Goal: Task Accomplishment & Management: Complete application form

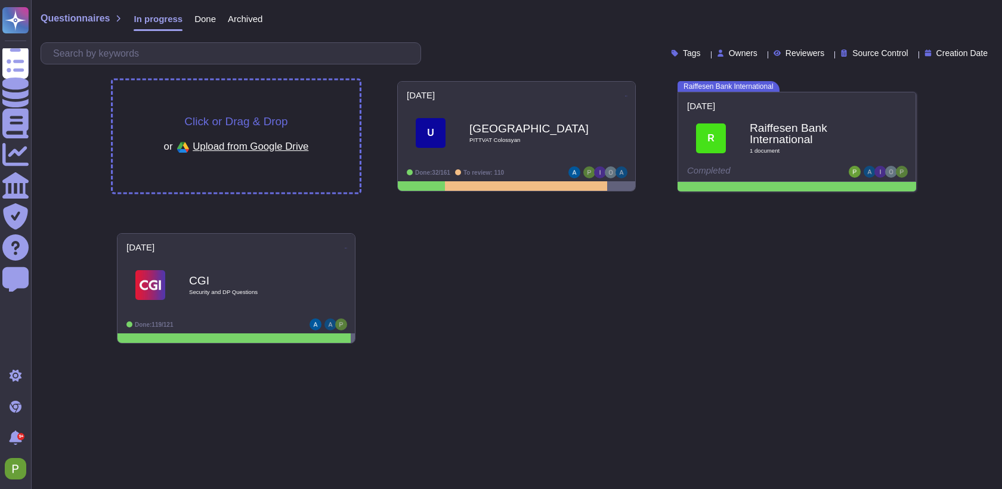
click at [287, 111] on div "Click or Drag & Drop or Upload from Google Drive" at bounding box center [236, 137] width 247 height 112
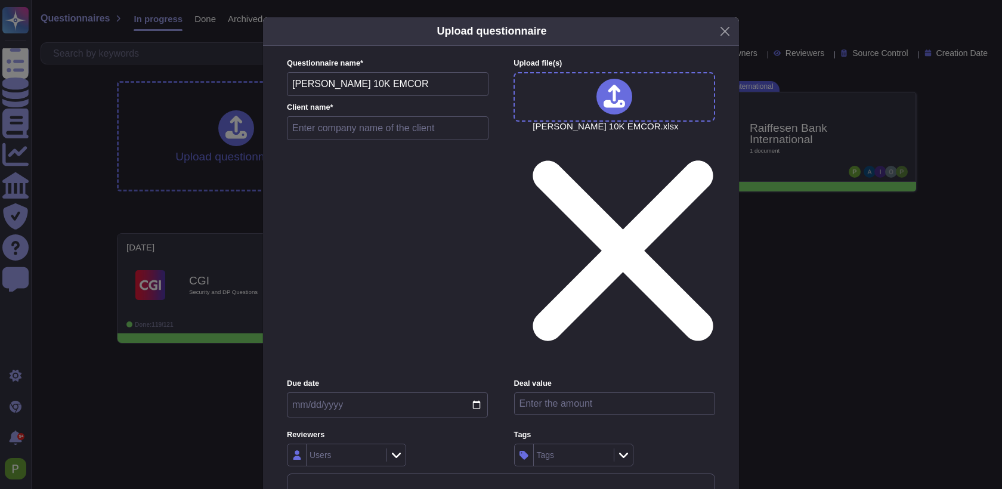
click at [332, 140] on input "text" at bounding box center [388, 128] width 202 height 24
type input "EMCOR"
click at [592, 392] on input "number" at bounding box center [614, 403] width 201 height 23
type input "10000"
click at [663, 431] on label "Tags" at bounding box center [614, 435] width 201 height 8
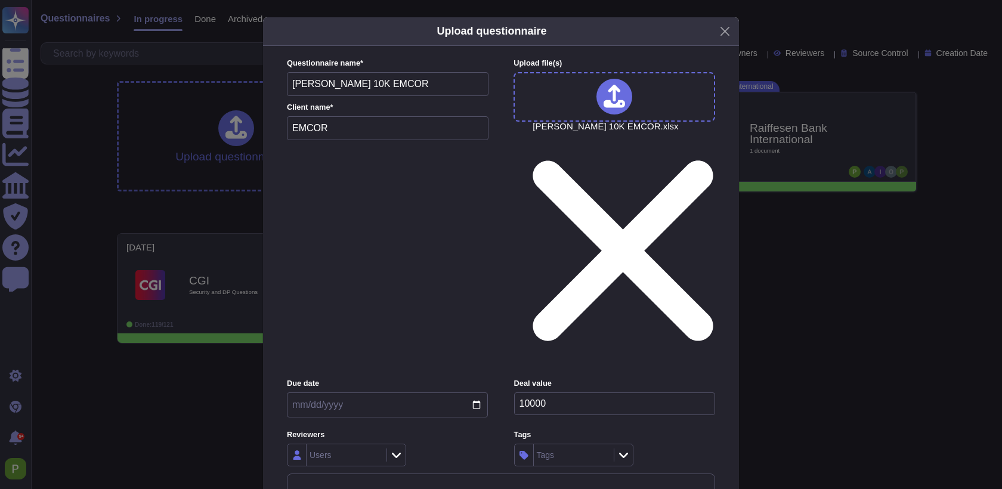
click at [344, 392] on input "date" at bounding box center [387, 404] width 201 height 25
click at [482, 392] on input "date" at bounding box center [387, 404] width 201 height 25
type input "[DATE]"
click at [330, 451] on div "Users" at bounding box center [320, 455] width 22 height 8
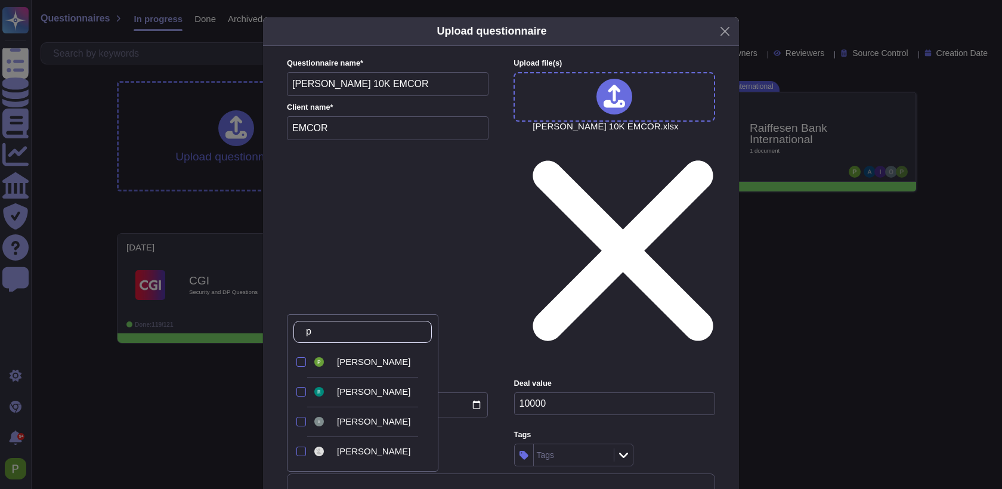
type input "pa"
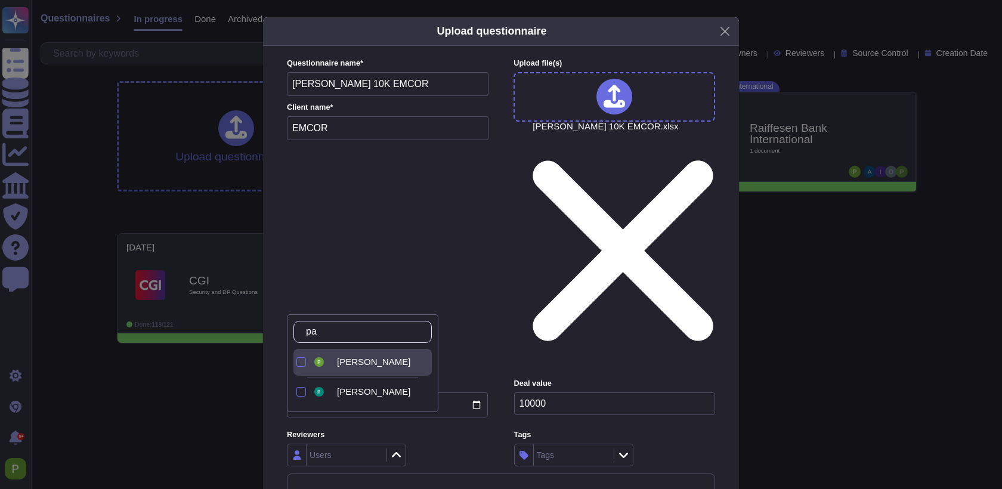
click at [352, 363] on span "[PERSON_NAME]" at bounding box center [373, 362] width 73 height 11
click at [350, 331] on input "pa" at bounding box center [365, 331] width 131 height 21
click at [447, 429] on div "Reviewers [PERSON_NAME]" at bounding box center [387, 447] width 201 height 37
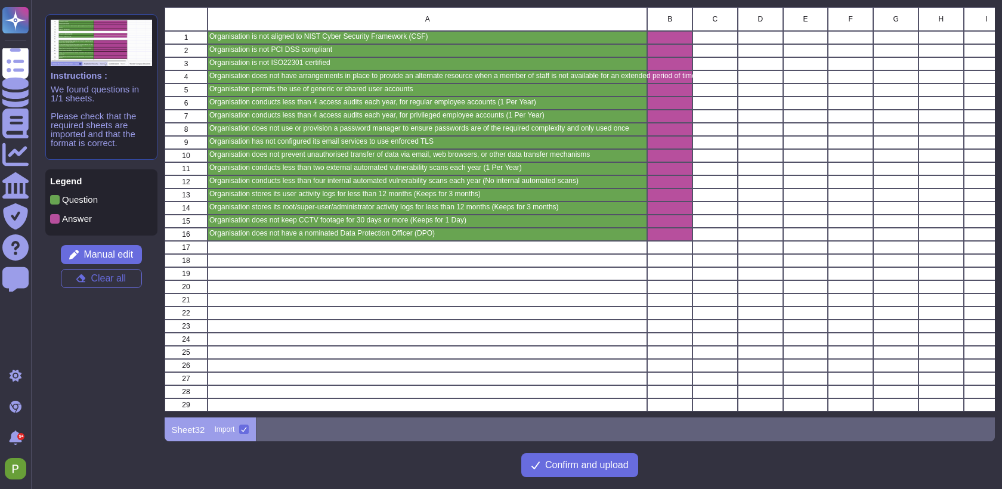
scroll to position [410, 830]
click at [561, 462] on span "Confirm and upload" at bounding box center [586, 465] width 83 height 10
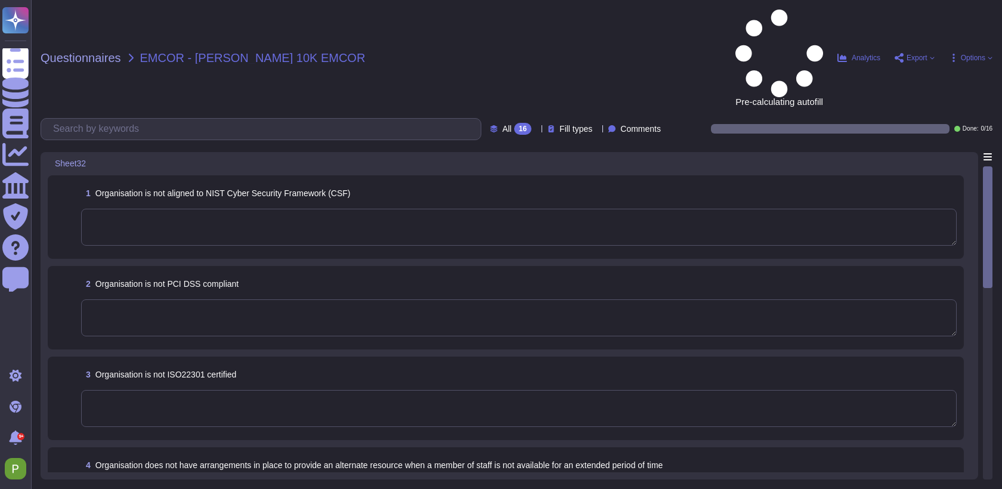
click at [405, 209] on textarea at bounding box center [518, 227] width 875 height 37
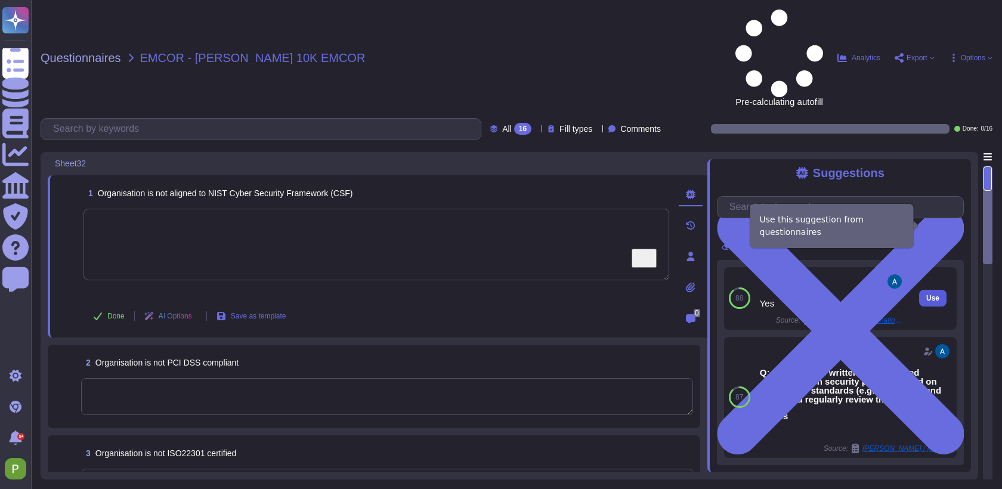
click at [931, 295] on span "Use" at bounding box center [932, 298] width 13 height 7
type textarea "Yes"
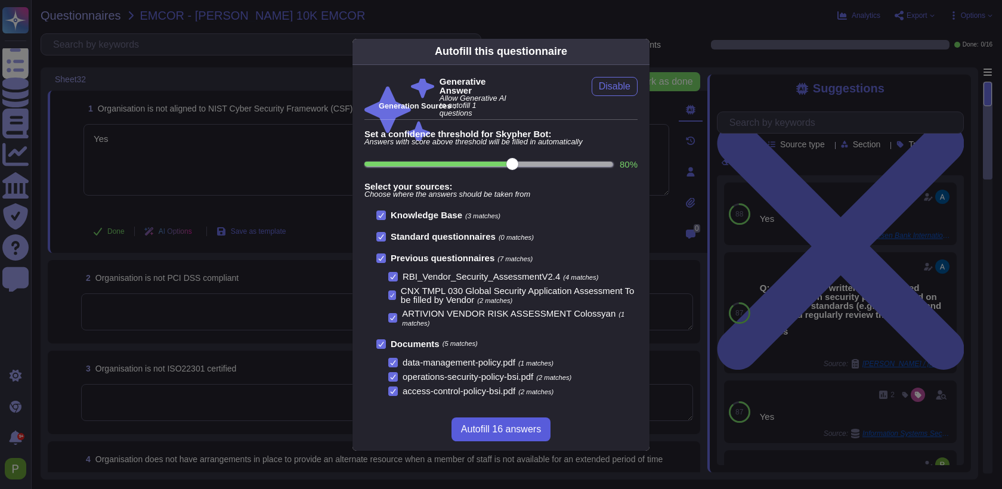
click at [493, 427] on span "Autofill 16 answers" at bounding box center [501, 430] width 80 height 10
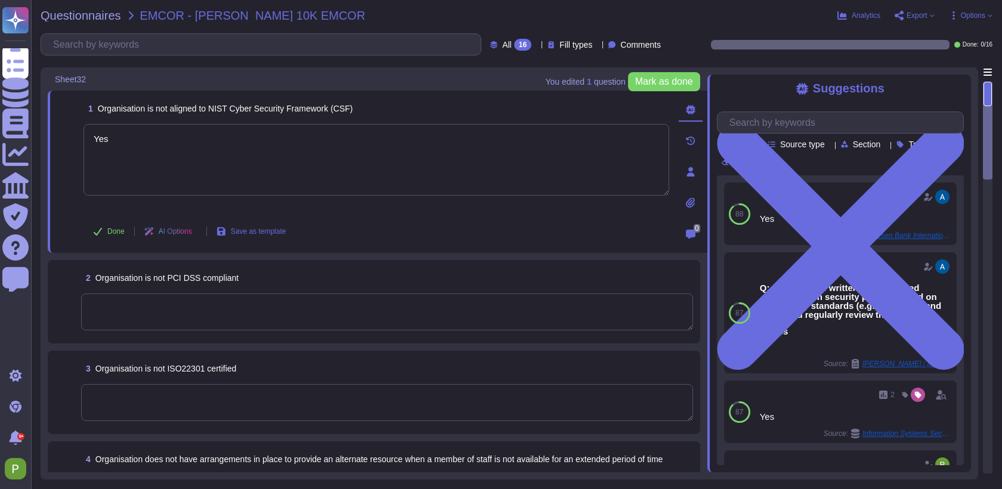
type textarea "Everything payment related is managed though our third party payment provider: …"
type textarea "Yes"
type textarea "In the event of a disaster that renders the use of Colossyan facilities, such a…"
type textarea "Administrators shall only use shared administrative accounts as needed."
type textarea "Access rights reviews of user, administrator, and service accounts are performe…"
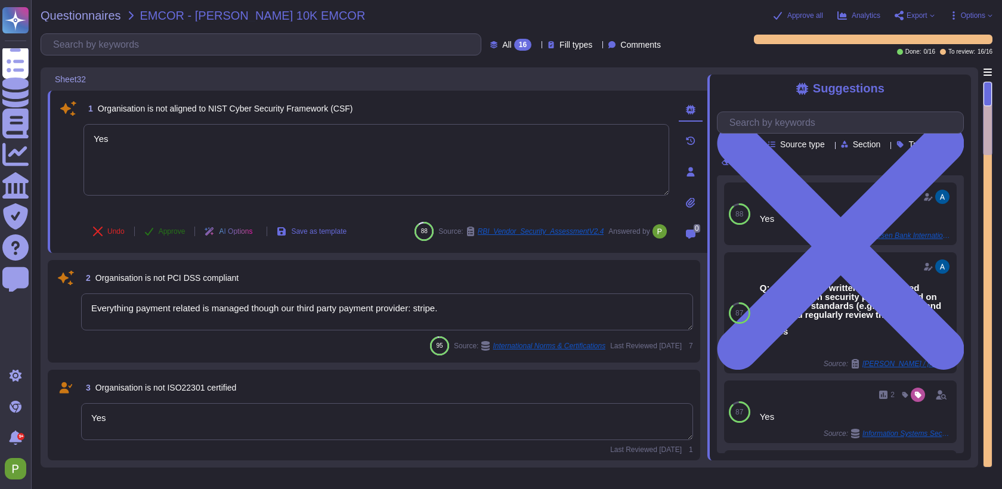
click at [177, 229] on span "Approve" at bounding box center [172, 231] width 27 height 7
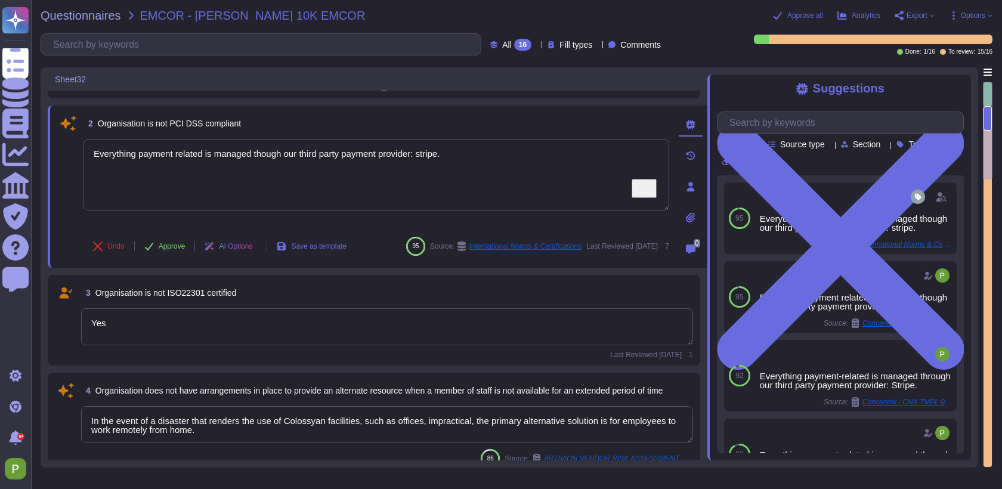
scroll to position [136, 0]
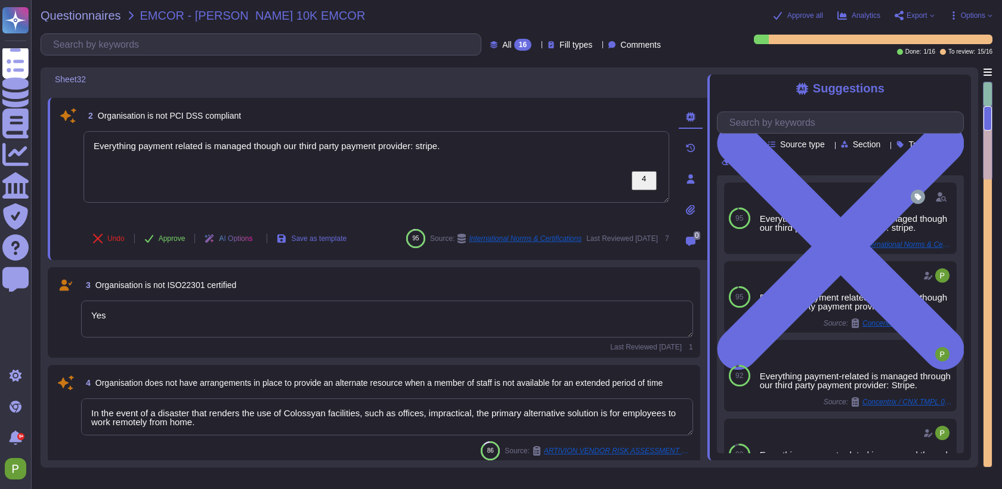
type textarea "Owners/managers of IT systems perform regular reviews of granted privileged acc…"
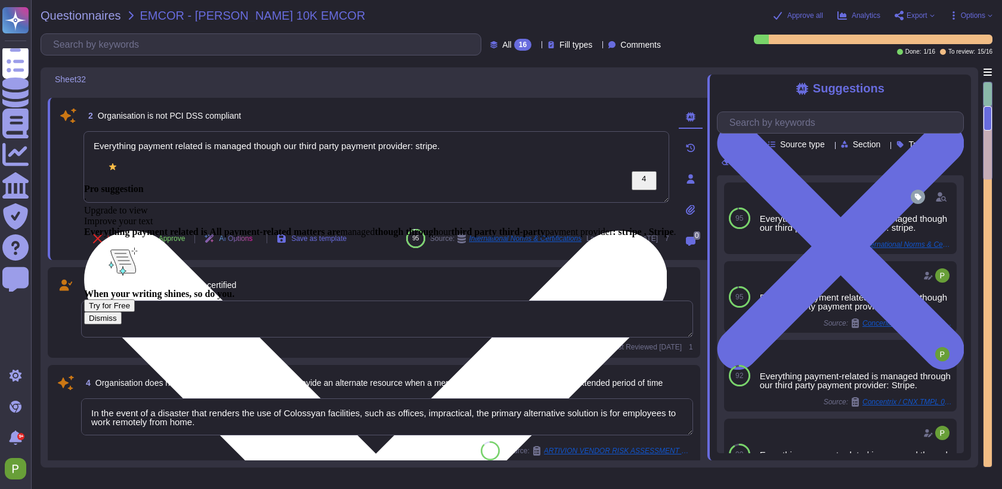
click at [91, 146] on textarea "Everything payment related is managed though our third party payment provider: …" at bounding box center [376, 167] width 586 height 72
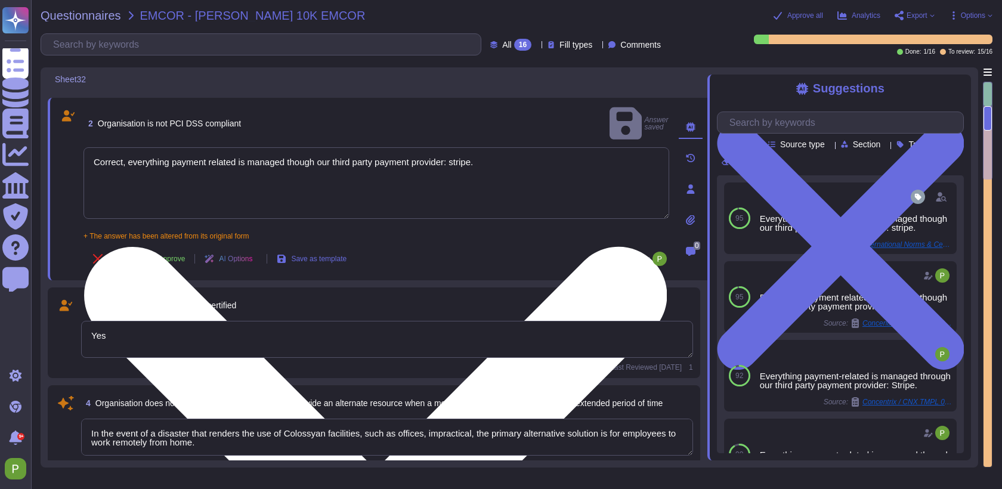
click at [462, 149] on textarea "Correct, everything payment related is managed though our third party payment p…" at bounding box center [376, 183] width 586 height 72
click at [214, 147] on textarea "Correct, everything payment related is managed though our third party payment p…" at bounding box center [376, 183] width 586 height 72
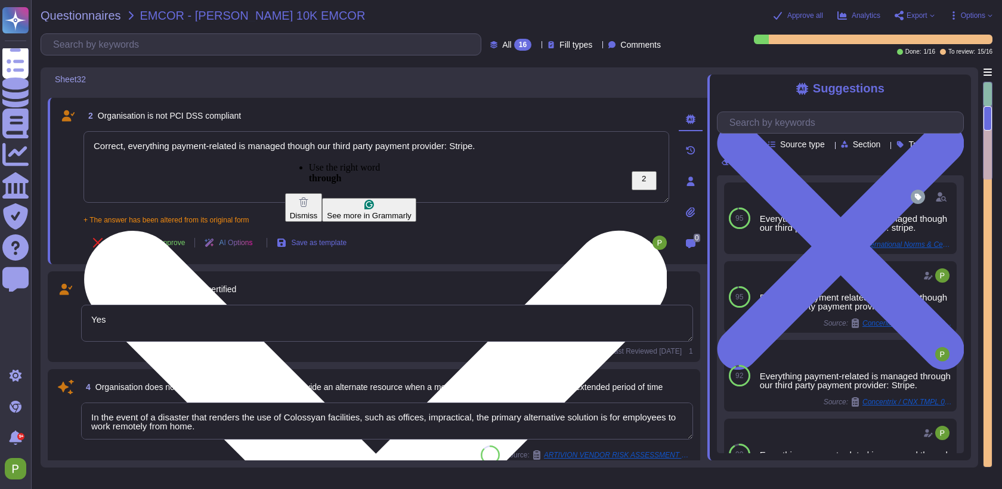
click at [302, 146] on textarea "Correct, everything payment-related is managed though our third party payment p…" at bounding box center [376, 167] width 586 height 72
click at [368, 146] on textarea "Correct, everything payment-related is managed through our third party payment …" at bounding box center [376, 167] width 586 height 72
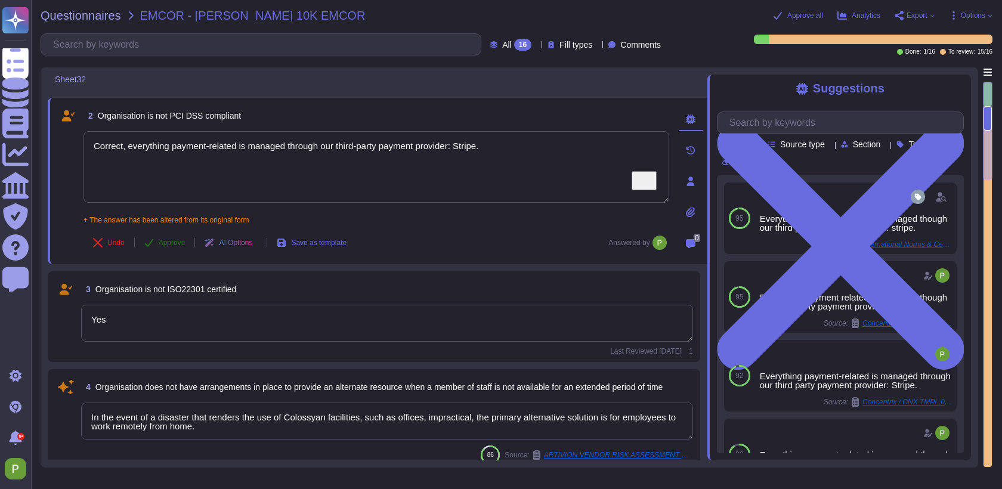
click at [173, 242] on span "Approve" at bounding box center [172, 242] width 27 height 7
type textarea "Correct, everything payment-related is managed through our third-party payment …"
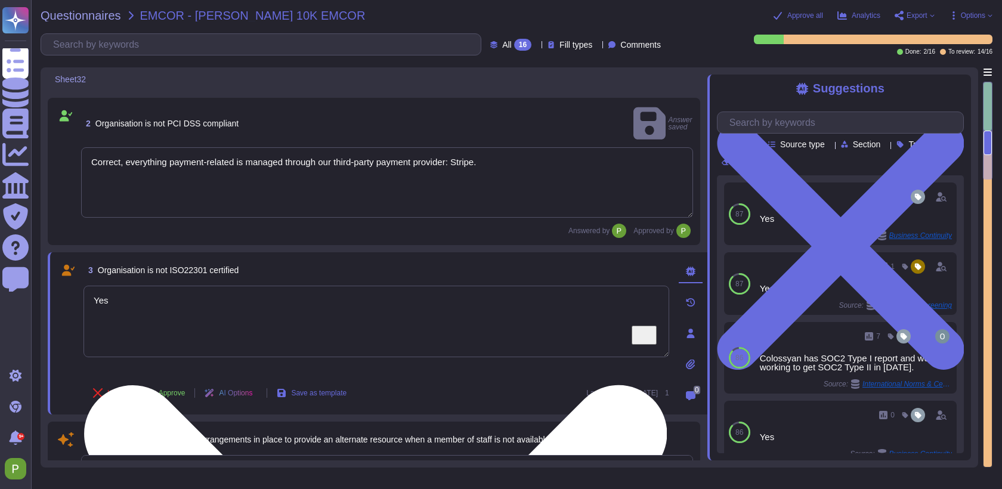
type textarea "Owners/managers of IT systems perform regular reviews of granted privileged acc…"
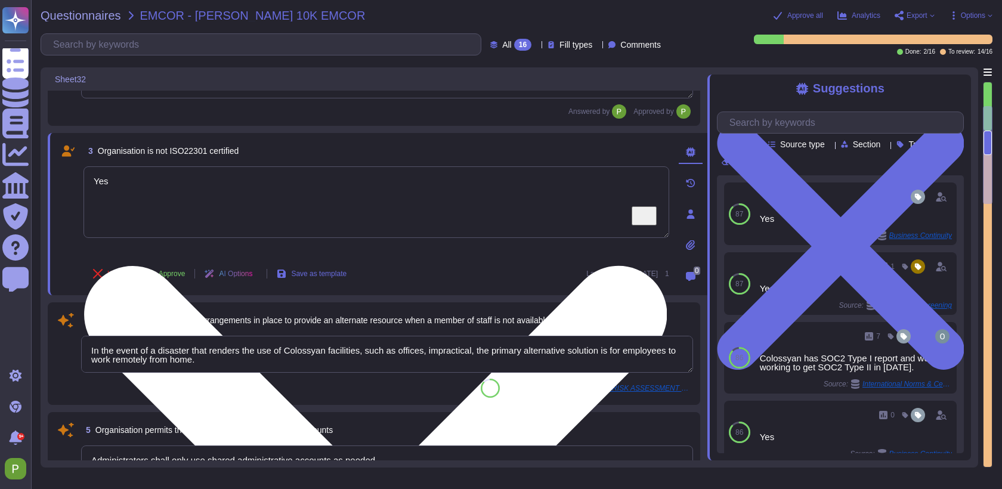
type textarea "Systems for managing passwords should be interactive and assist Colossyan Inc p…"
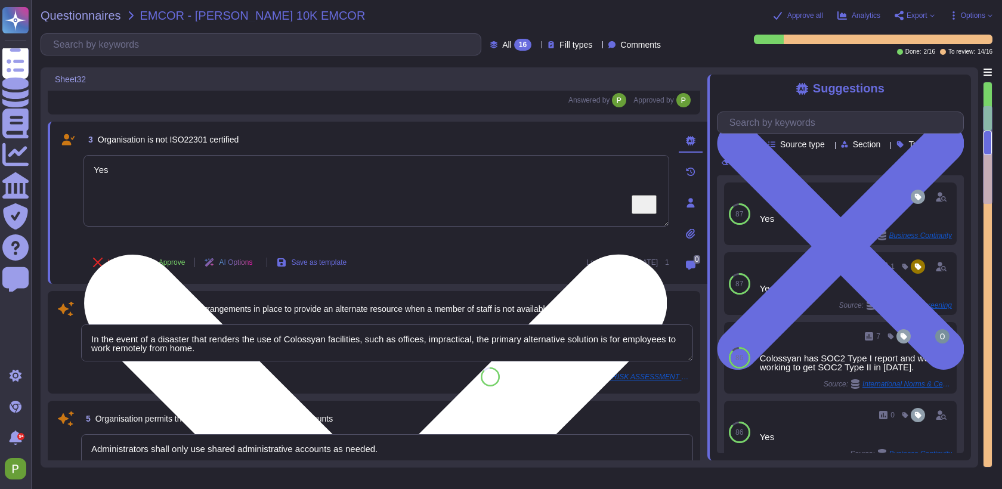
scroll to position [267, 0]
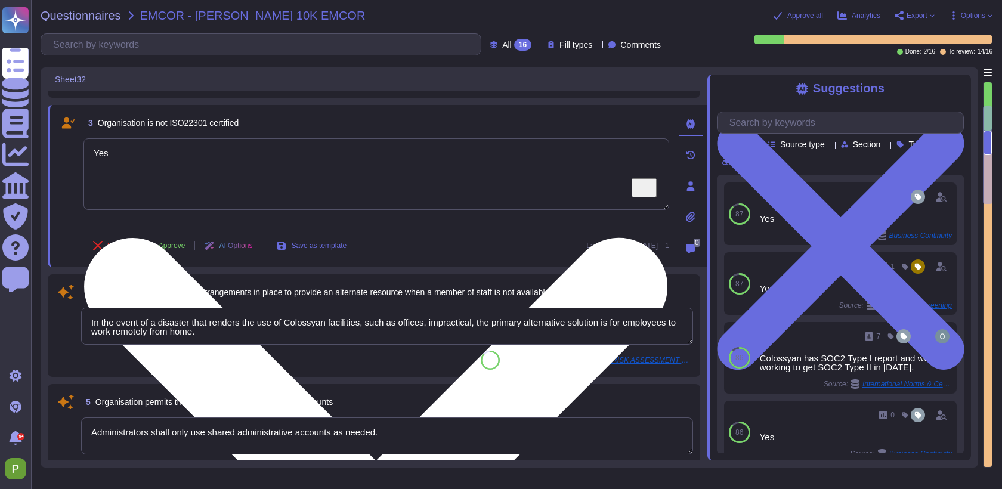
click at [119, 160] on textarea "Yes" at bounding box center [376, 174] width 586 height 72
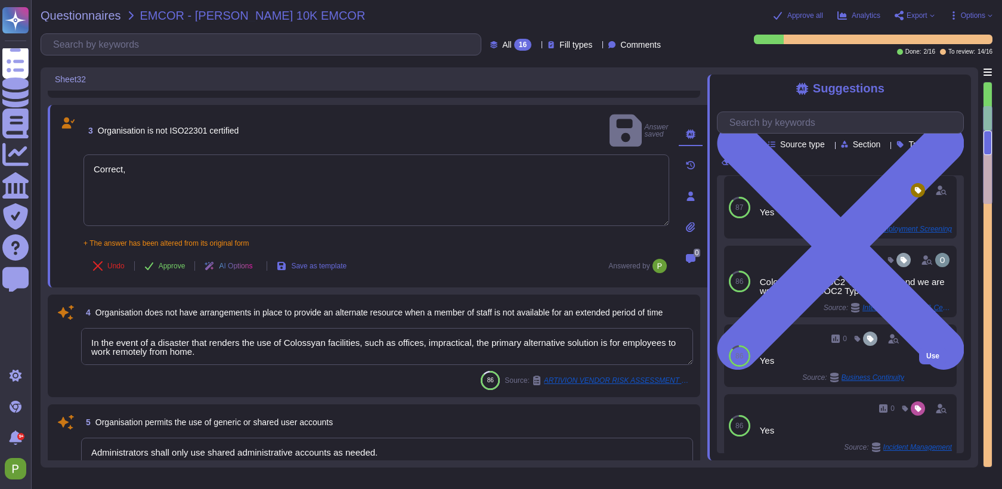
scroll to position [77, 0]
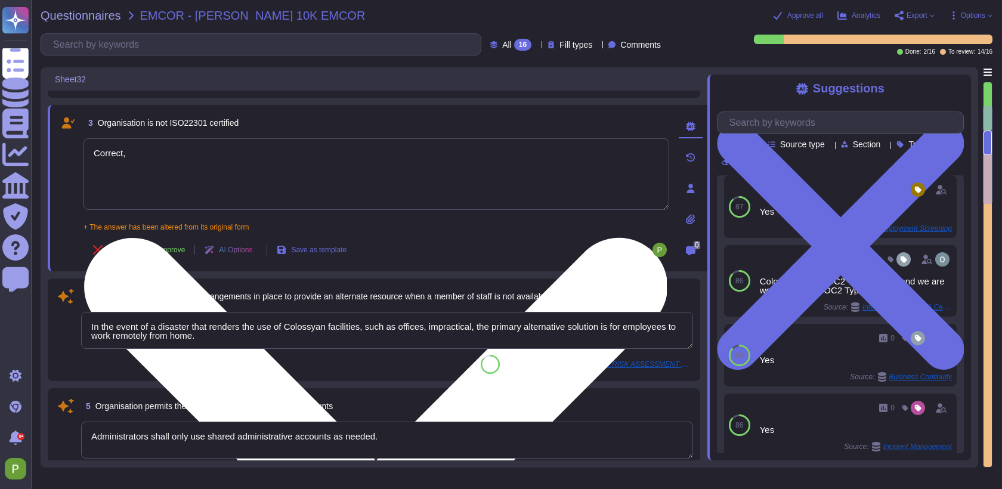
click at [281, 172] on textarea "Correct," at bounding box center [376, 174] width 586 height 72
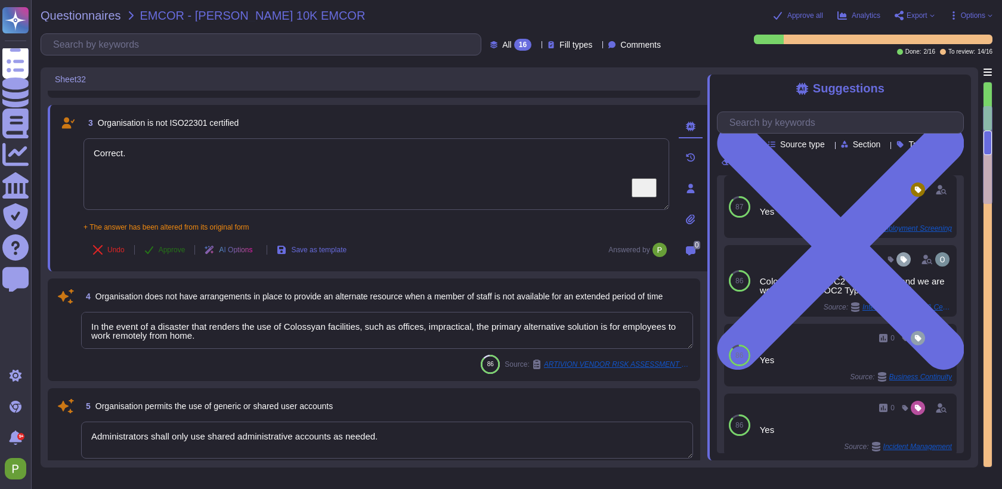
type textarea "Correct."
click at [160, 247] on span "Approve" at bounding box center [172, 249] width 27 height 7
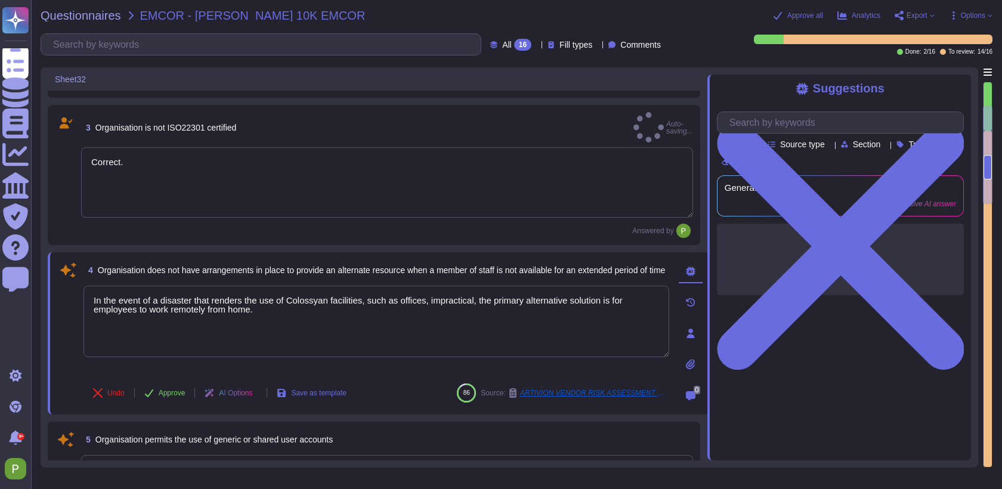
scroll to position [0, 0]
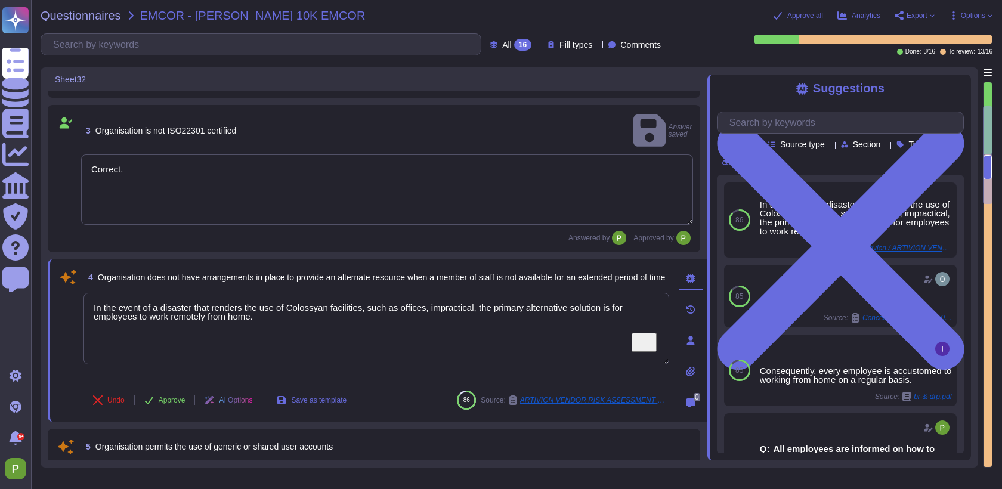
type textarea "Systems for managing passwords should be interactive and assist Colossyan Inc p…"
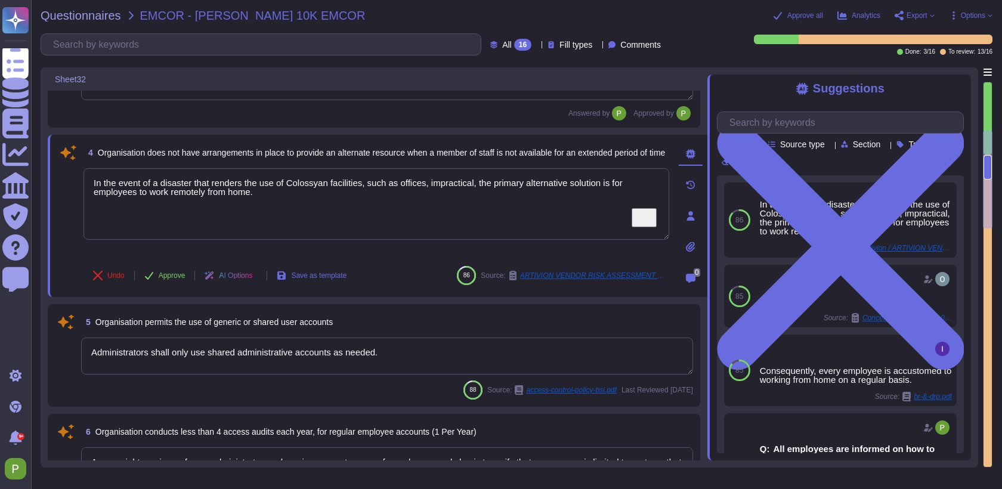
scroll to position [398, 0]
type textarea "TLS 1.3"
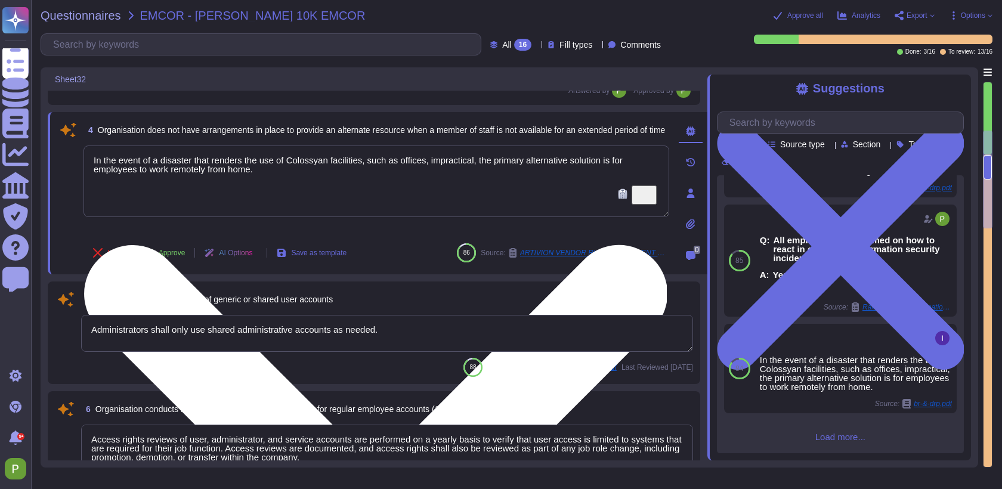
scroll to position [221, 0]
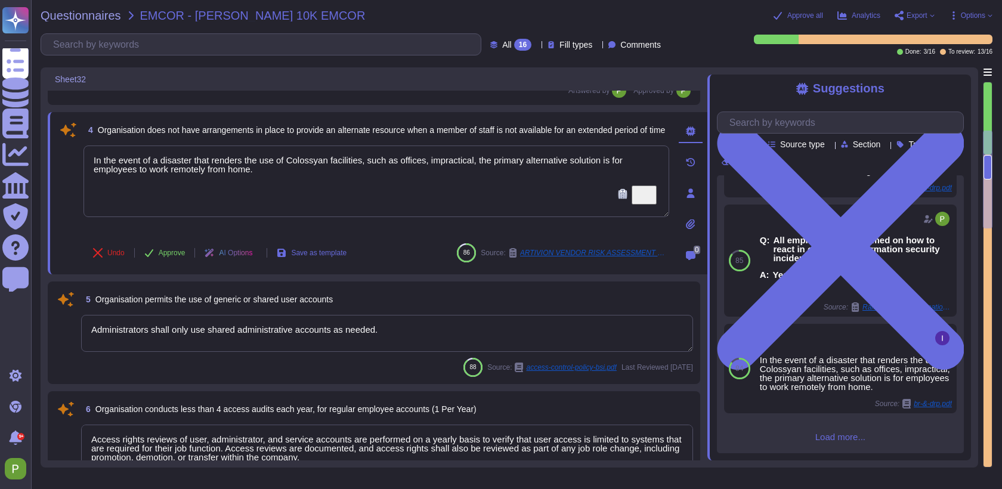
drag, startPoint x: 322, startPoint y: 179, endPoint x: 70, endPoint y: 145, distance: 253.9
click at [70, 145] on div "4 Organisation does not have arrangements in place to provide an alternate reso…" at bounding box center [363, 193] width 612 height 148
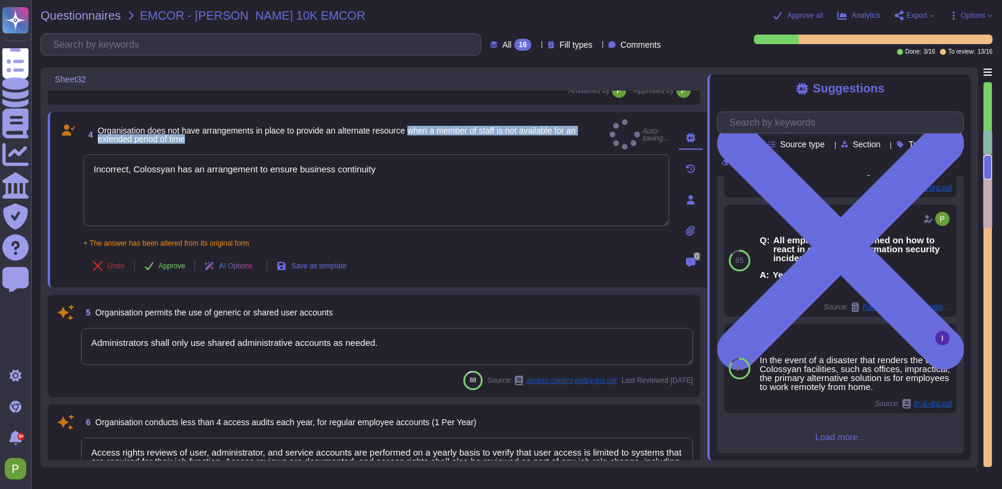
drag, startPoint x: 428, startPoint y: 127, endPoint x: 432, endPoint y: 132, distance: 6.8
click at [432, 132] on span "Organisation does not have arrangements in place to provide an alternate resour…" at bounding box center [351, 134] width 507 height 17
copy span "when a member of staff is not available for an extended period of time"
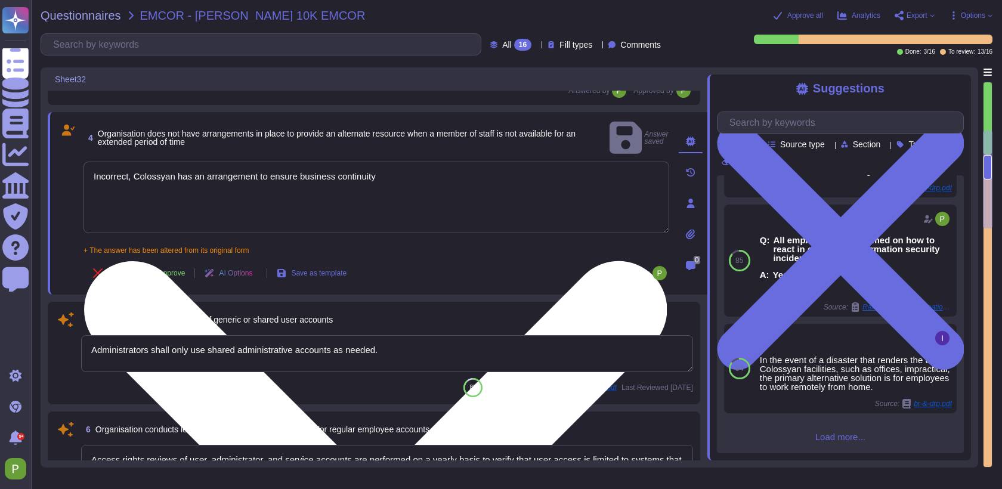
click at [431, 162] on textarea "Incorrect, Colossyan has an arrangement to ensure business continuity" at bounding box center [376, 198] width 586 height 72
click at [426, 162] on textarea "Incorrect, Colossyan has an arrangement to ensure business continuity" at bounding box center [376, 198] width 586 height 72
paste textarea "when a member of staff is not available for an extended period of time"
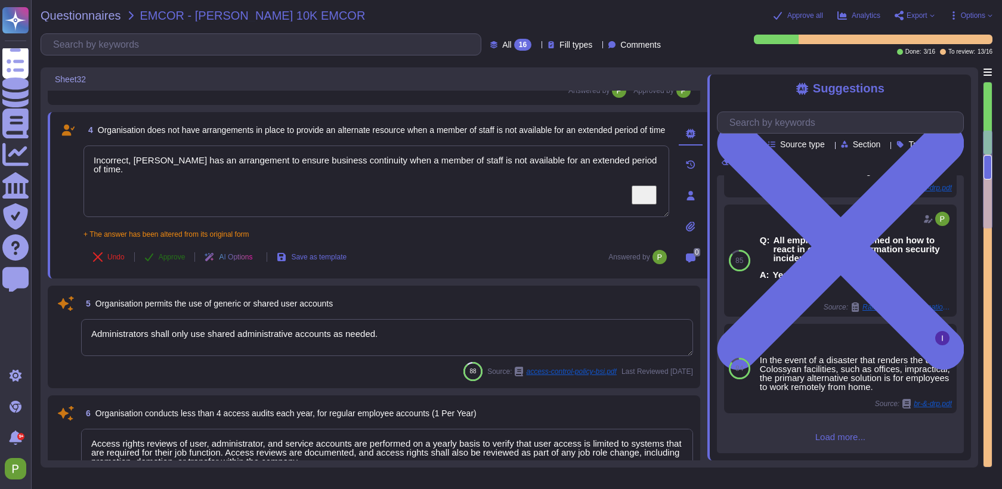
type textarea "Incorrect, [PERSON_NAME] has an arrangement to ensure business continuity when …"
click at [177, 255] on span "Approve" at bounding box center [172, 256] width 27 height 7
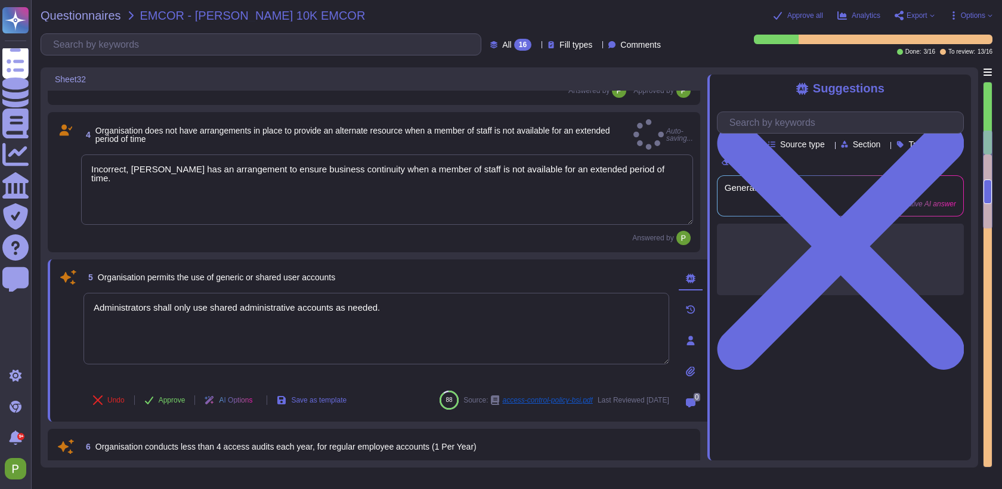
scroll to position [0, 0]
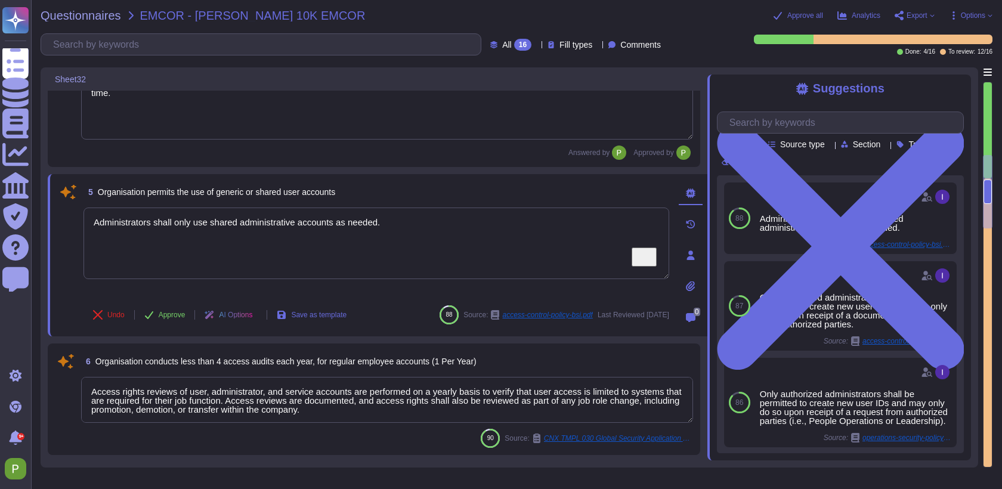
type textarea "TLS 1.3"
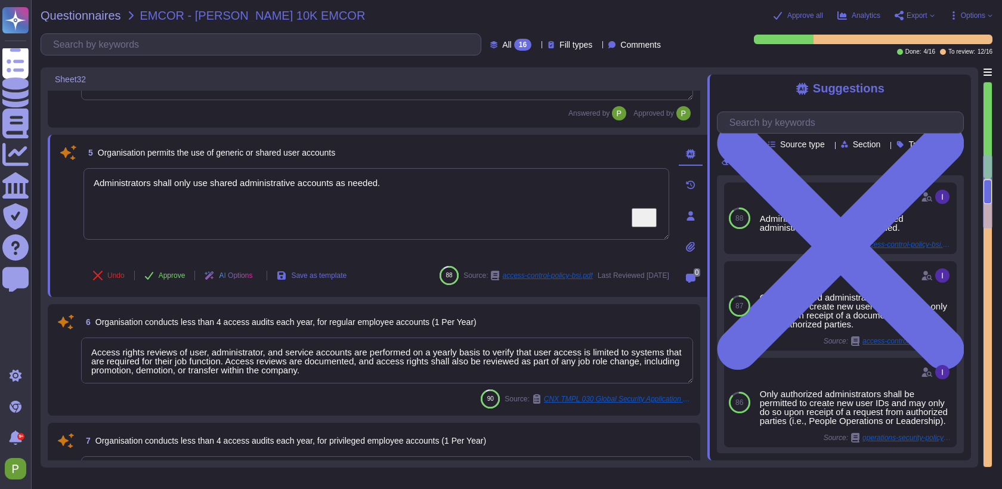
scroll to position [530, 0]
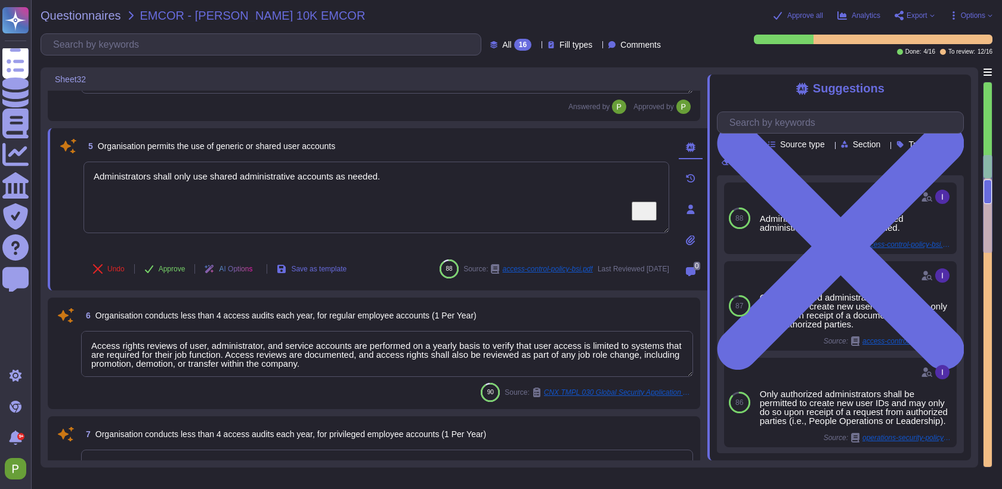
type textarea "Transfer of information is permitted only for purposes explicitly determined by…"
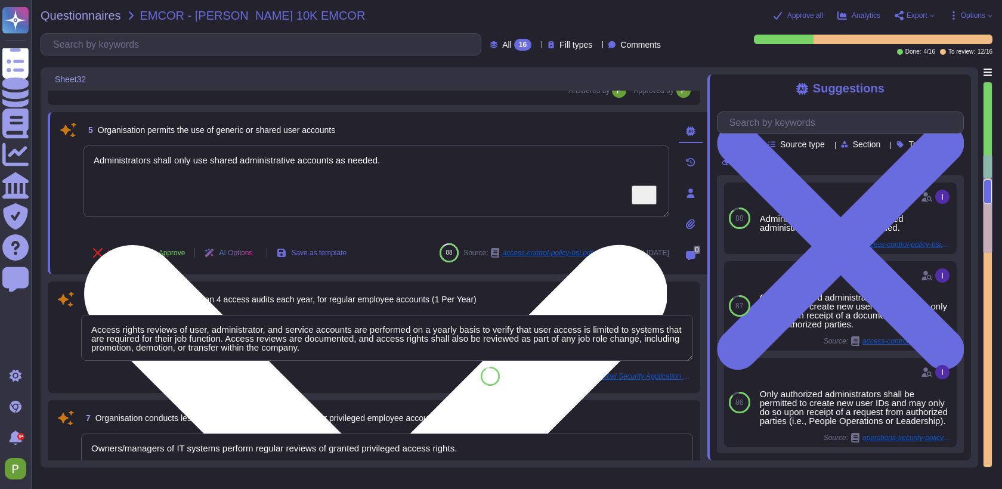
click at [228, 163] on textarea "Administrators shall only use shared administrative accounts as needed." at bounding box center [376, 182] width 586 height 72
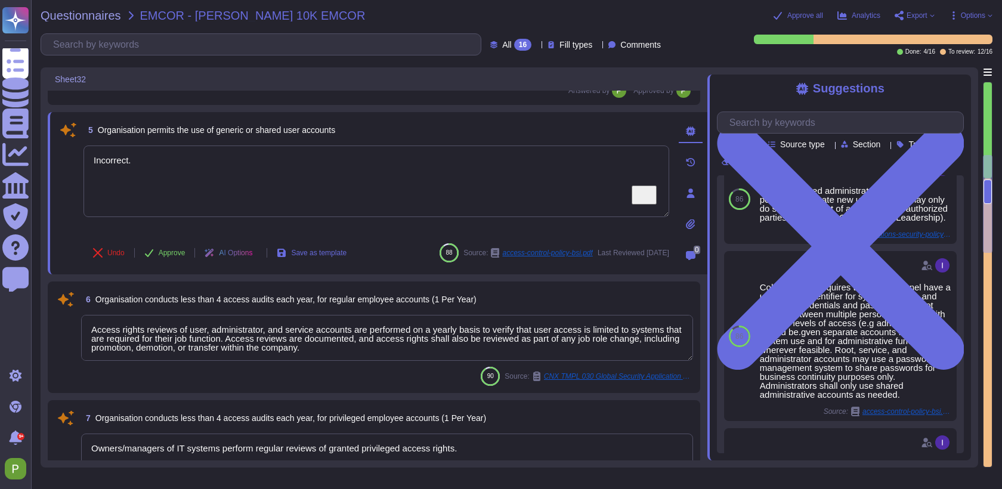
scroll to position [213, 0]
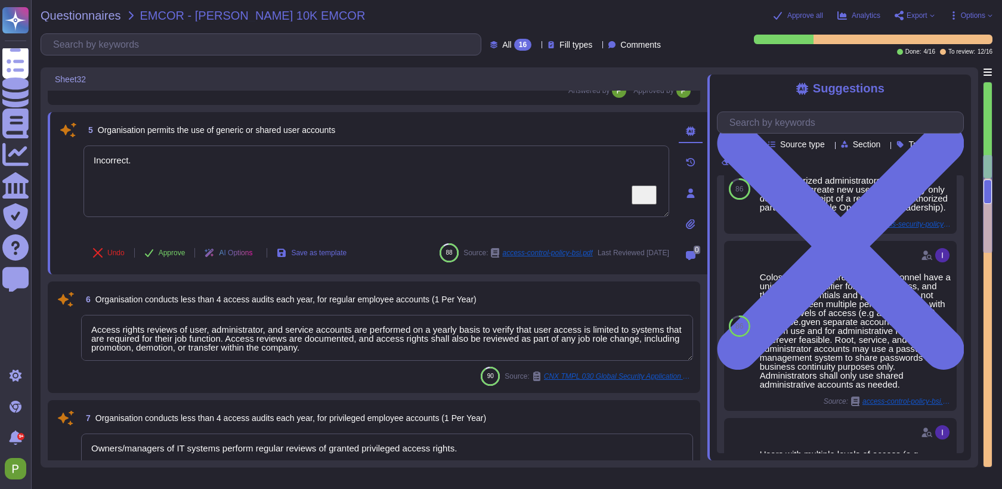
type textarea "Incorrect."
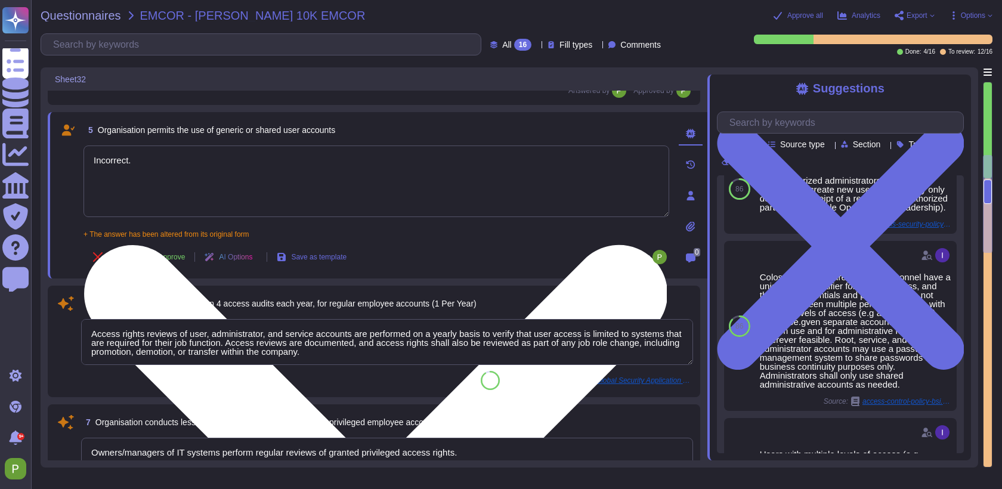
click at [338, 175] on textarea "Incorrect." at bounding box center [376, 182] width 586 height 72
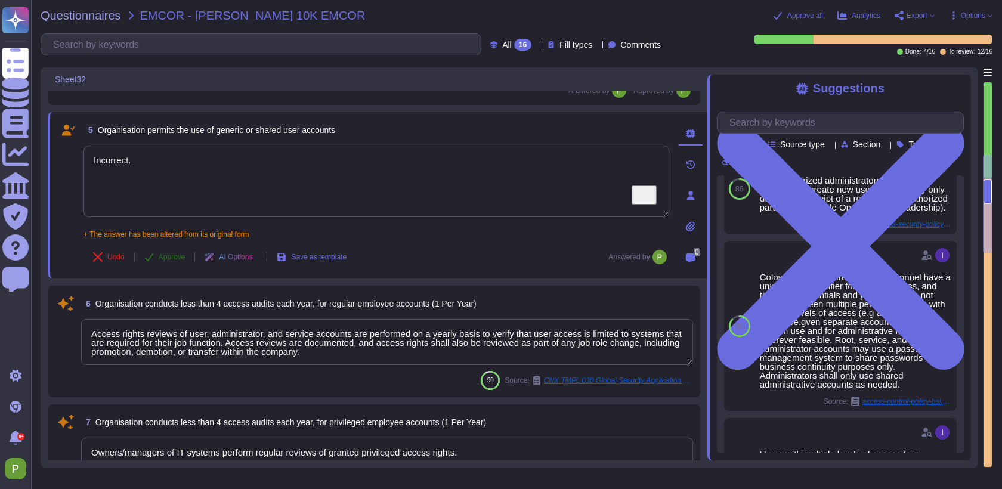
click at [184, 258] on span "Approve" at bounding box center [172, 256] width 27 height 7
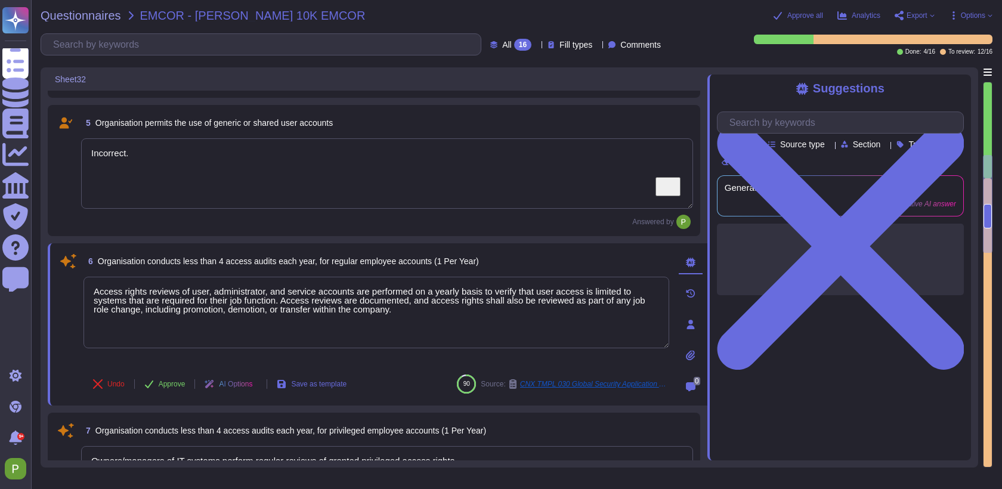
scroll to position [0, 0]
type textarea "Transfer of information is permitted only for purposes explicitly determined by…"
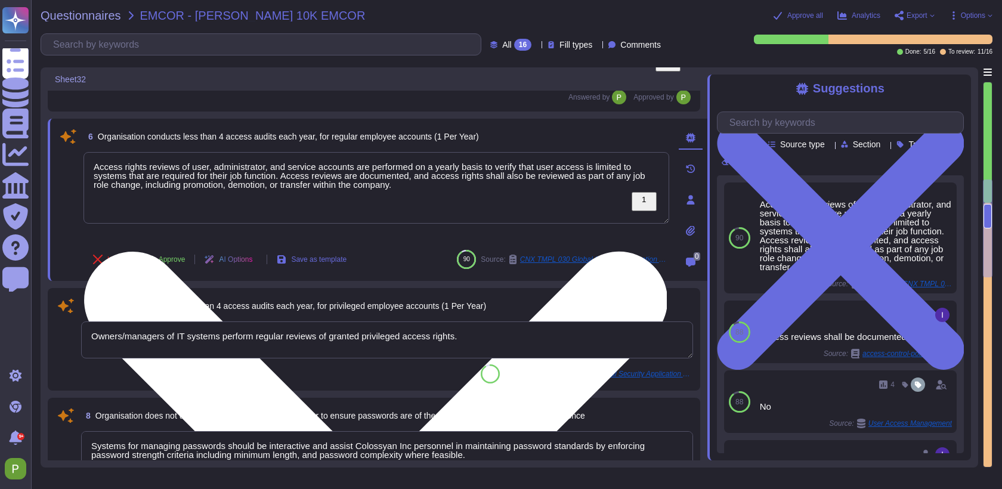
scroll to position [661, 0]
type textarea "Yes"
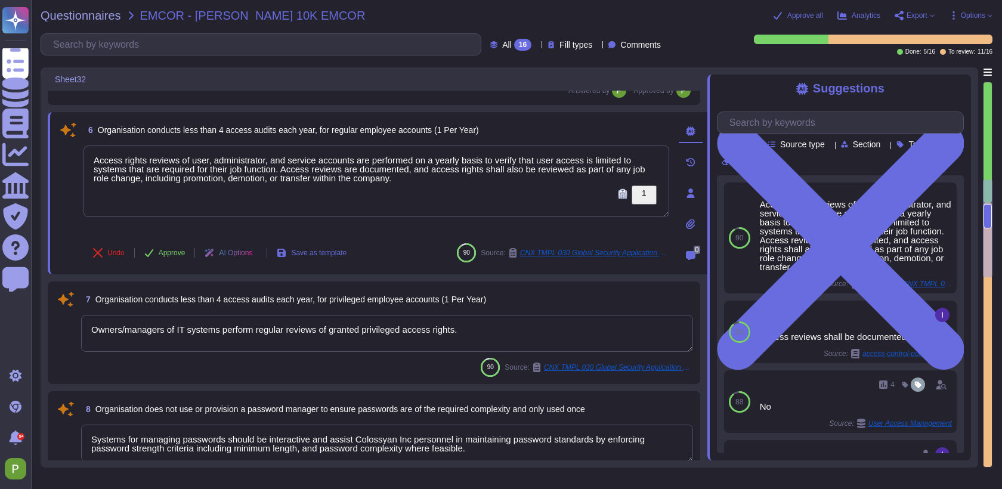
drag, startPoint x: 443, startPoint y: 184, endPoint x: 53, endPoint y: 123, distance: 394.6
click at [53, 123] on div "6 Organisation conducts less than 4 access audits each year, for regular employ…" at bounding box center [378, 193] width 660 height 162
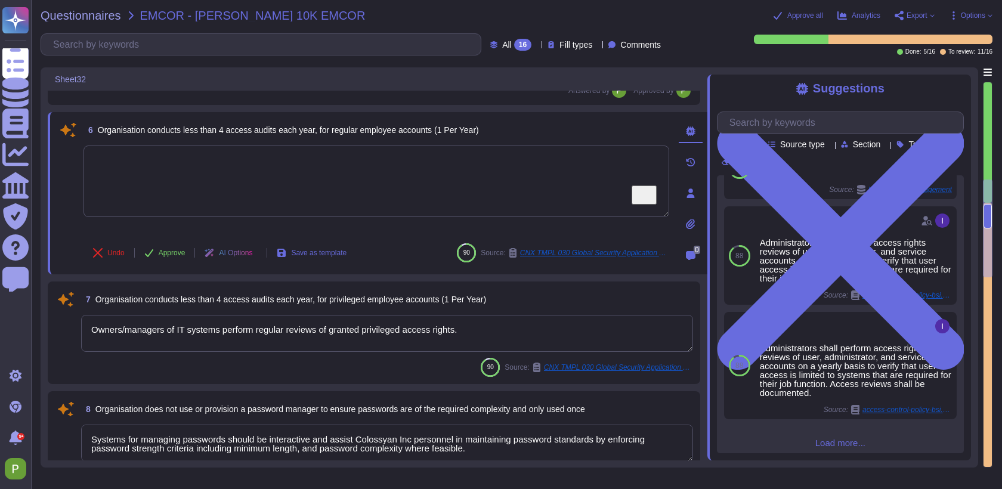
scroll to position [252, 0]
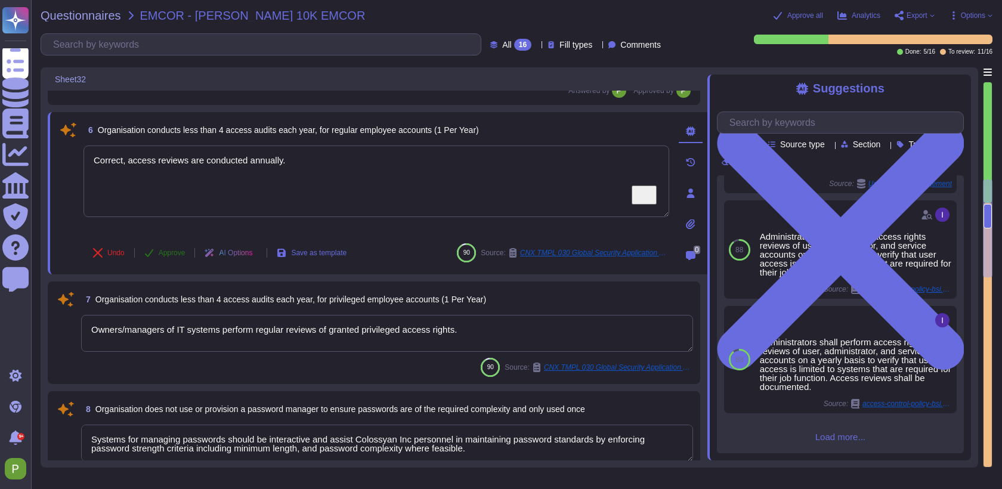
type textarea "Correct, access reviews are conducted annually."
click at [166, 252] on span "Approve" at bounding box center [172, 252] width 27 height 7
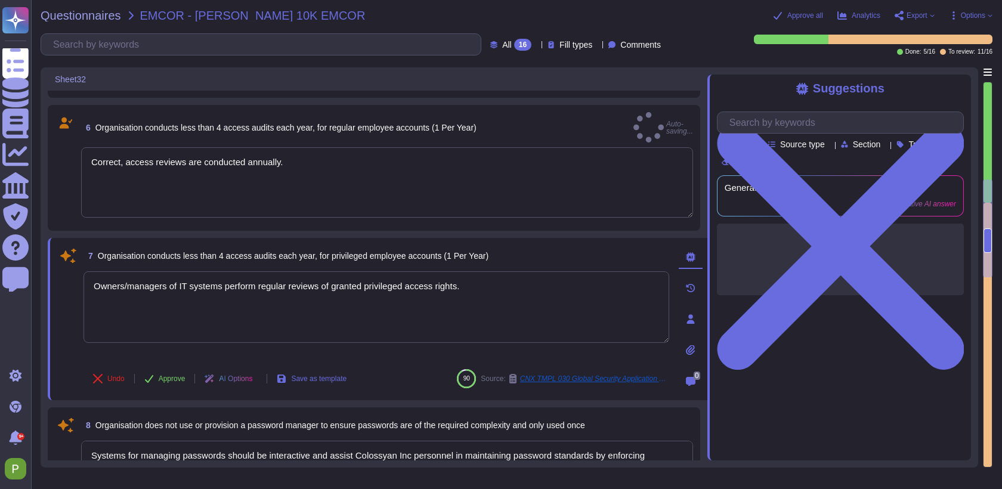
type textarea "Yes"
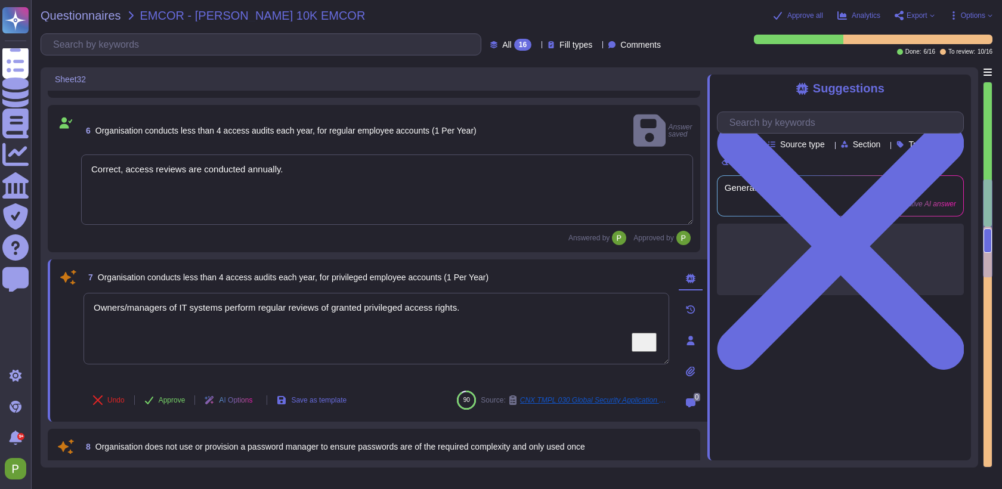
type textarea "Yes"
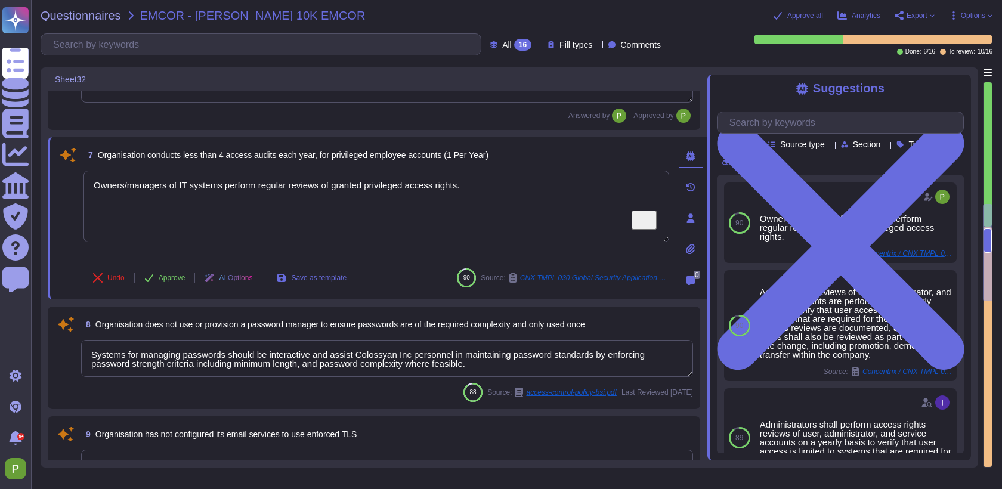
scroll to position [792, 0]
type textarea "Yes"
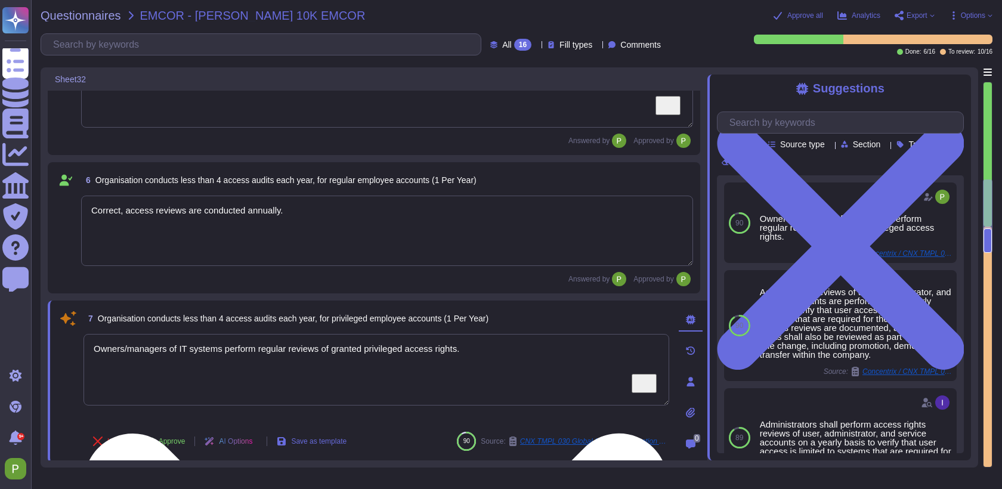
type textarea "Correct."
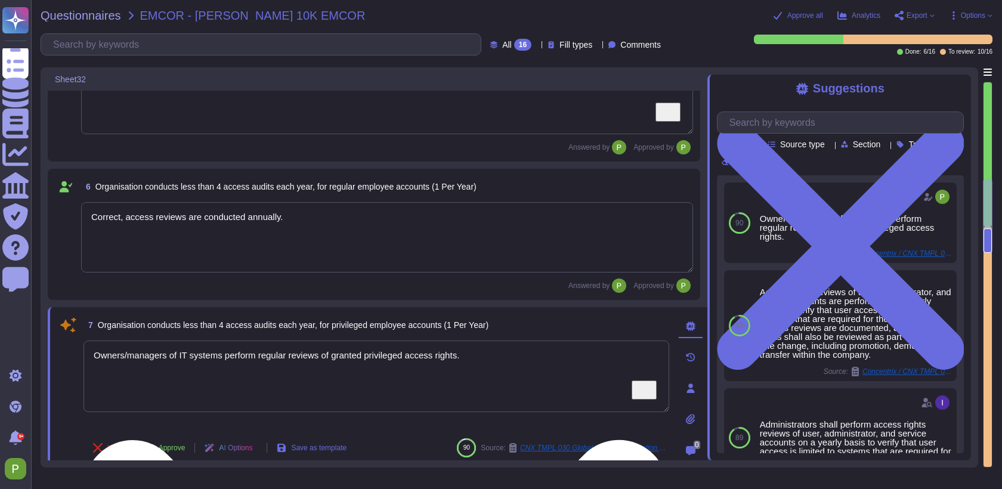
scroll to position [571, 0]
click at [180, 216] on textarea "Correct, access reviews are conducted annually." at bounding box center [387, 237] width 612 height 70
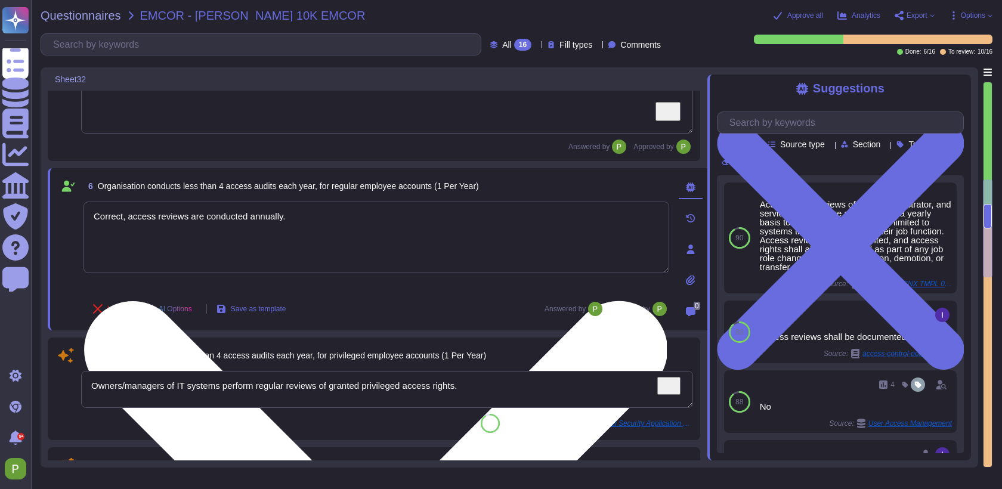
click at [180, 216] on textarea "Correct, access reviews are conducted annually." at bounding box center [376, 238] width 586 height 72
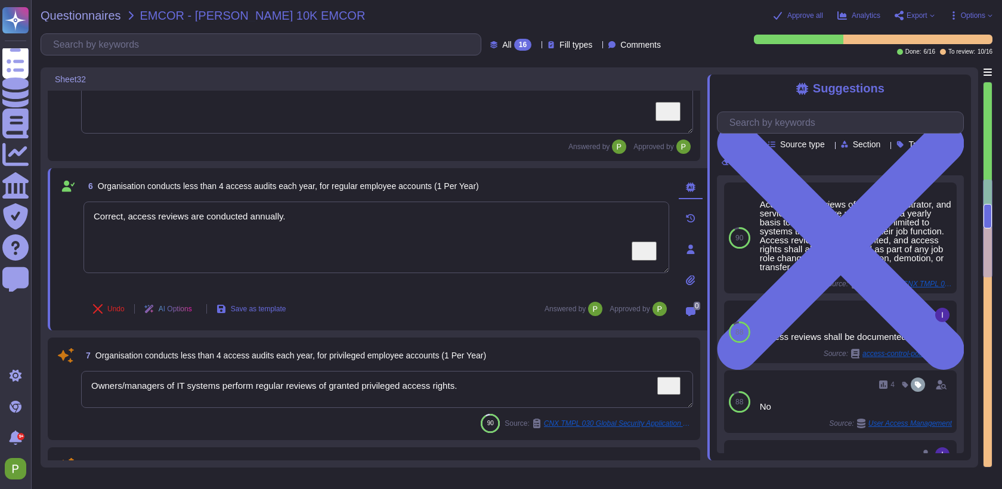
click at [224, 390] on textarea "Owners/managers of IT systems perform regular reviews of granted privileged acc…" at bounding box center [387, 389] width 612 height 37
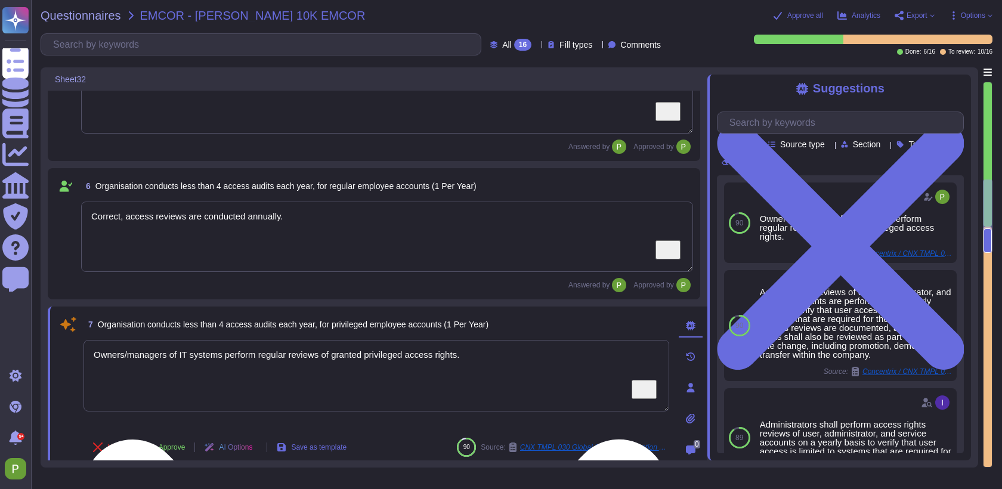
click at [224, 389] on textarea "Owners/managers of IT systems perform regular reviews of granted privileged acc…" at bounding box center [376, 376] width 586 height 72
paste textarea "Correct, access reviews are conducted annually"
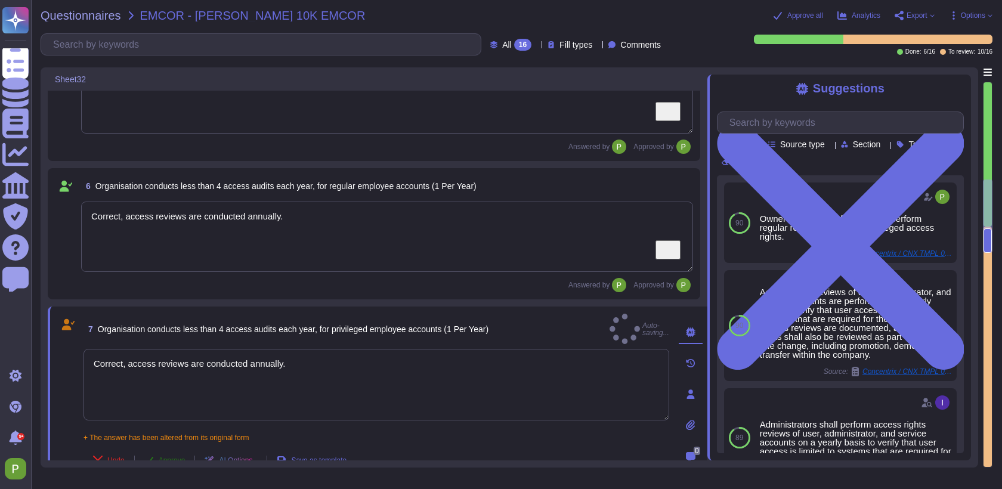
type textarea "Correct, access reviews are conducted annually."
click at [172, 457] on span "Approve" at bounding box center [172, 460] width 27 height 7
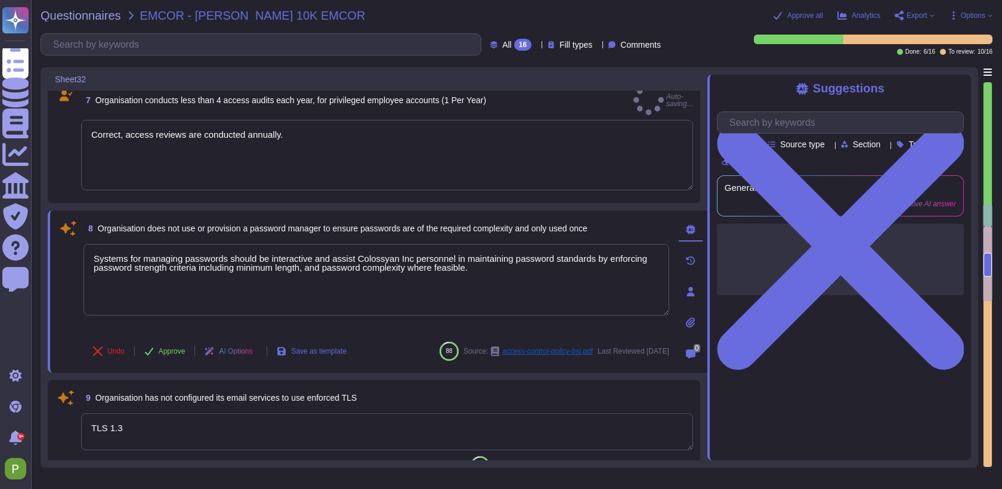
type textarea "Yes"
type textarea "Correct, access reviews are conducted annually."
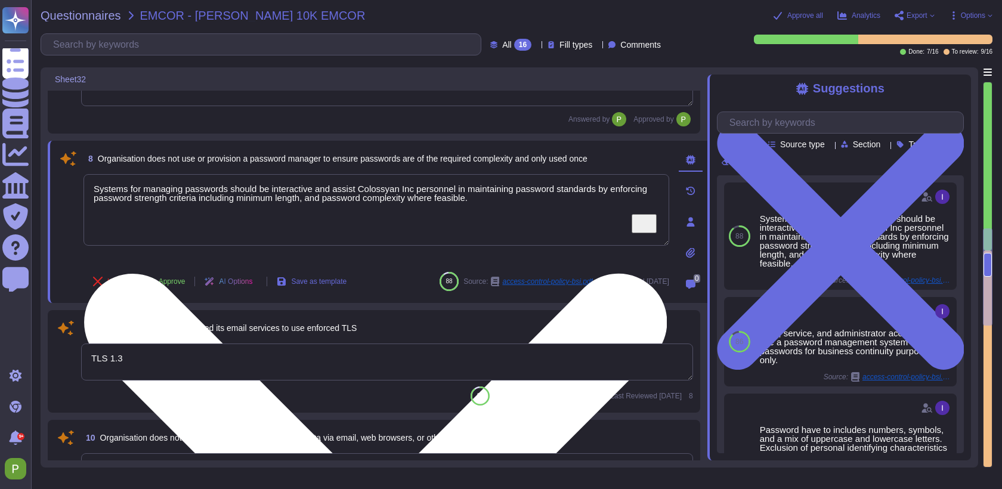
type textarea "Logs must be stored for at least 30 days"
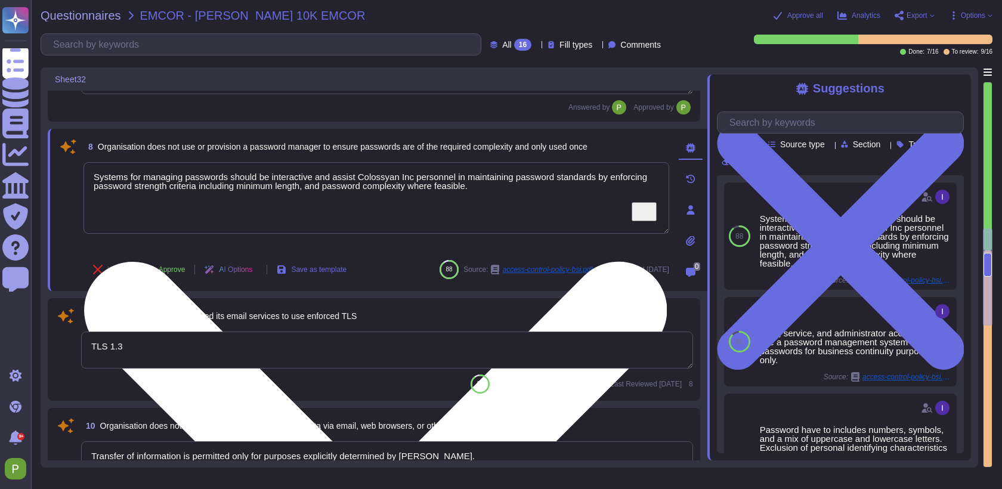
scroll to position [856, 0]
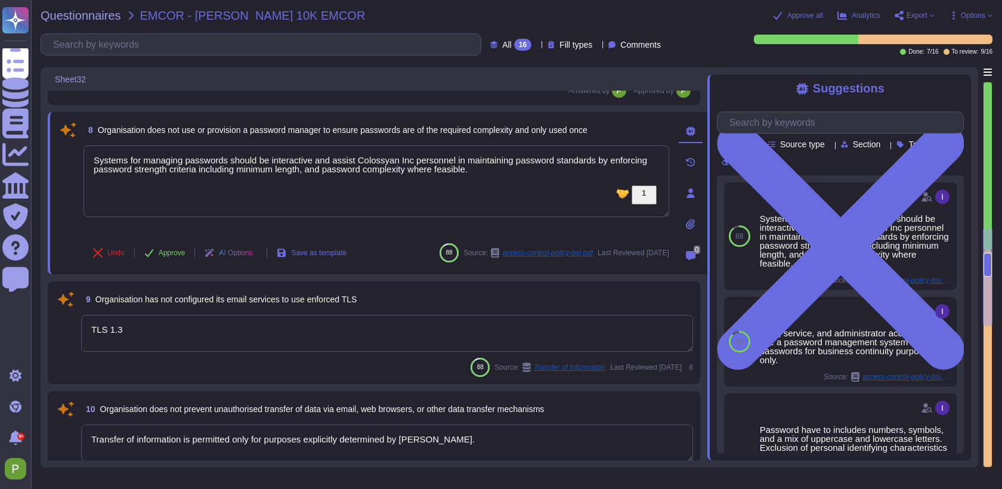
drag, startPoint x: 541, startPoint y: 169, endPoint x: 122, endPoint y: 124, distance: 422.2
click at [122, 124] on div "8 Organisation does not use or provision a password manager to ensure passwords…" at bounding box center [363, 193] width 612 height 148
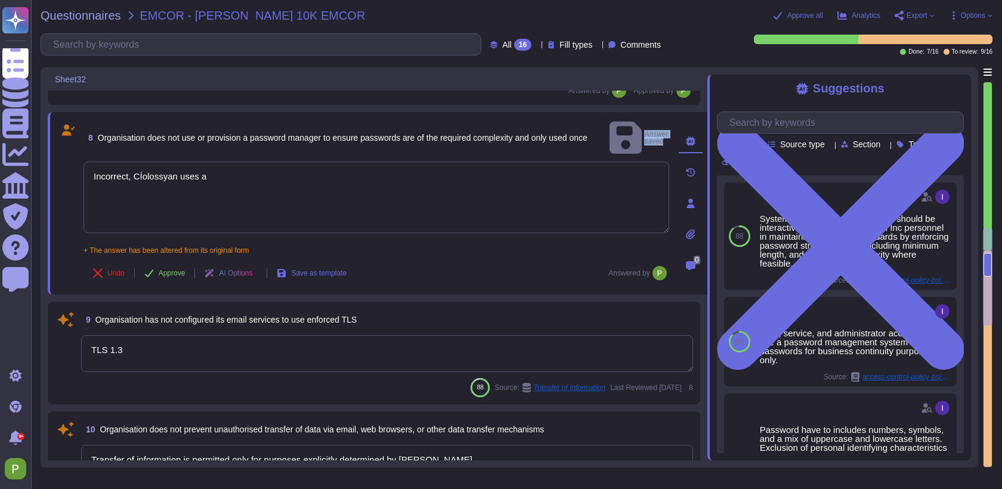
drag, startPoint x: 261, startPoint y: 132, endPoint x: 405, endPoint y: 145, distance: 144.3
click at [405, 145] on div "8 Organisation does not use or provision a password manager to ensure passwords…" at bounding box center [363, 203] width 612 height 168
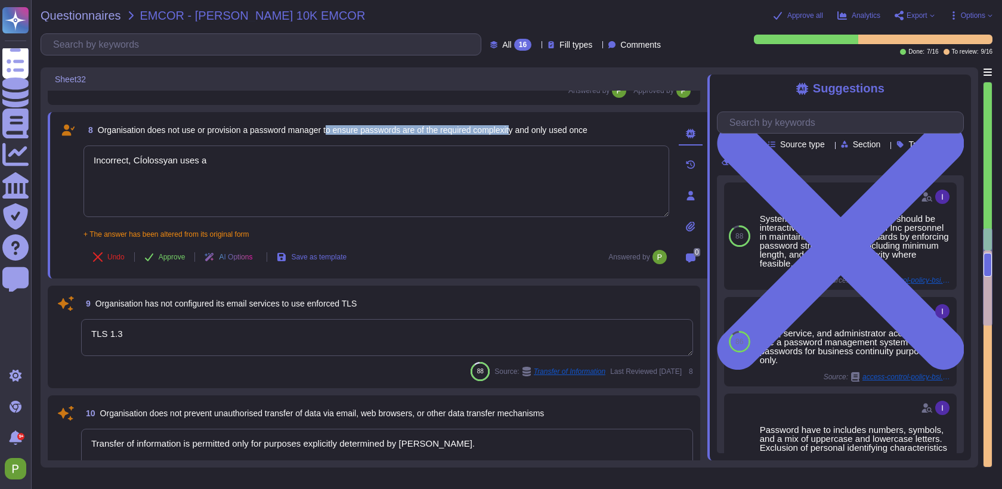
drag, startPoint x: 339, startPoint y: 126, endPoint x: 535, endPoint y: 130, distance: 196.2
click at [535, 130] on span "Organisation does not use or provision a password manager to ensure passwords a…" at bounding box center [343, 130] width 490 height 10
click at [359, 129] on span "Organisation does not use or provision a password manager to ensure passwords a…" at bounding box center [343, 130] width 490 height 10
drag, startPoint x: 261, startPoint y: 131, endPoint x: 537, endPoint y: 131, distance: 276.1
click at [537, 131] on span "Organisation does not use or provision a password manager to ensure passwords a…" at bounding box center [343, 130] width 490 height 10
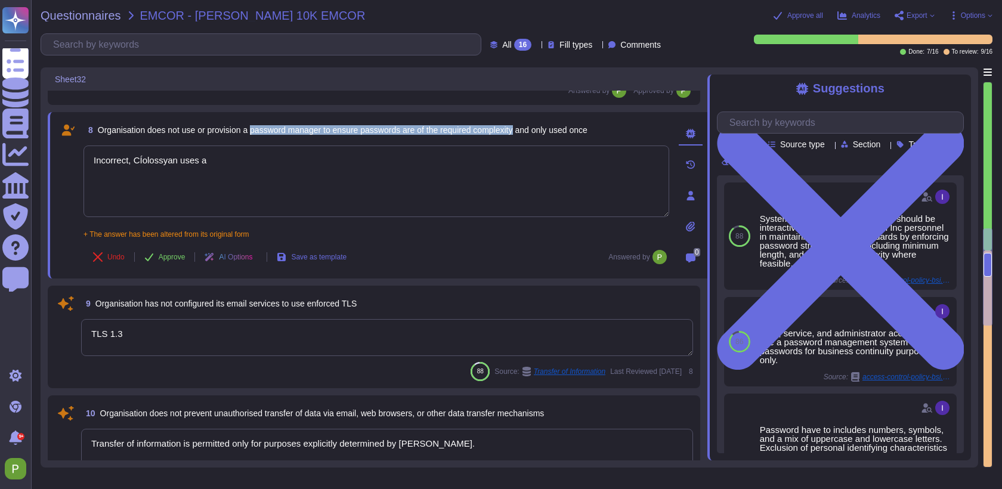
copy span "password manager to ensure passwords are of the required complexity"
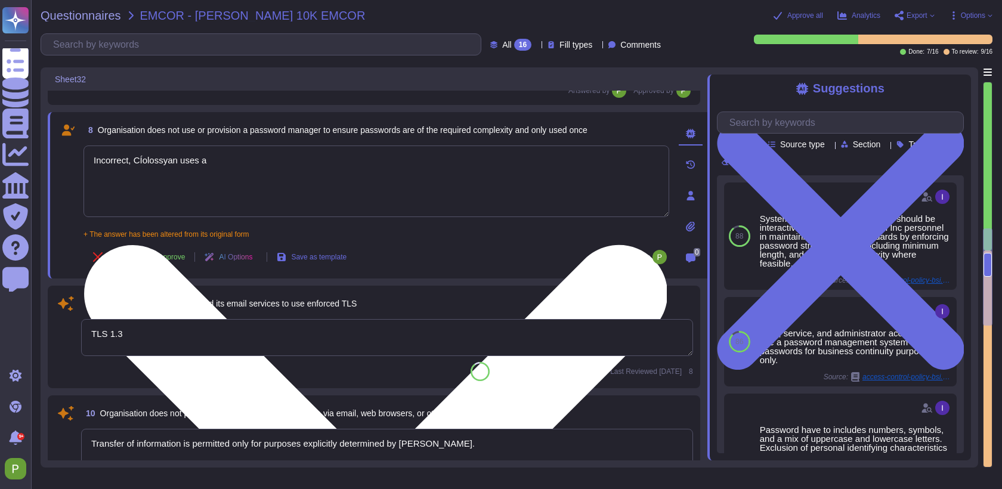
click at [310, 162] on textarea "Incorrect, CÍolossyan uses a" at bounding box center [376, 182] width 586 height 72
paste textarea "password manager to ensure passwords are of the required complexity"
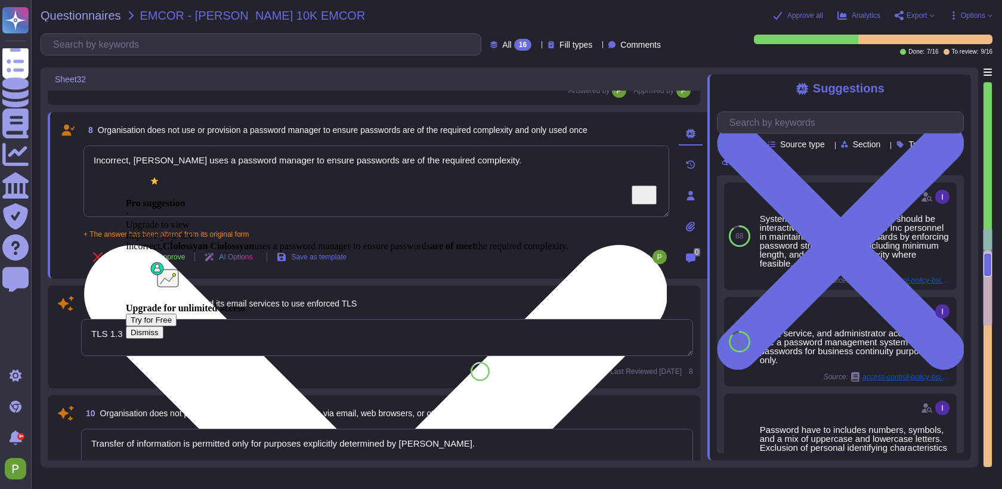
drag, startPoint x: 138, startPoint y: 161, endPoint x: 554, endPoint y: 169, distance: 415.7
click at [554, 169] on textarea "Incorrect, [PERSON_NAME] uses a password manager to ensure passwords are of the…" at bounding box center [376, 182] width 586 height 72
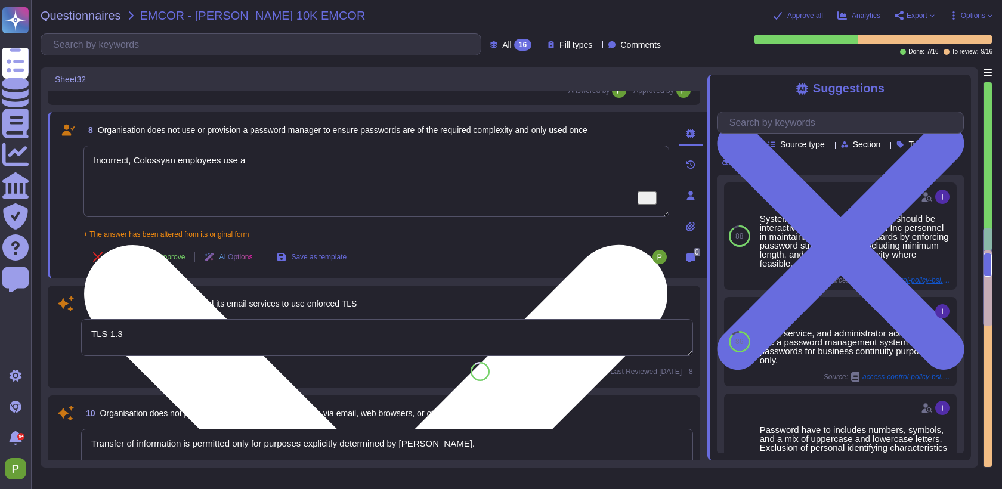
paste textarea "password manager to ensure passwords are of the required complexity"
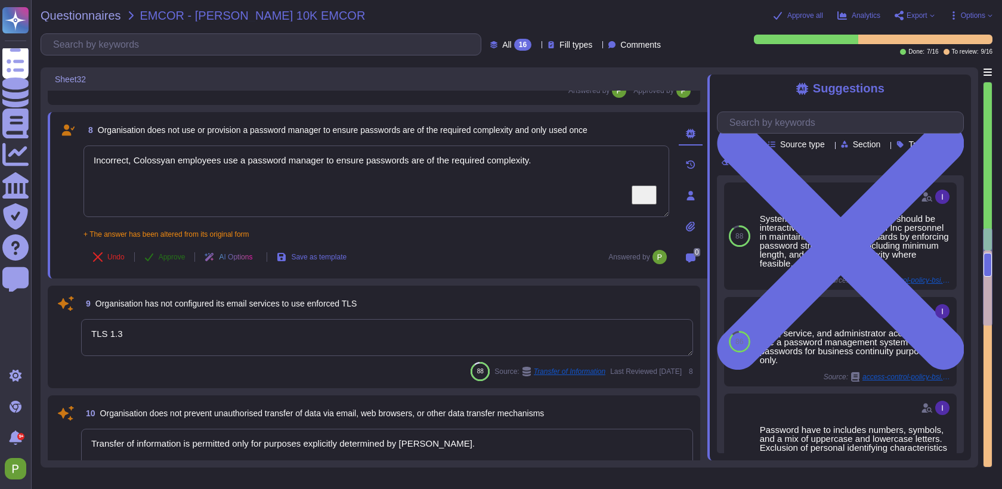
type textarea "Incorrect, Colossyan employees use a password manager to ensure passwords are o…"
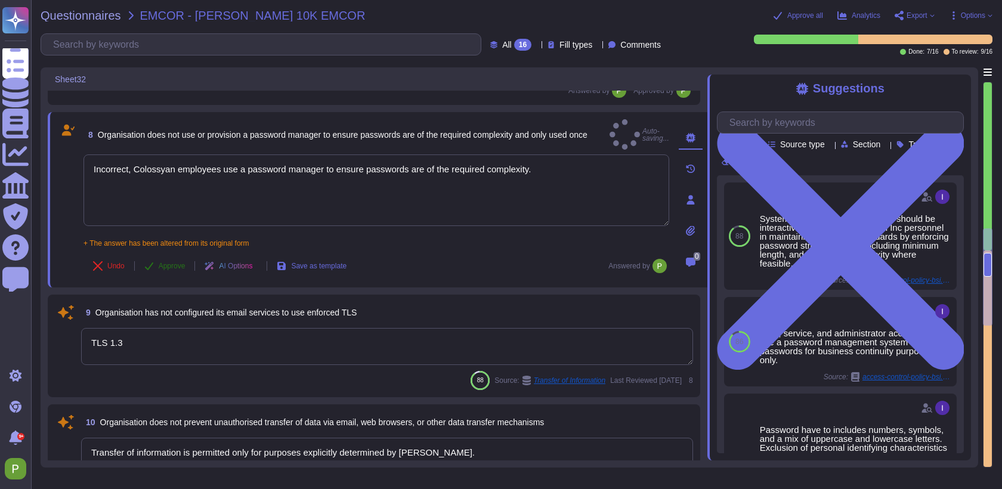
click at [171, 262] on span "Approve" at bounding box center [172, 265] width 27 height 7
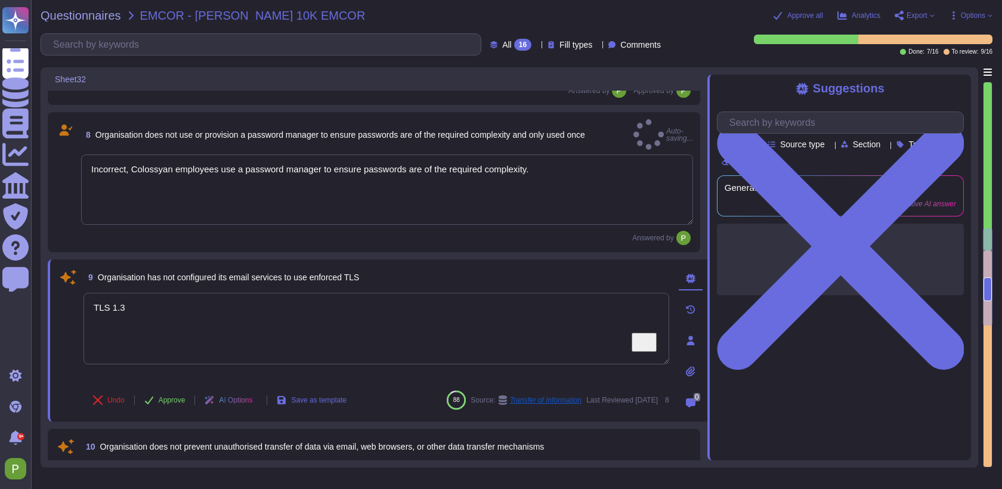
type textarea "Logs must be stored for at least 30 days"
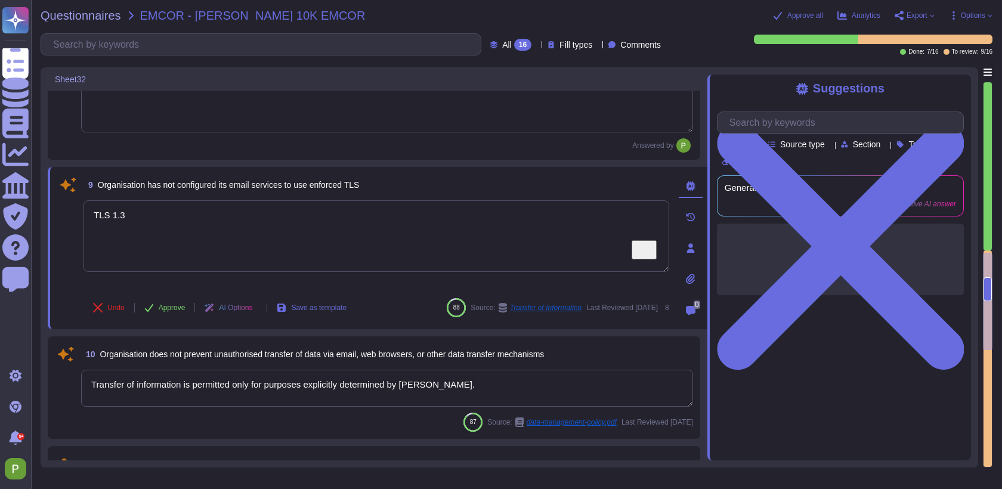
type textarea "Logs must be stored for at least 30 days"
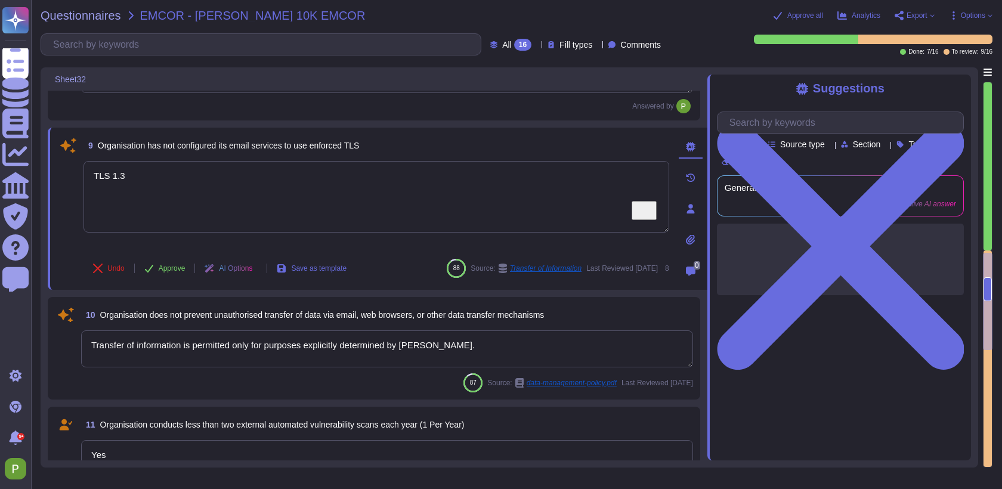
scroll to position [988, 0]
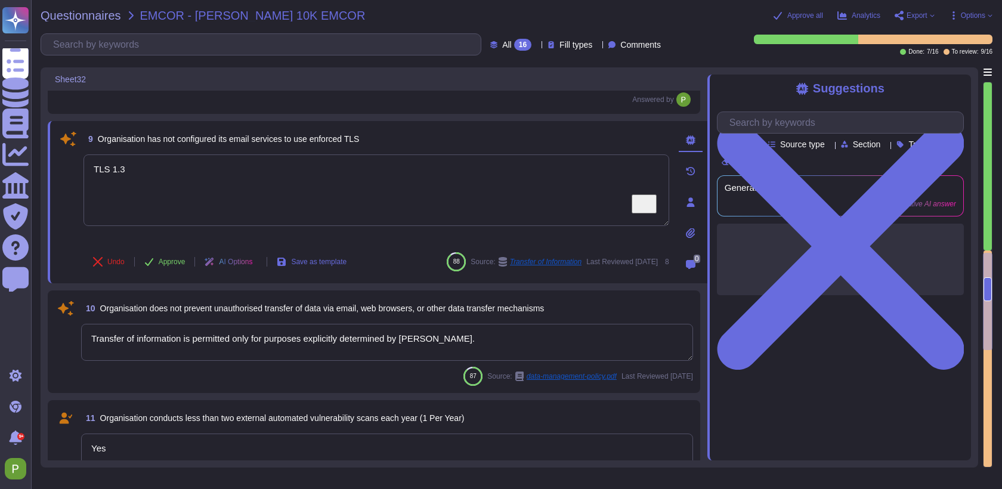
type textarea "Incorrect, CÍolossyan uses a"
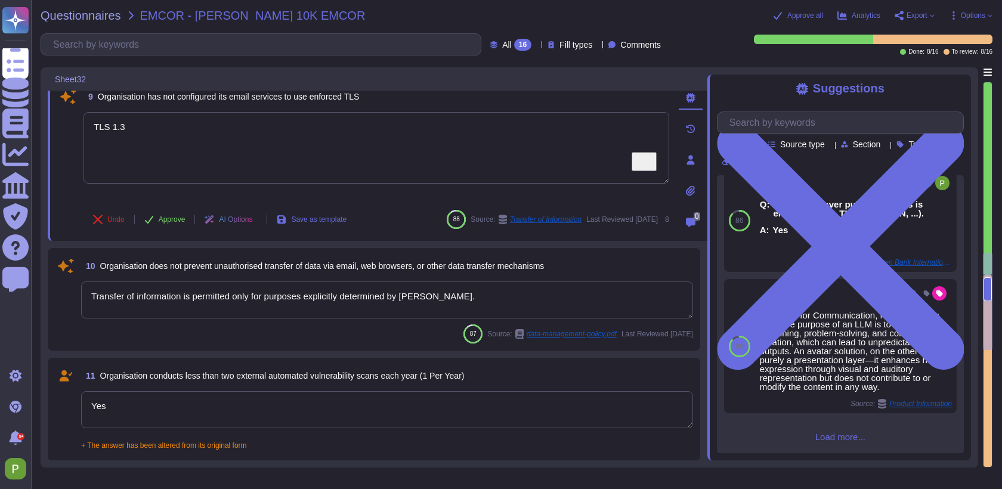
scroll to position [293, 0]
click at [786, 122] on input "text" at bounding box center [843, 122] width 240 height 21
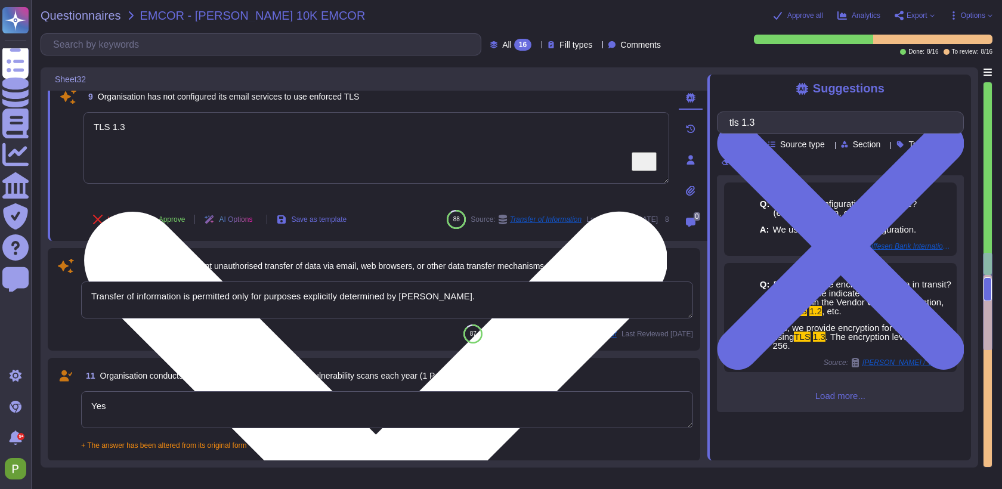
type input "tls 1.3"
click at [278, 128] on textarea "TLS 1.3" at bounding box center [376, 148] width 586 height 72
click at [95, 126] on textarea "TLS 1.3" at bounding box center [376, 148] width 586 height 72
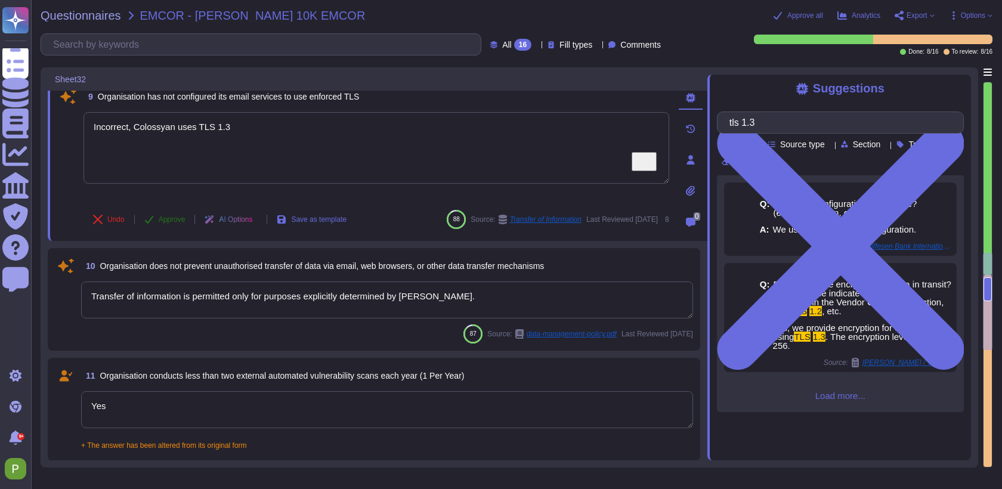
type textarea "Incorrect, Colossyan uses TLS 1.3"
click at [162, 221] on span "Approve" at bounding box center [172, 219] width 27 height 7
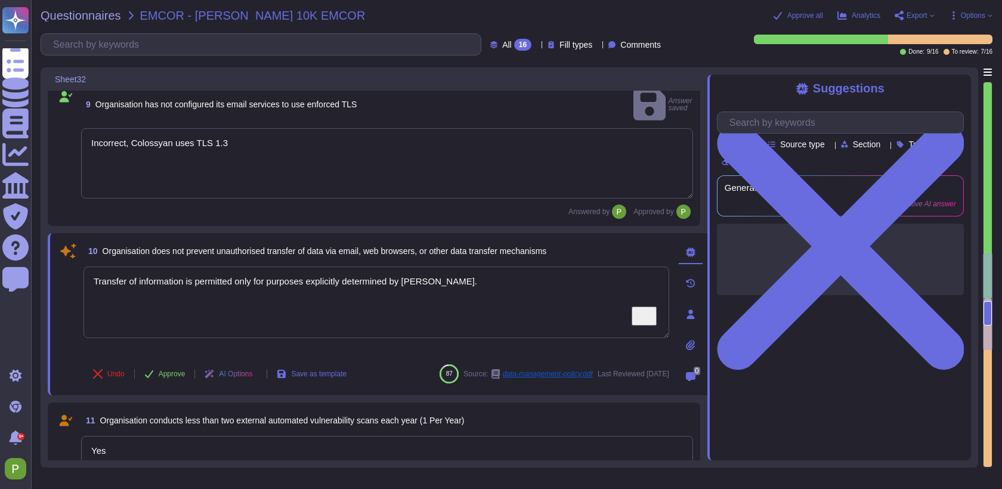
type textarea "Logs must be stored for at least 30 days"
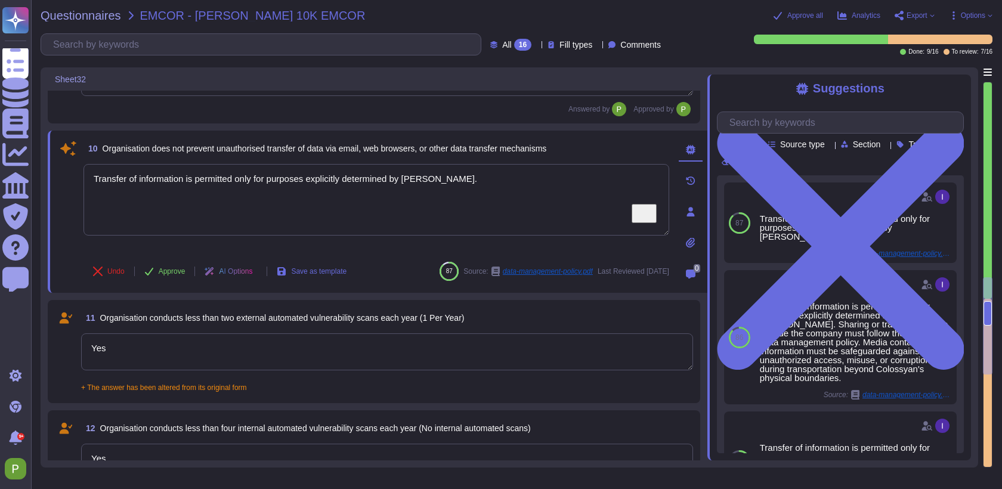
scroll to position [1085, 0]
type textarea "Yes"
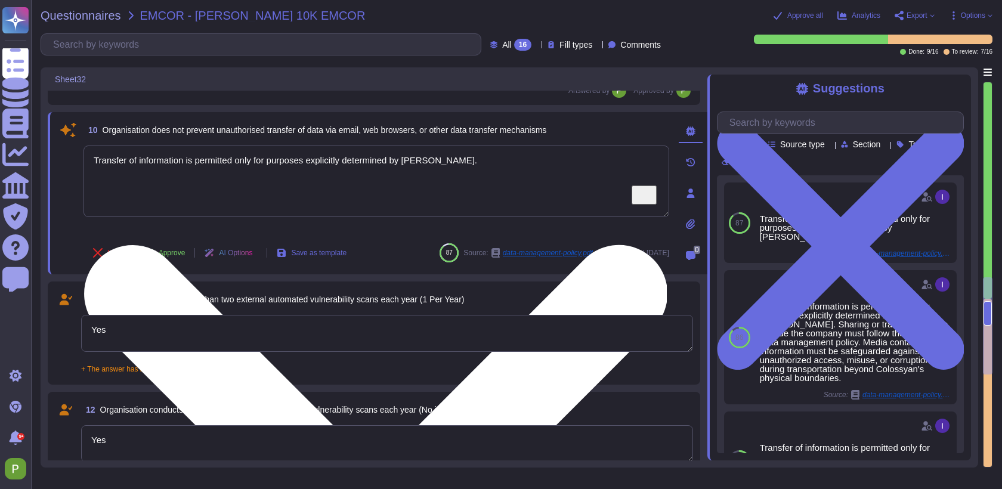
click at [253, 161] on textarea "Transfer of information is permitted only for purposes explicitly determined by…" at bounding box center [376, 182] width 586 height 72
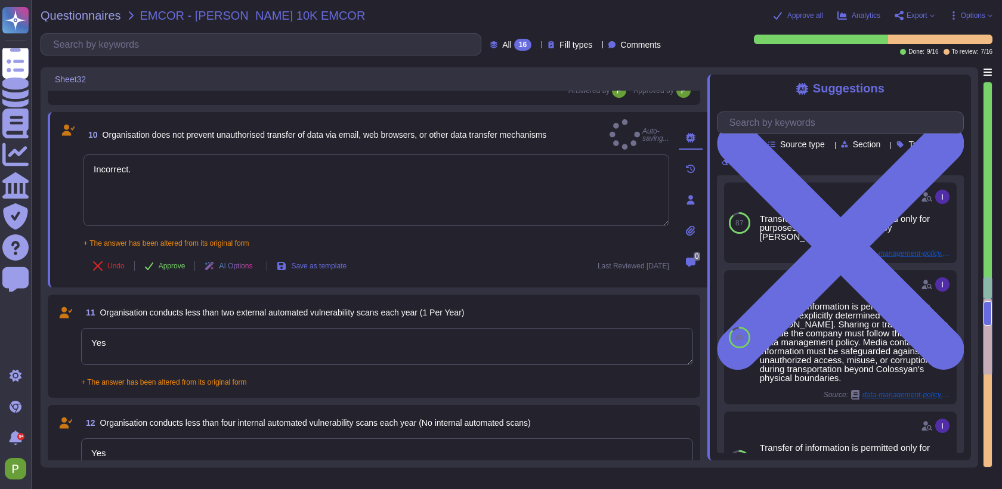
type textarea "Incorrect."
type textarea "Yes"
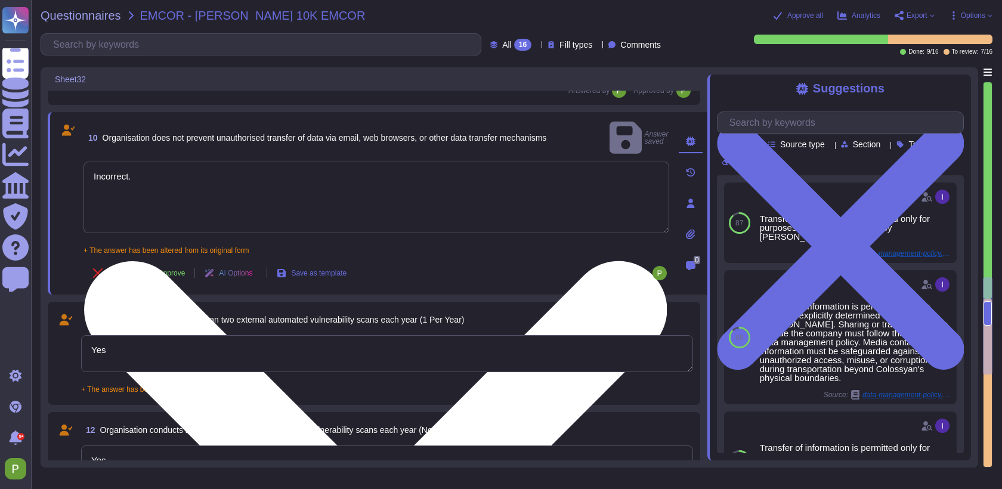
click at [366, 183] on textarea "Incorrect." at bounding box center [376, 198] width 586 height 72
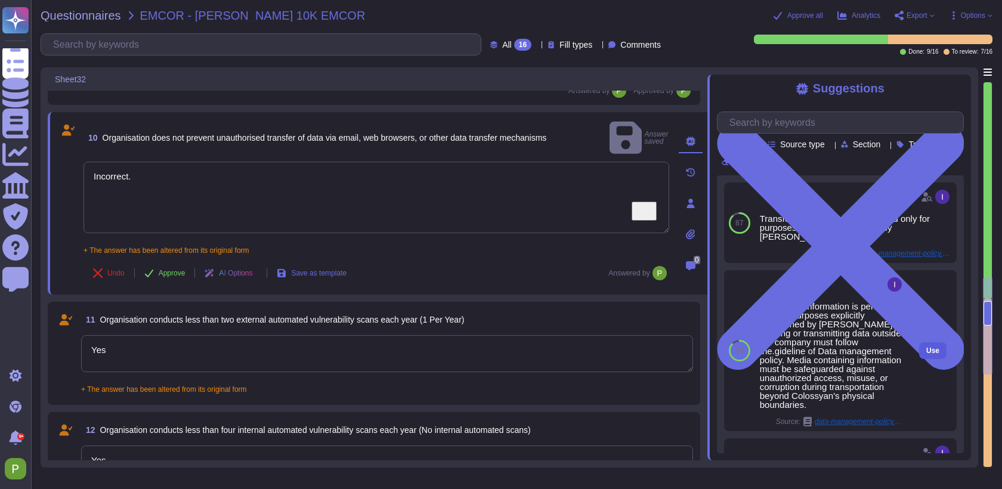
click at [935, 351] on span "Use" at bounding box center [932, 350] width 13 height 7
type textarea "Incorrect. Transfer of information is permitted only for purposes explicitly de…"
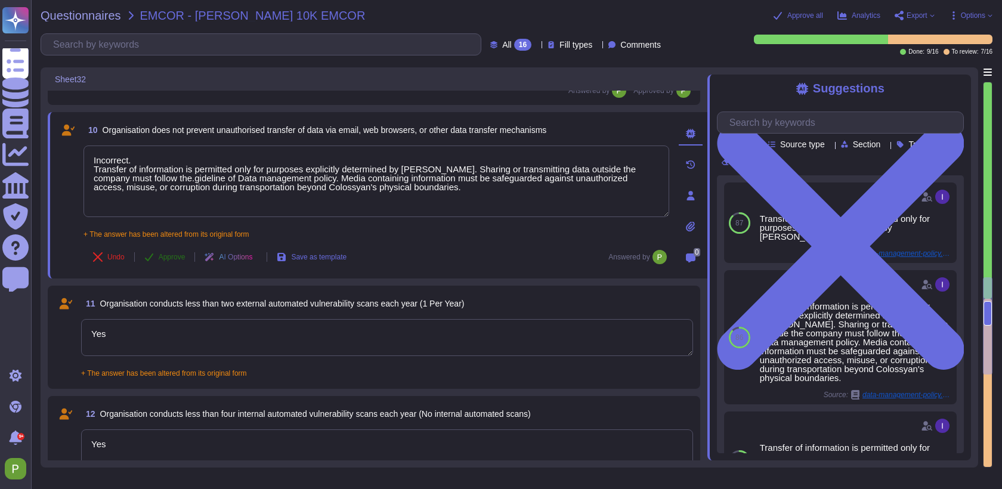
click at [157, 259] on button "Approve" at bounding box center [165, 257] width 60 height 24
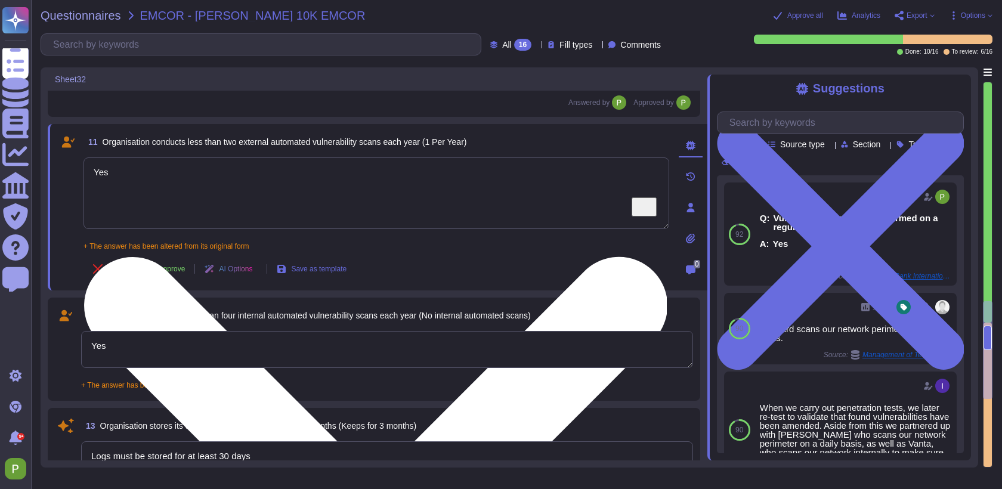
type textarea "[PERSON_NAME] has not appointed a data protection officer because, based on our…"
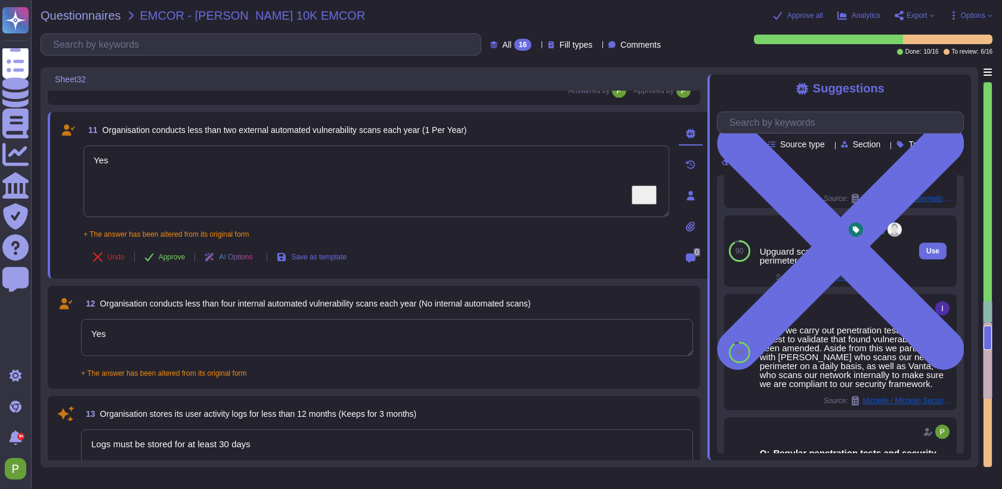
scroll to position [85, 0]
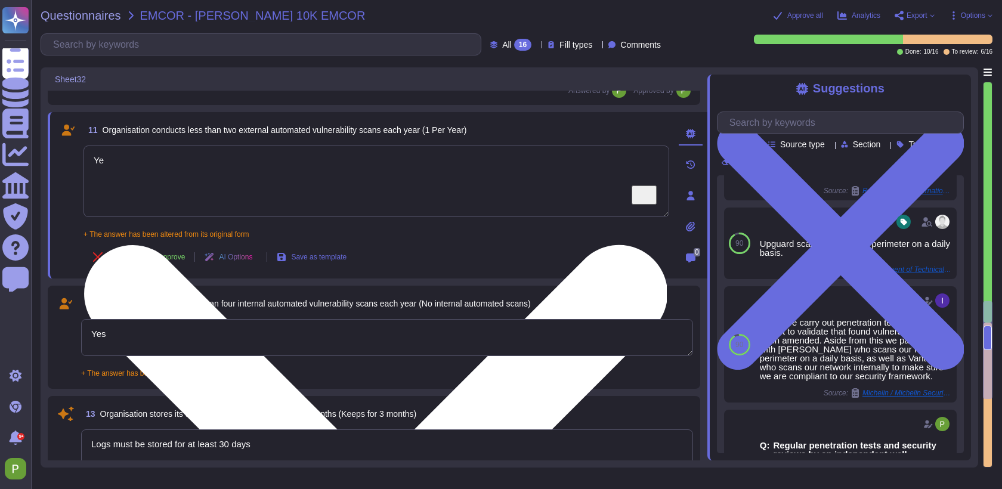
type textarea "Y"
click at [242, 167] on textarea "Correct," at bounding box center [376, 182] width 586 height 72
click at [556, 162] on textarea "Correct, external vulnerability scans are conducted annually." at bounding box center [376, 182] width 586 height 72
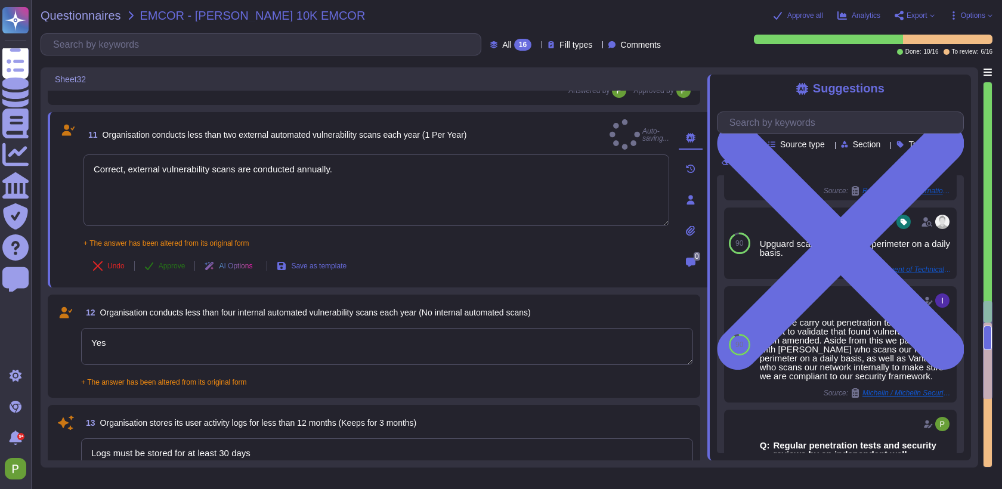
type textarea "Correct, external vulnerability scans are conducted annually."
click at [170, 262] on span "Approve" at bounding box center [172, 265] width 27 height 7
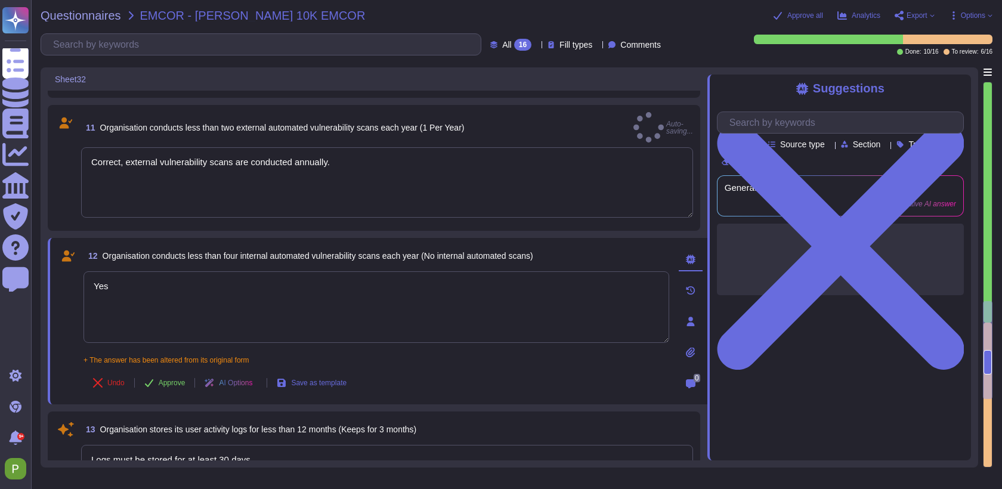
type textarea "[PERSON_NAME] has not appointed a data protection officer because, based on our…"
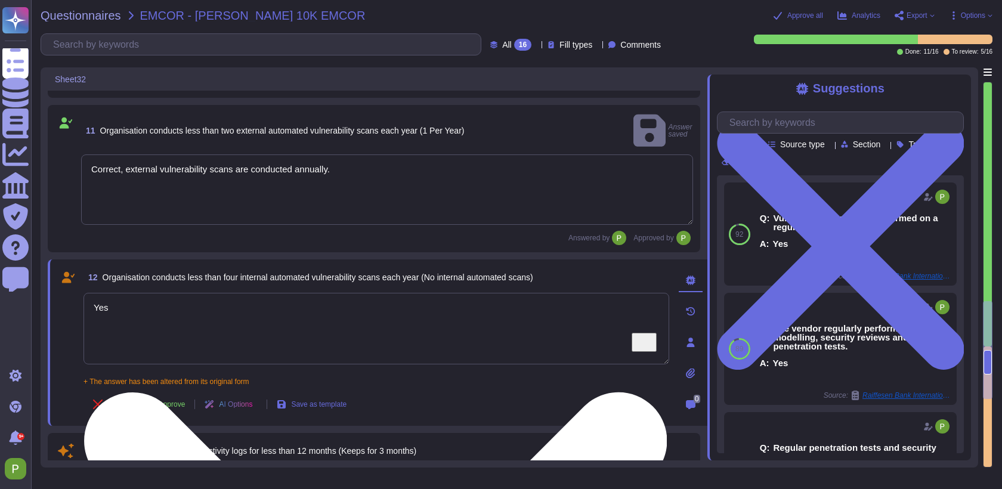
type textarea "[PERSON_NAME] has not appointed a data protection officer because, based on our…"
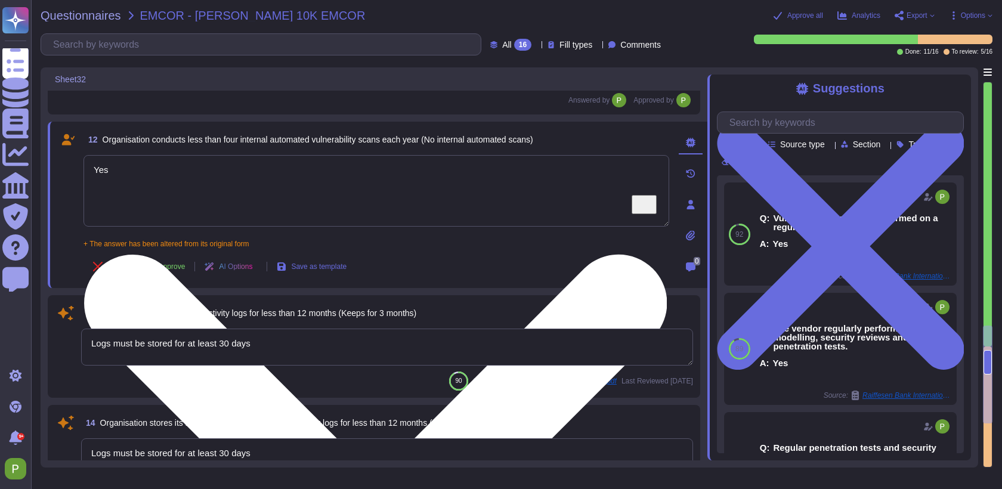
scroll to position [1348, 0]
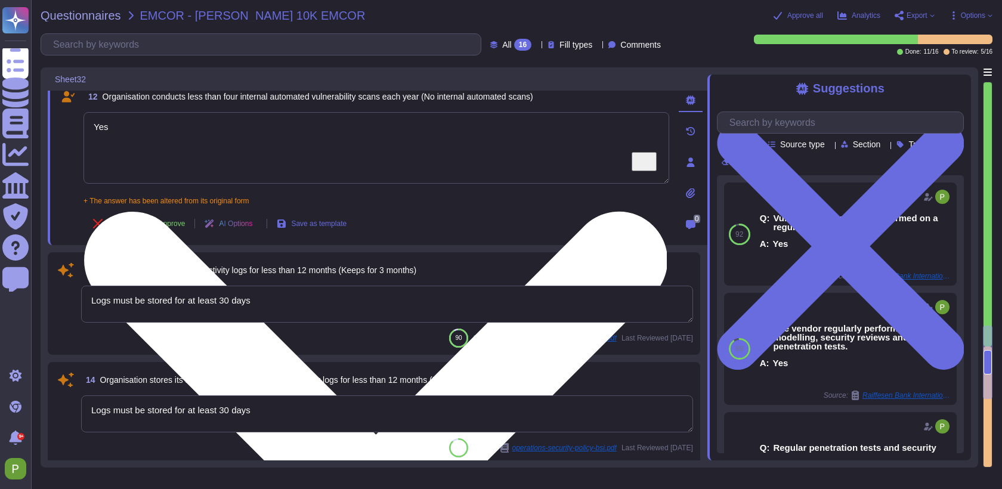
type textarea "Incorrect, Colossyan uses TLS 1.3"
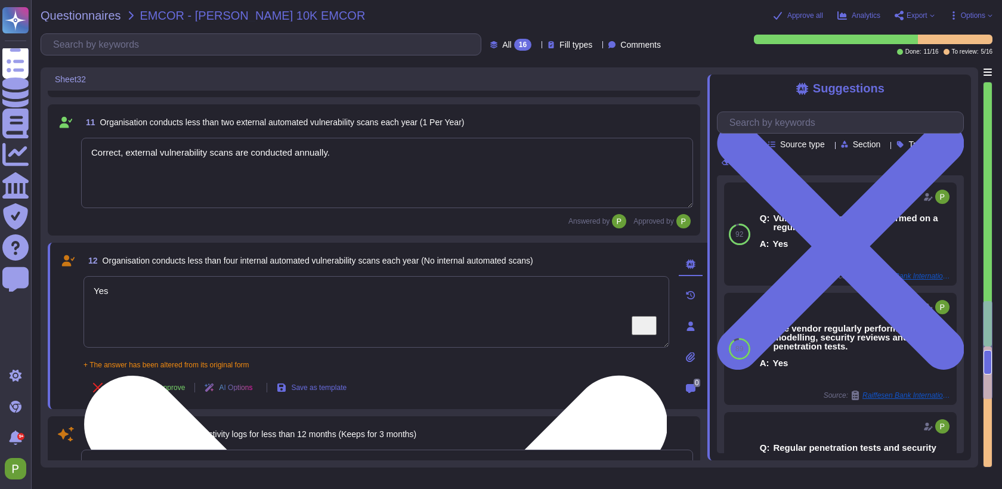
type textarea "Incorrect, CÍolossyan uses a"
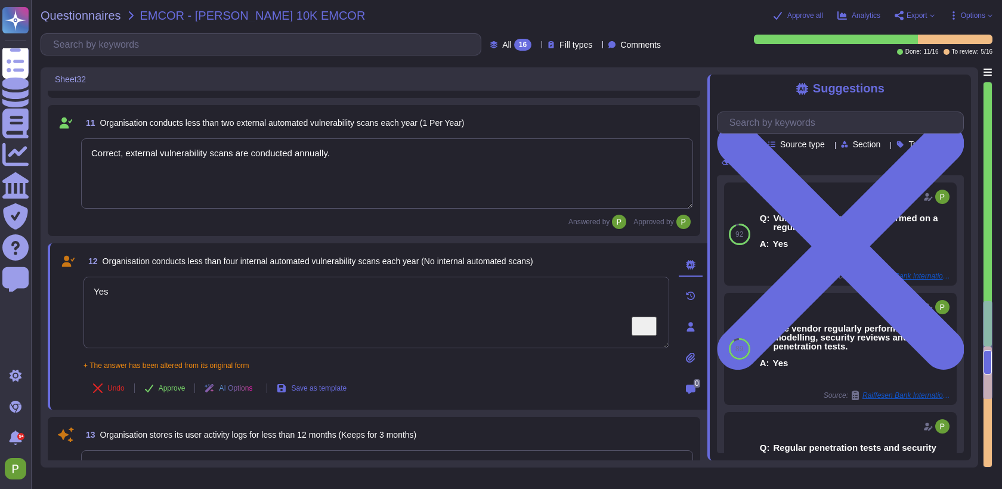
click at [237, 153] on textarea "Correct, external vulnerability scans are conducted annually." at bounding box center [387, 173] width 612 height 70
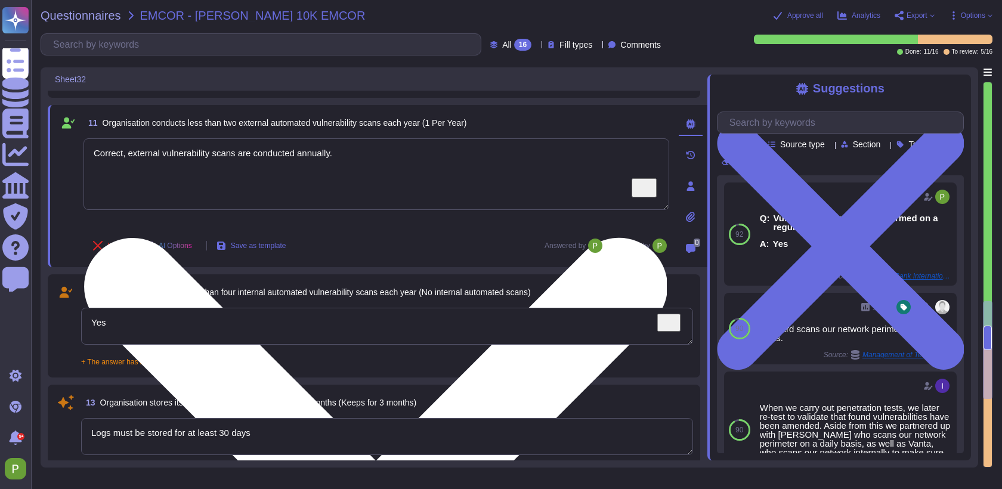
click at [237, 153] on textarea "Correct, external vulnerability scans are conducted annually." at bounding box center [376, 174] width 586 height 72
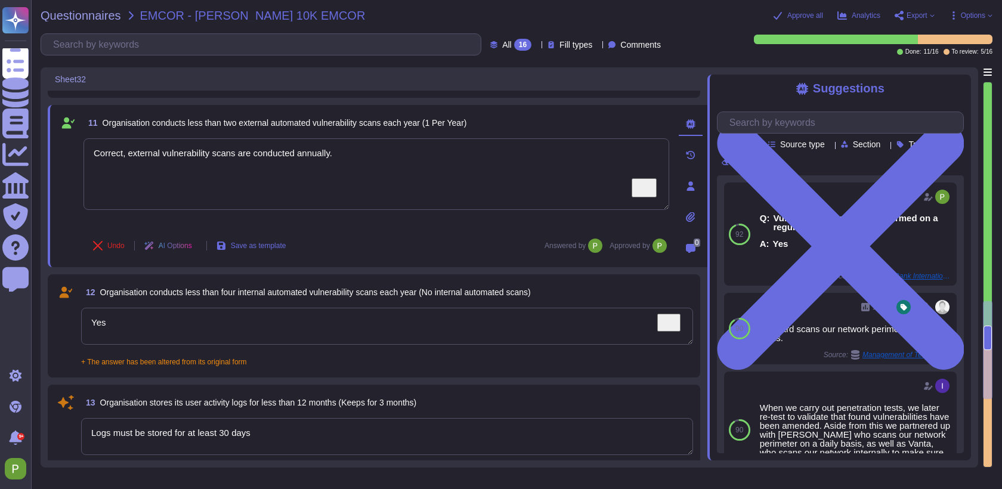
click at [150, 315] on textarea "Yes" at bounding box center [387, 326] width 612 height 37
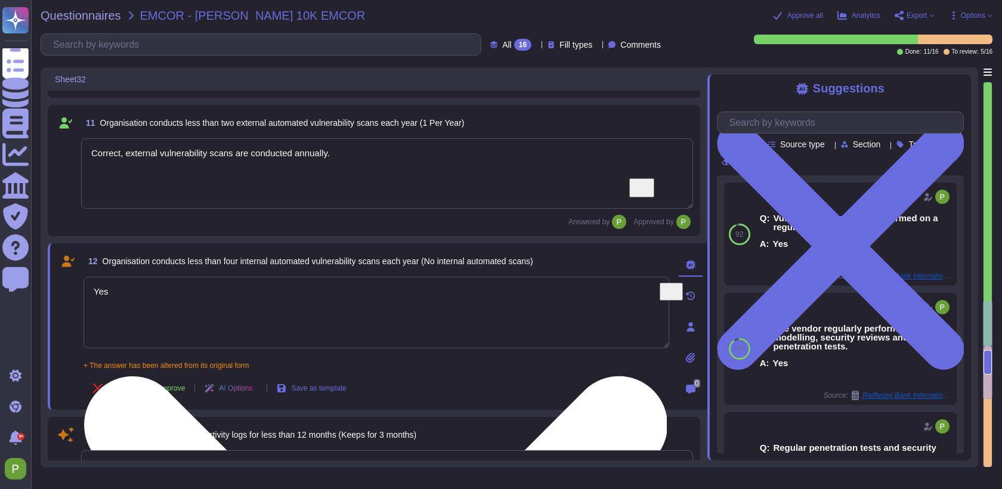
click at [150, 315] on textarea "Yes" at bounding box center [376, 313] width 586 height 72
paste textarea "Correct, external vulnerability scans are conducted annually."
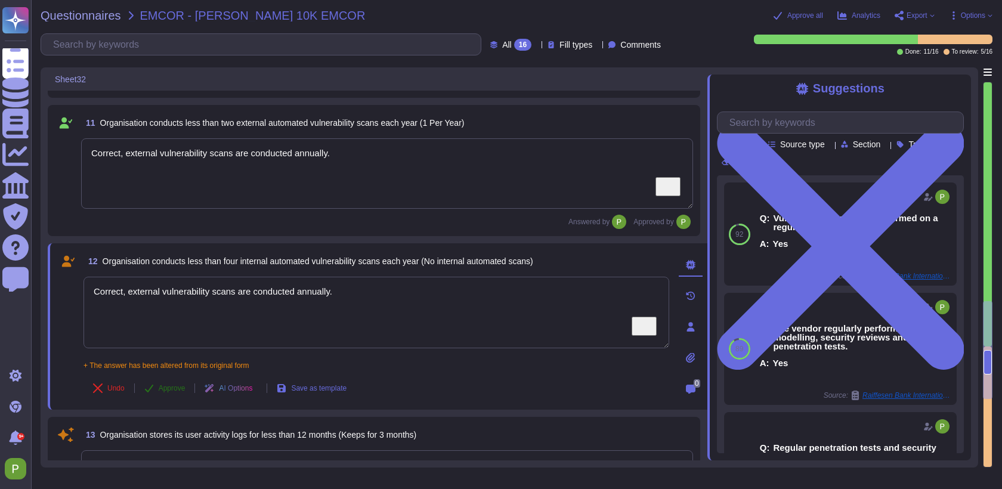
type textarea "Correct, external vulnerability scans are conducted annually."
click at [165, 386] on span "Approve" at bounding box center [172, 388] width 27 height 7
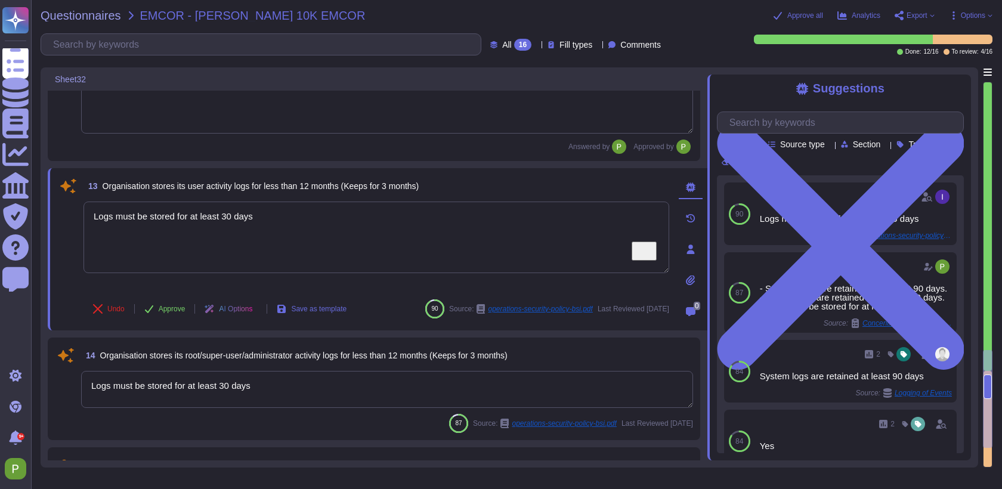
type textarea "[PERSON_NAME] has not appointed a data protection officer because, based on our…"
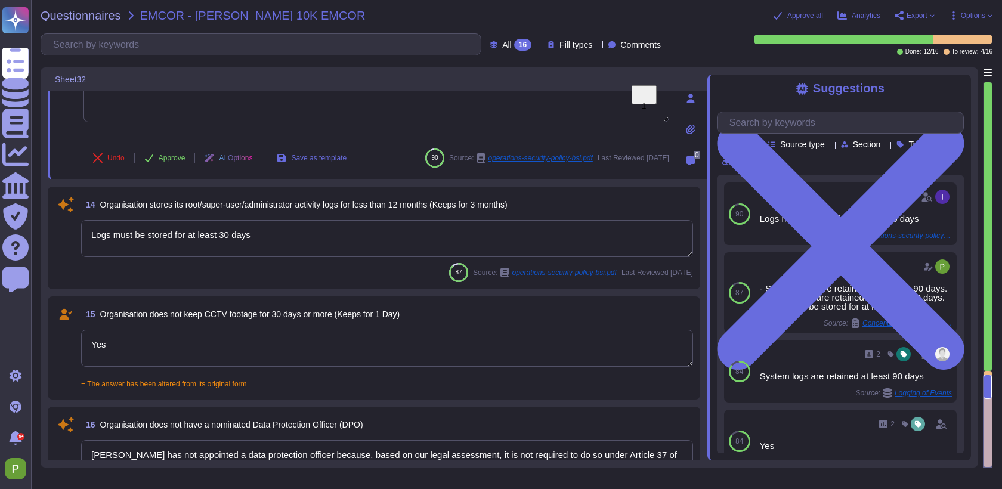
scroll to position [1535, 0]
click at [159, 231] on textarea "Logs must be stored for at least 30 days" at bounding box center [387, 236] width 612 height 37
click at [159, 231] on div "Logs must be stored for at least 30 days" at bounding box center [387, 237] width 612 height 38
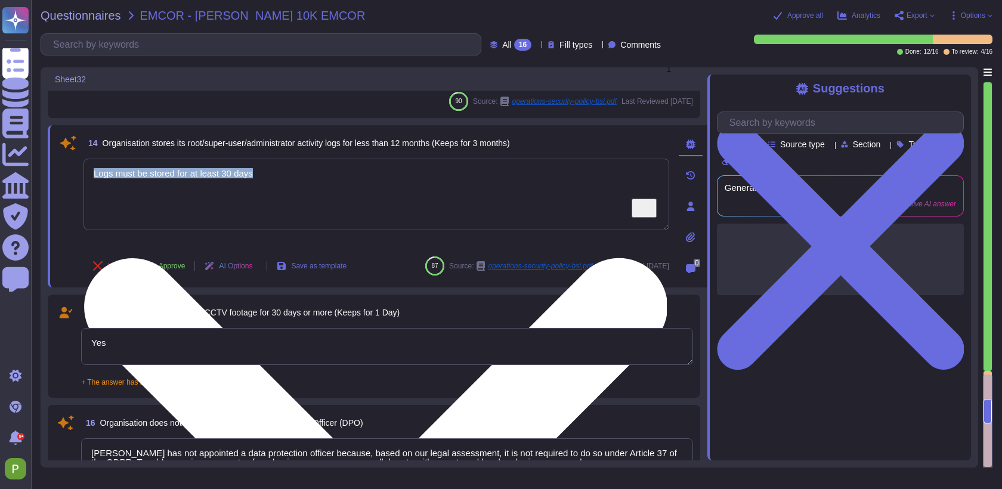
click at [159, 231] on div "Logs must be stored for at least 30 days" at bounding box center [376, 203] width 586 height 88
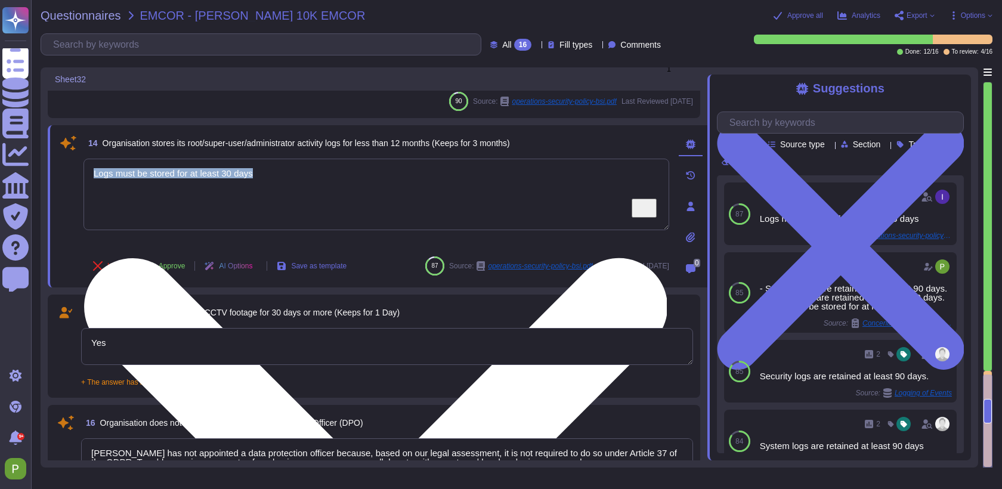
click at [159, 231] on div "Logs must be stored for at least 30 days" at bounding box center [376, 203] width 586 height 88
click at [169, 172] on textarea "Logs must be stored for at least 30 days" at bounding box center [376, 195] width 586 height 72
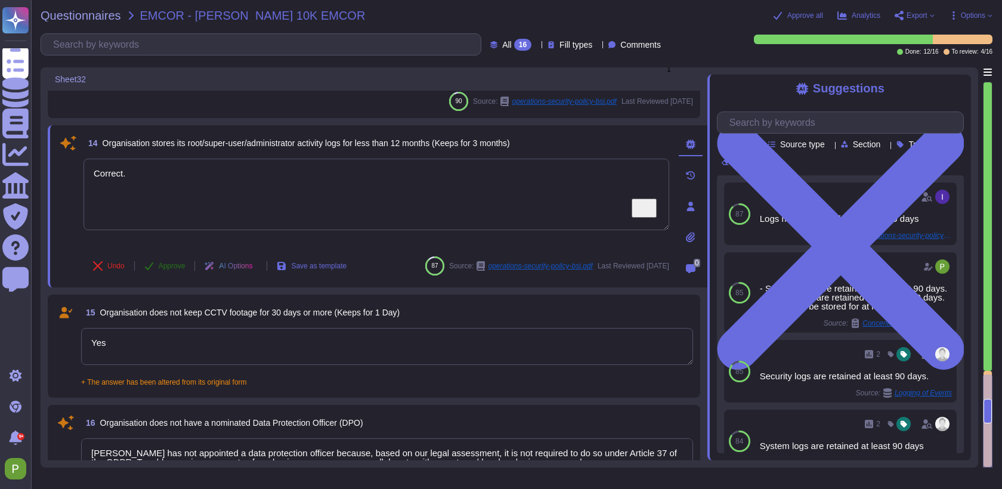
type textarea "Correct."
click at [166, 268] on span "Approve" at bounding box center [172, 265] width 27 height 7
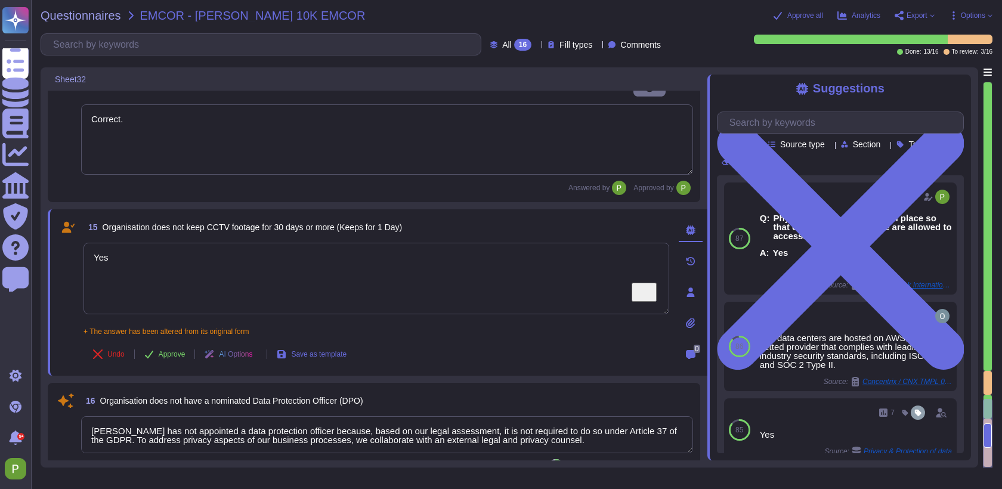
scroll to position [1607, 0]
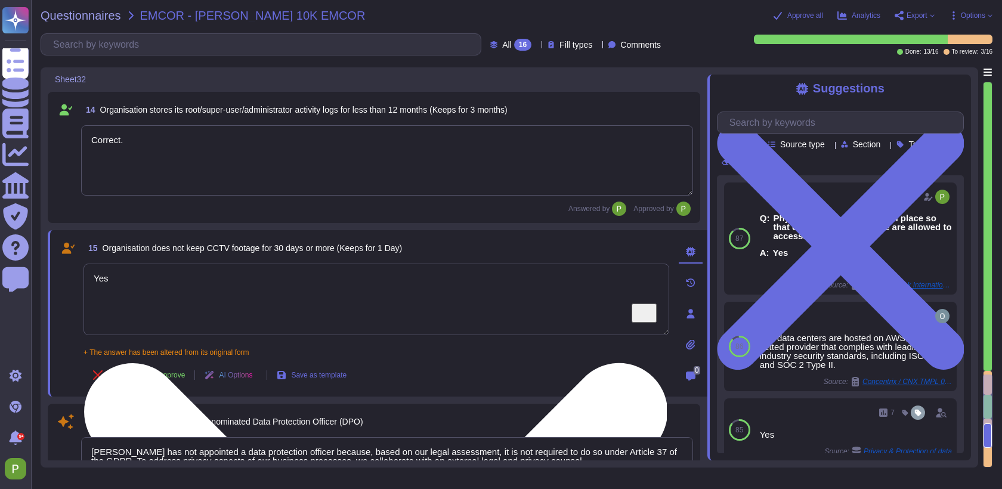
type textarea "Correct, external vulnerability scans are conducted annually."
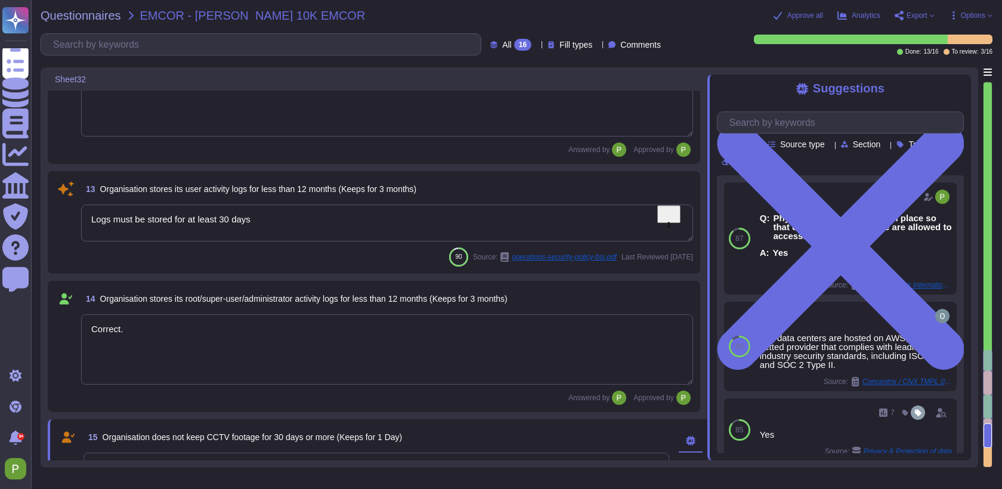
type textarea "Incorrect, Colossyan uses TLS 1.3"
type textarea "Incorrect. Transfer of information is permitted only for purposes explicitly de…"
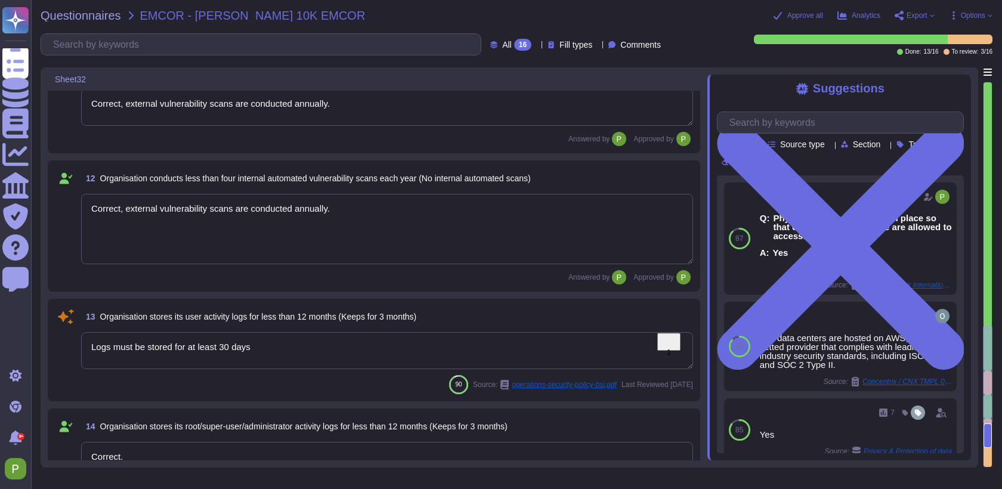
scroll to position [1218, 0]
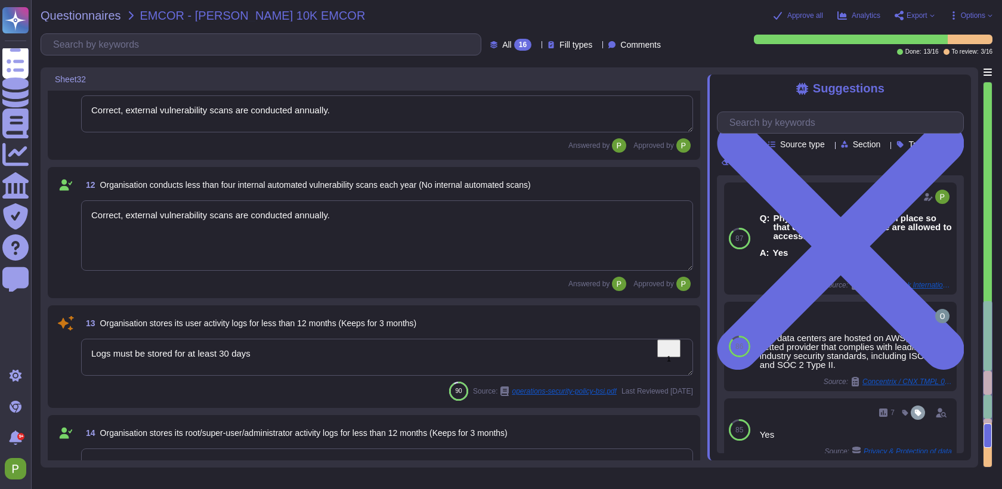
type textarea "Incorrect, CÍolossyan uses a"
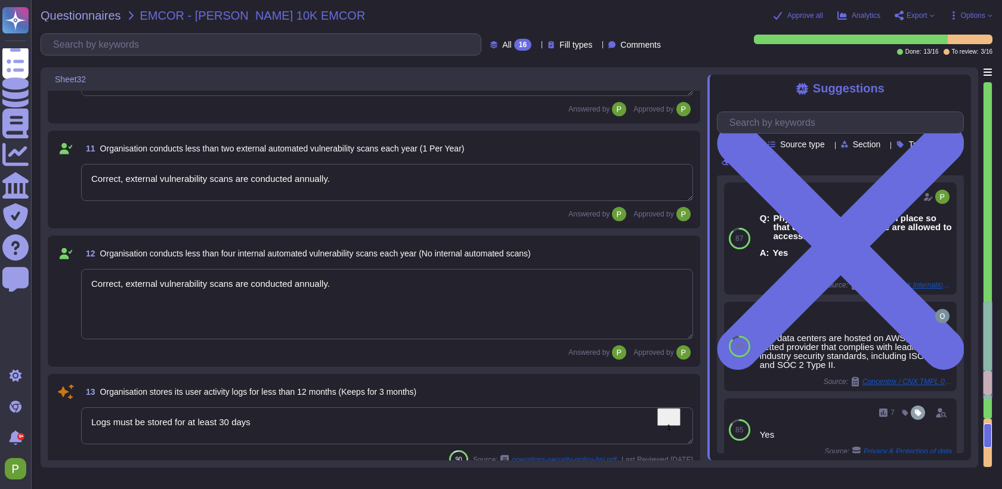
scroll to position [1147, 0]
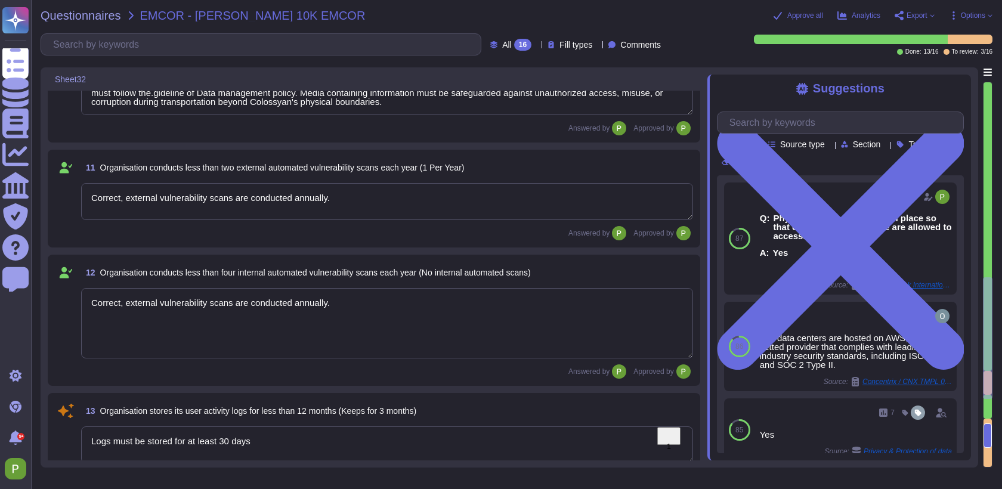
type textarea "Correct, access reviews are conducted annually."
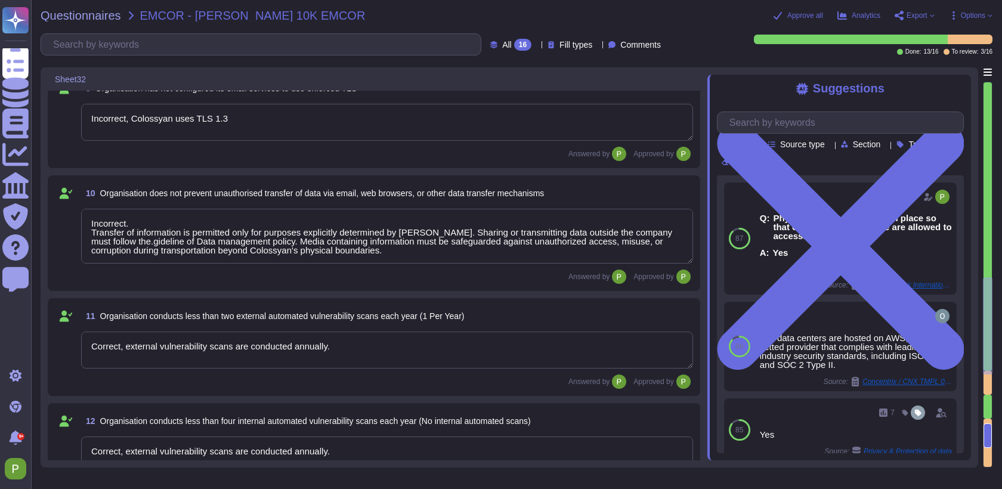
type textarea "Correct, access reviews are conducted annually."
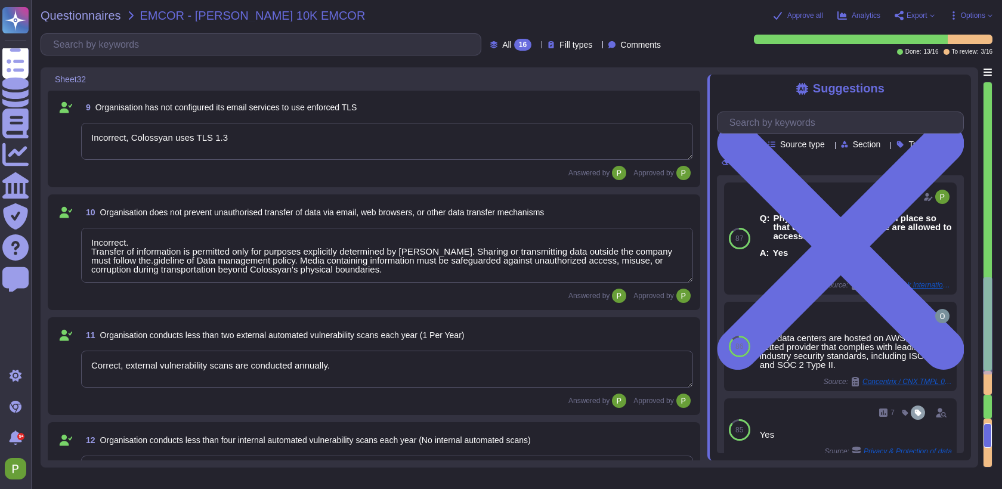
scroll to position [941, 0]
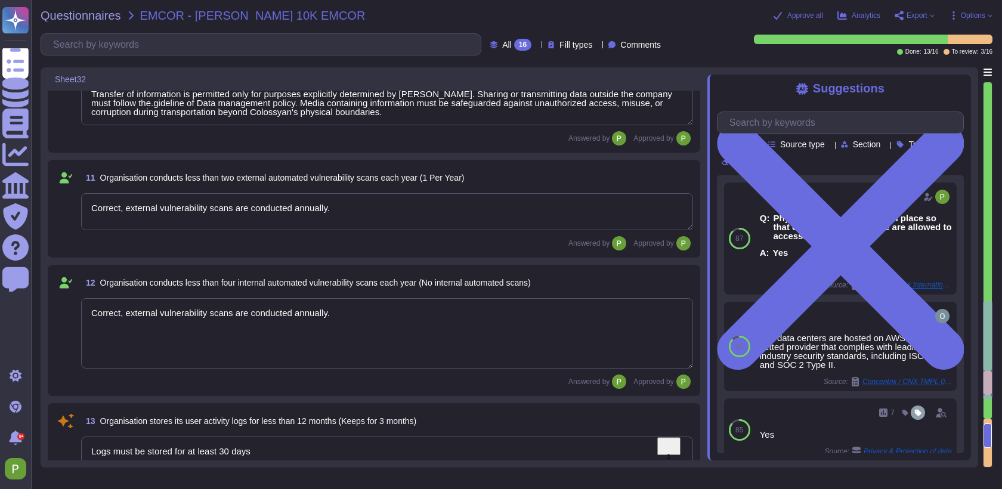
type textarea "Yes"
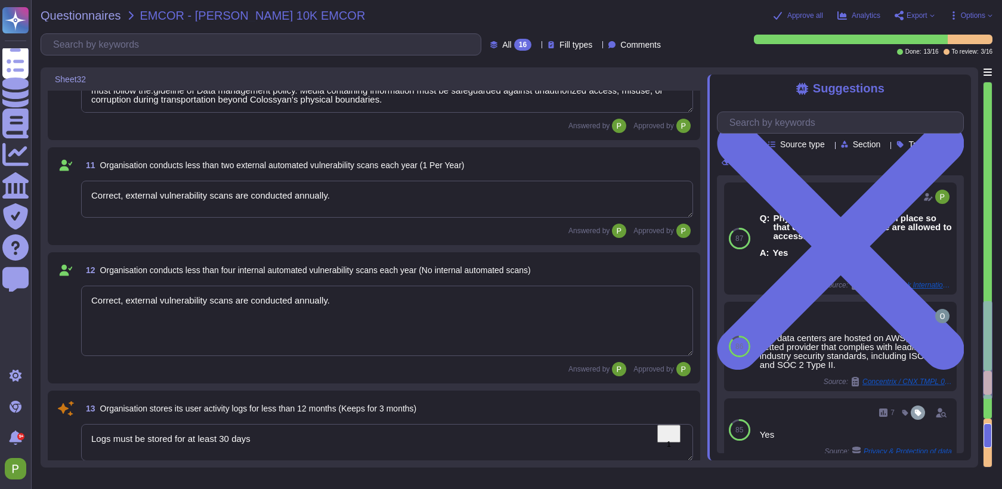
type textarea "[PERSON_NAME] has not appointed a data protection officer because, based on our…"
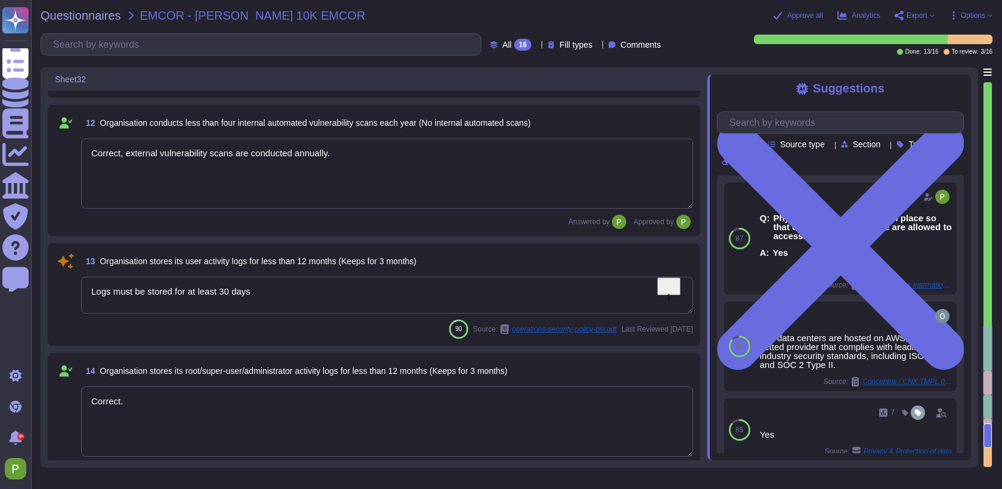
scroll to position [1204, 0]
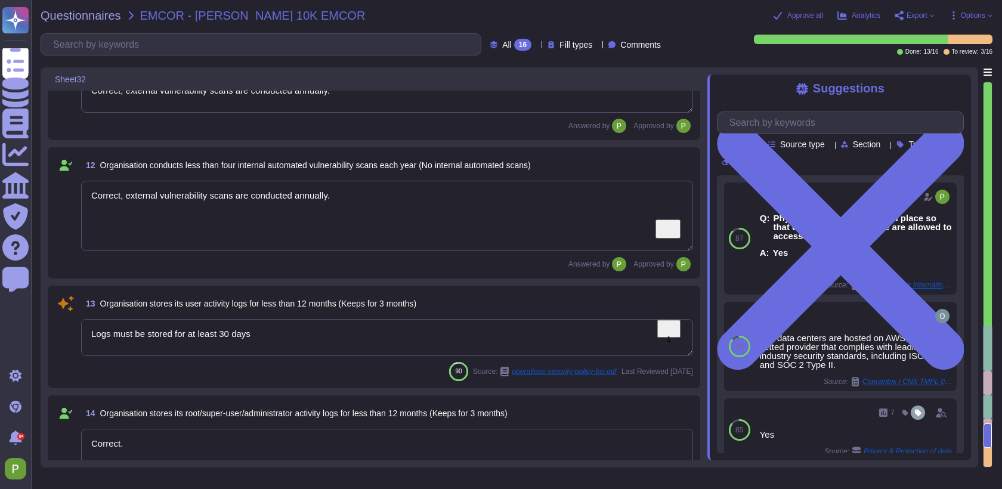
drag, startPoint x: 127, startPoint y: 197, endPoint x: 161, endPoint y: 194, distance: 34.1
click at [161, 194] on textarea "Correct, external vulnerability scans are conducted annually." at bounding box center [387, 216] width 612 height 70
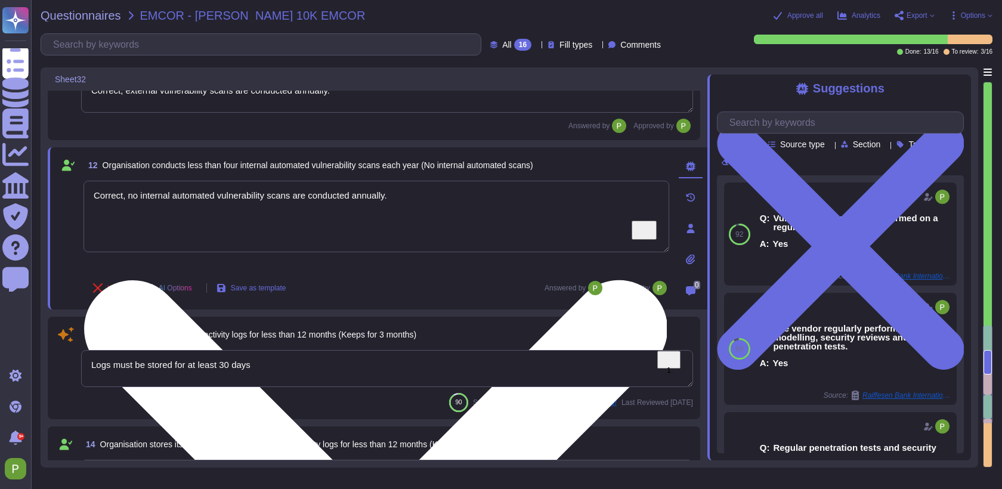
drag, startPoint x: 358, startPoint y: 196, endPoint x: 536, endPoint y: 215, distance: 178.7
click at [536, 215] on textarea "Correct, no internal automated vulnerability scans are conducted annually." at bounding box center [376, 217] width 586 height 72
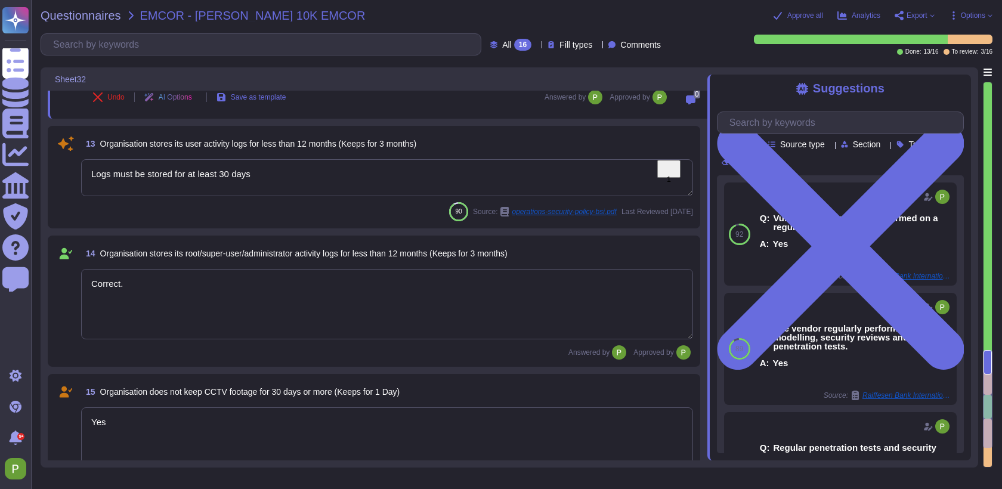
scroll to position [1380, 0]
type textarea "Correct, no internal automated vulnerability scans are conducted."
click at [277, 178] on textarea "Logs must be stored for at least 30 days" at bounding box center [387, 178] width 612 height 37
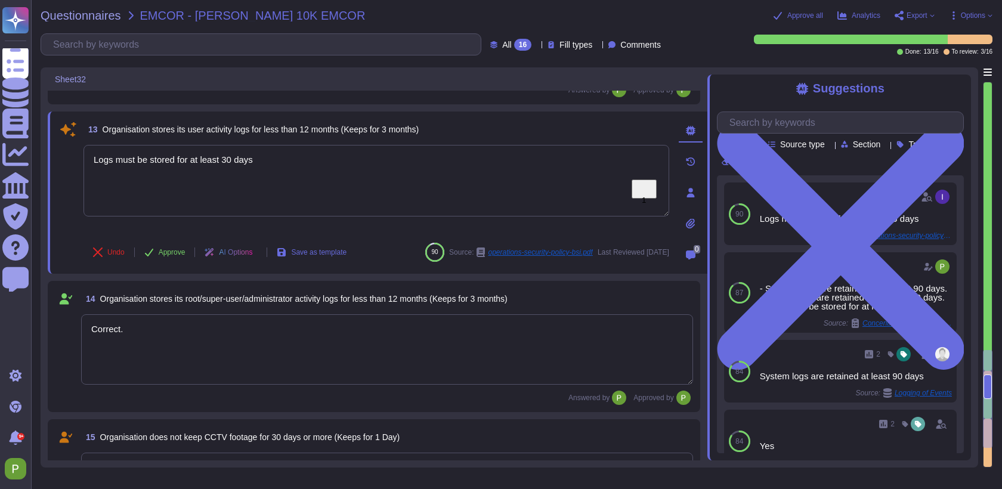
drag, startPoint x: 275, startPoint y: 140, endPoint x: 43, endPoint y: 159, distance: 232.8
click at [43, 159] on div "Sheet32 10 Organisation does not prevent unauthorised transfer of data via emai…" at bounding box center [509, 267] width 937 height 400
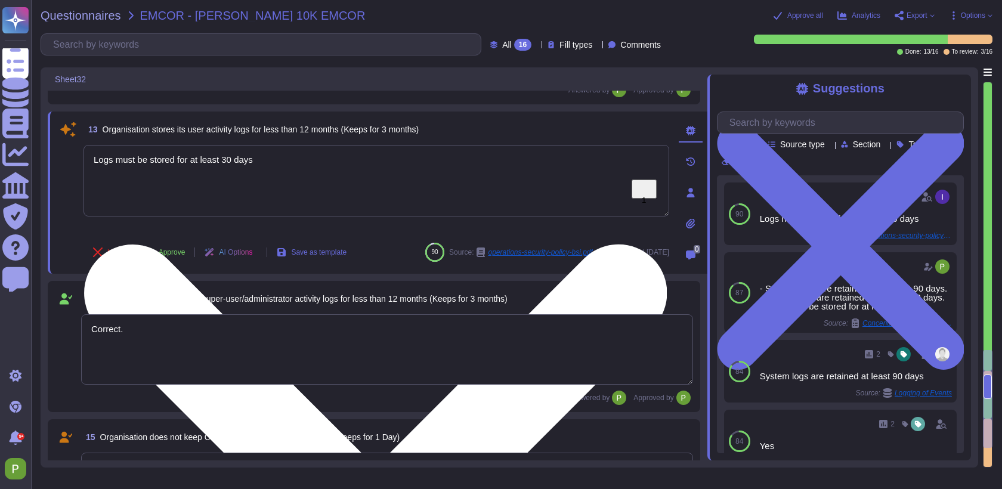
click at [181, 145] on textarea "Logs must be stored for at least 30 days" at bounding box center [376, 181] width 586 height 72
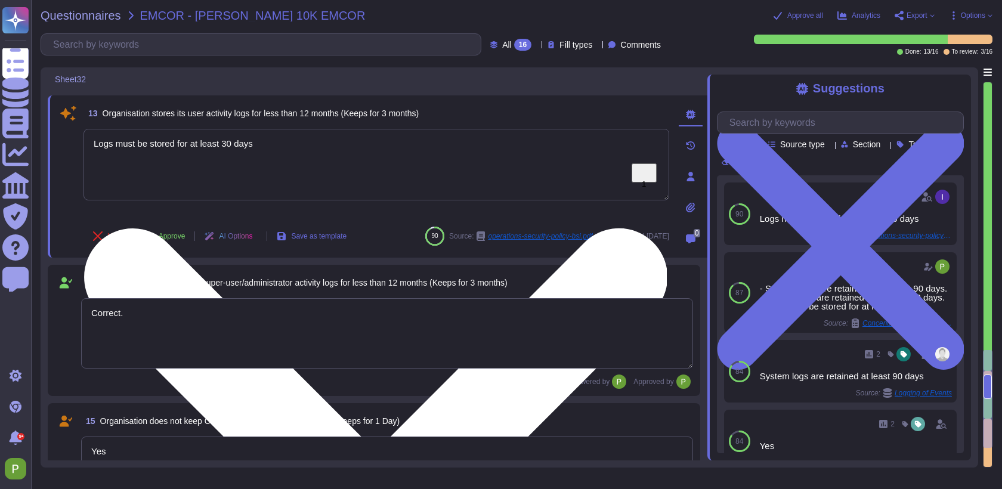
click at [181, 147] on textarea "Logs must be stored for at least 30 days" at bounding box center [376, 165] width 586 height 72
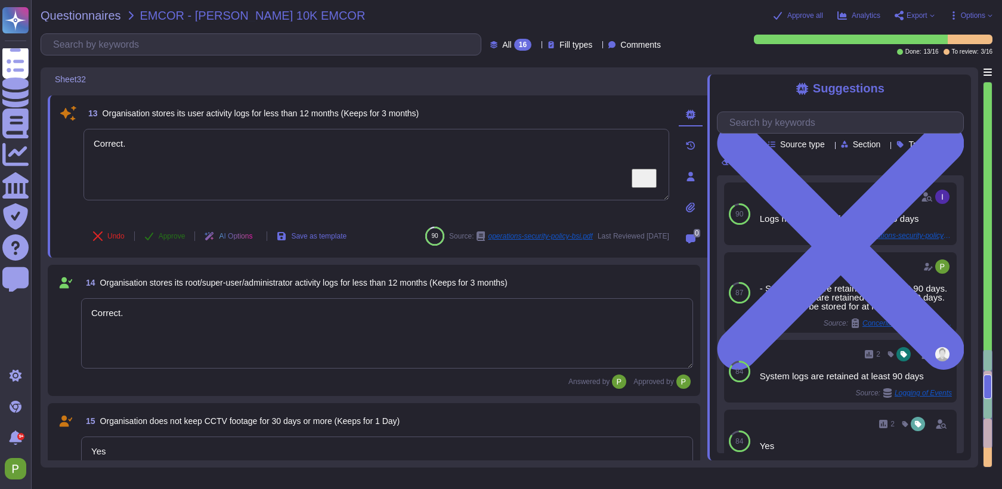
click at [179, 235] on button "Approve" at bounding box center [165, 236] width 60 height 24
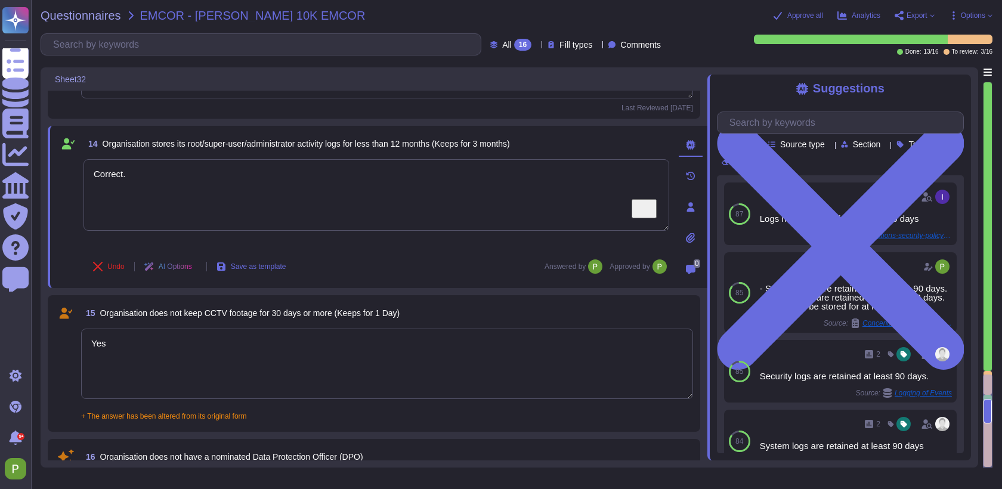
scroll to position [1487, 0]
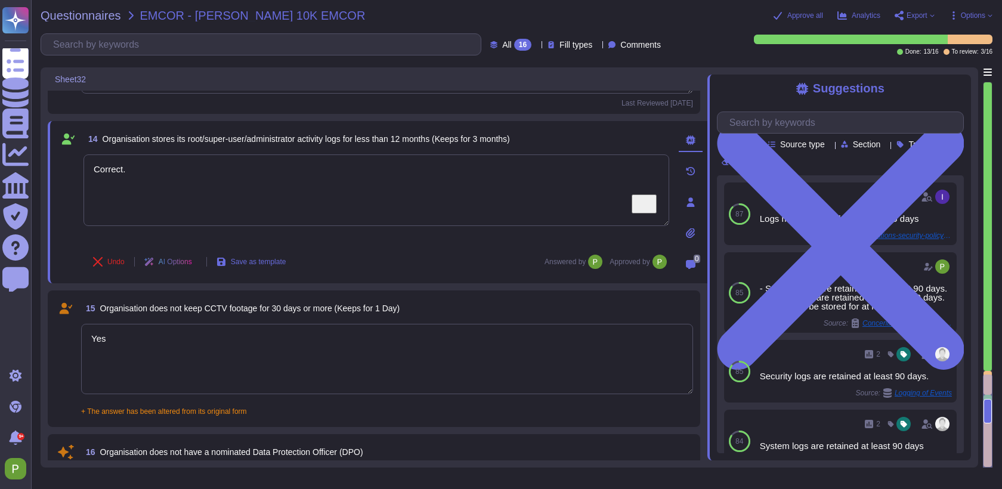
type textarea "Correct."
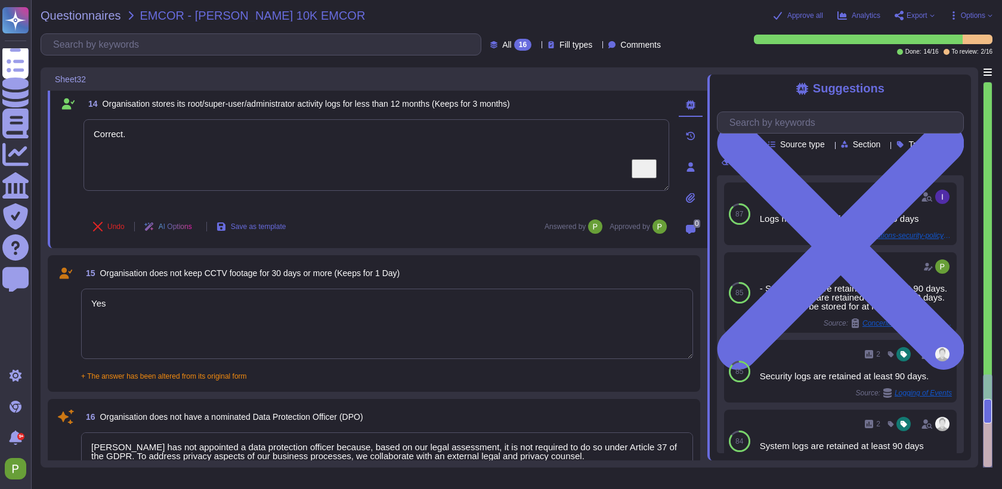
click at [136, 302] on textarea "Yes" at bounding box center [387, 324] width 612 height 70
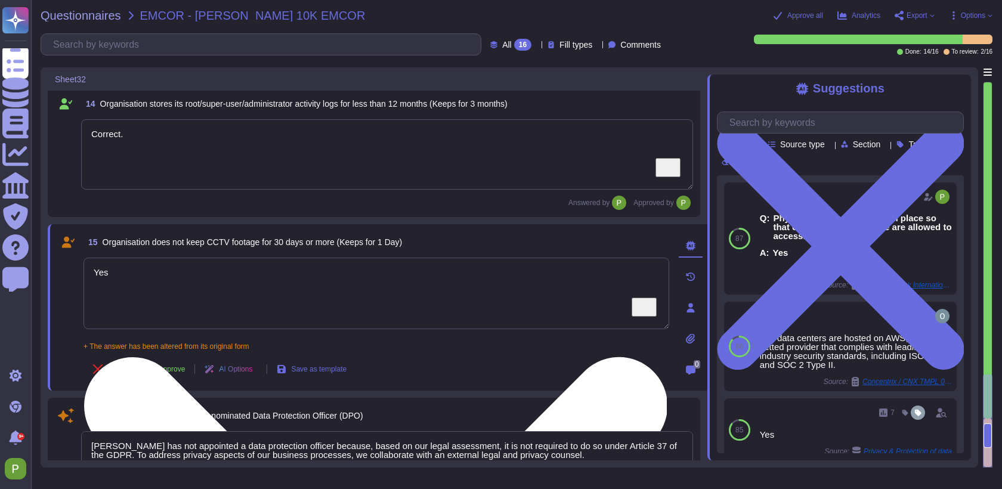
click at [136, 302] on textarea "Yes" at bounding box center [376, 294] width 586 height 72
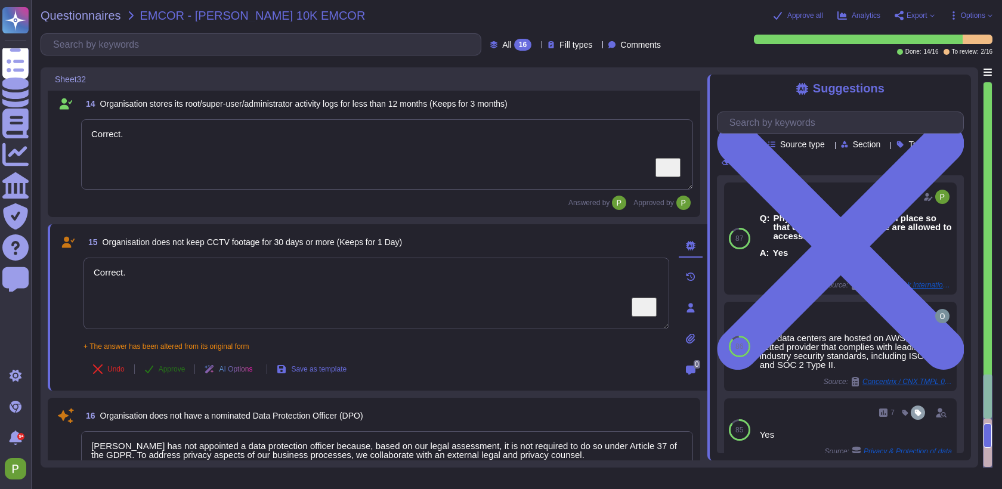
type textarea "Correct."
click at [175, 369] on span "Approve" at bounding box center [172, 369] width 27 height 7
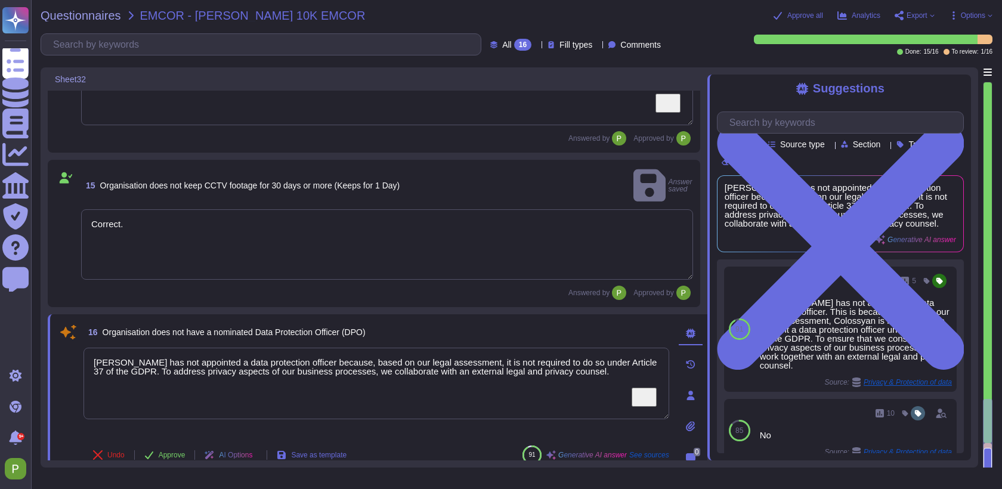
scroll to position [1544, 0]
click at [306, 348] on textarea "[PERSON_NAME] has not appointed a data protection officer because, based on our…" at bounding box center [376, 384] width 586 height 72
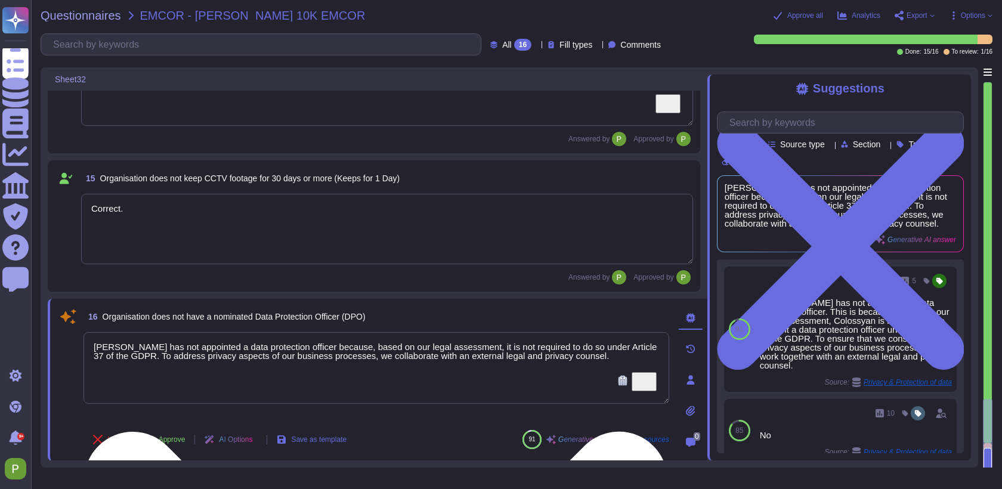
click at [306, 348] on textarea "[PERSON_NAME] has not appointed a data protection officer because, based on our…" at bounding box center [376, 368] width 586 height 72
click at [169, 445] on button "Approve" at bounding box center [165, 440] width 60 height 24
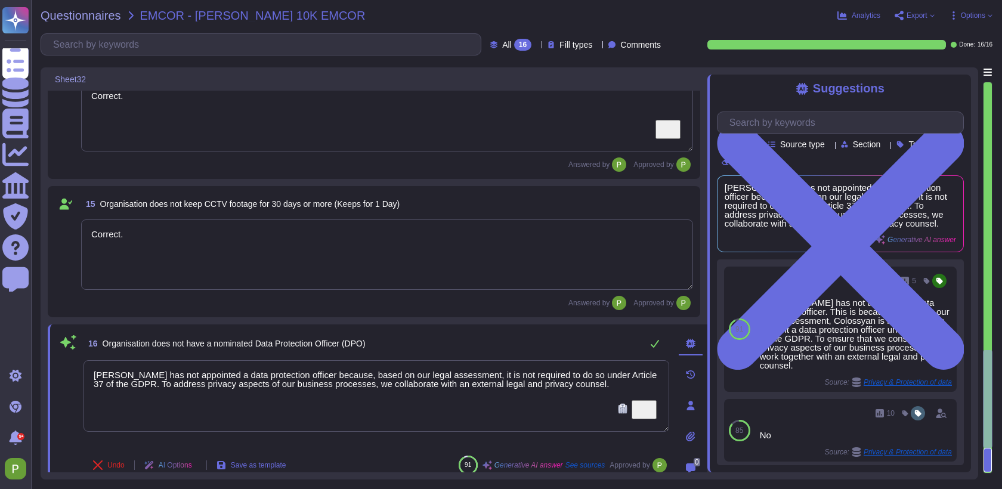
scroll to position [1202, 0]
type textarea "Incorrect. Transfer of information is permitted only for purposes explicitly de…"
type textarea "Correct, external vulnerability scans are conducted annually."
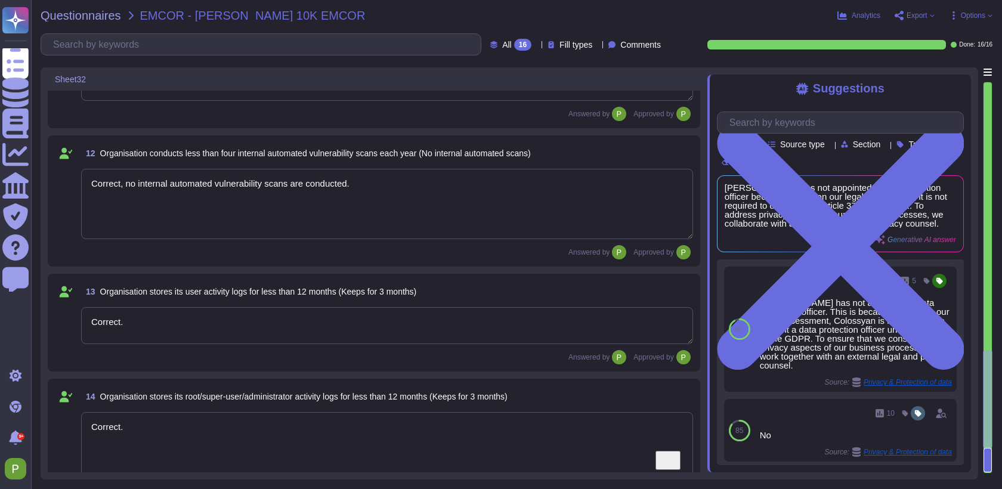
scroll to position [0, 0]
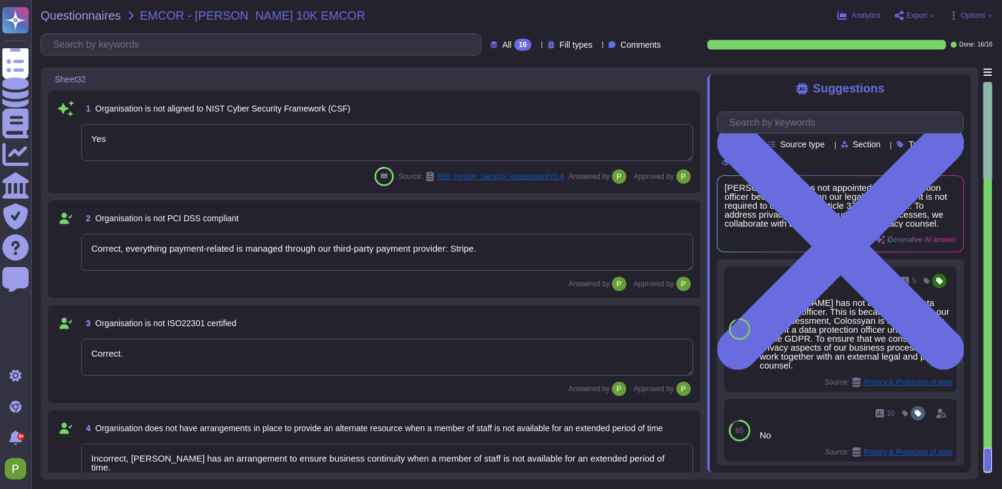
type textarea "Yes"
type textarea "Correct, everything payment-related is managed through our third-party payment …"
type textarea "Correct."
type textarea "Incorrect, [PERSON_NAME] has an arrangement to ensure business continuity when …"
type textarea "Incorrect."
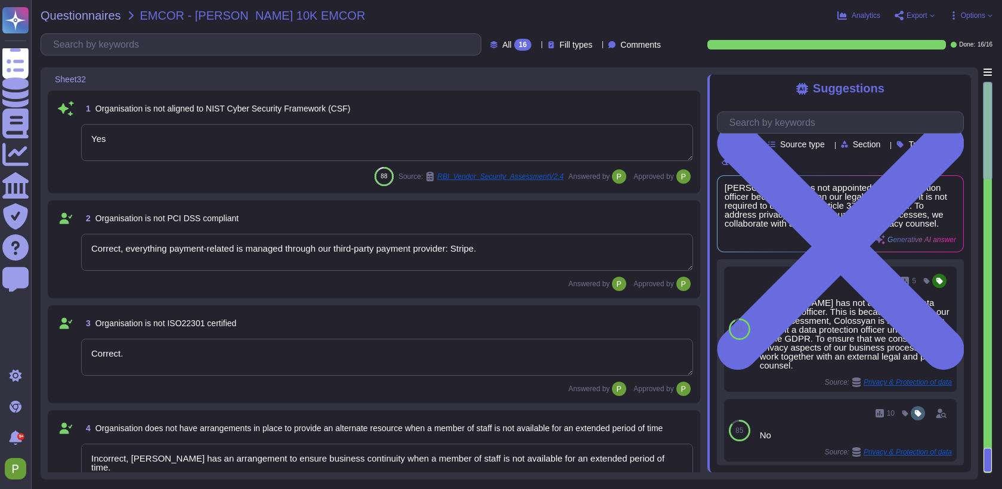
type textarea "Correct, access reviews are conducted annually."
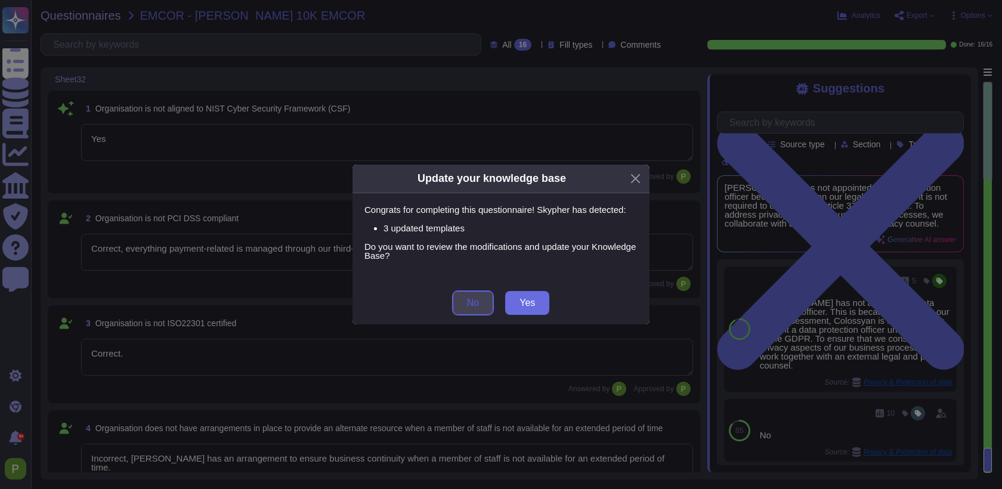
click at [469, 305] on span "No" at bounding box center [473, 303] width 12 height 10
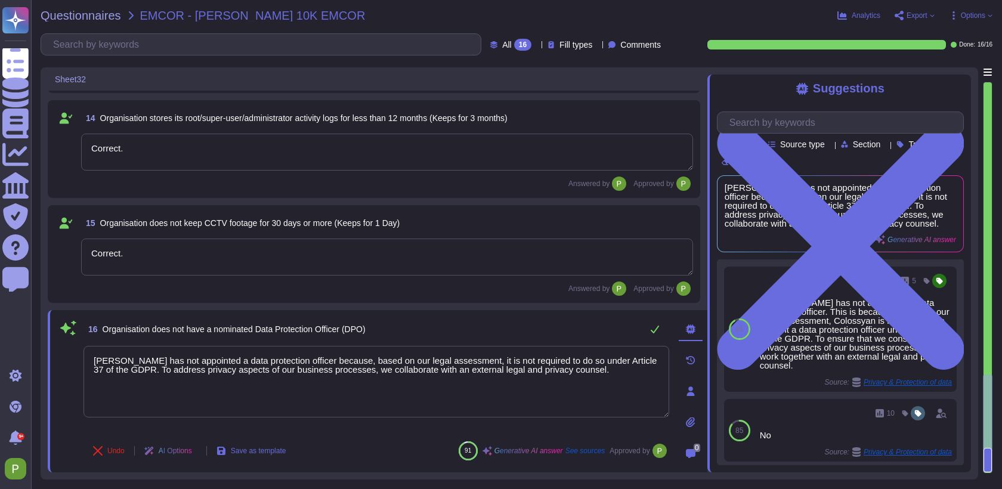
type textarea "Correct, external vulnerability scans are conducted annually."
type textarea "Correct, no internal automated vulnerability scans are conducted."
type textarea "Correct."
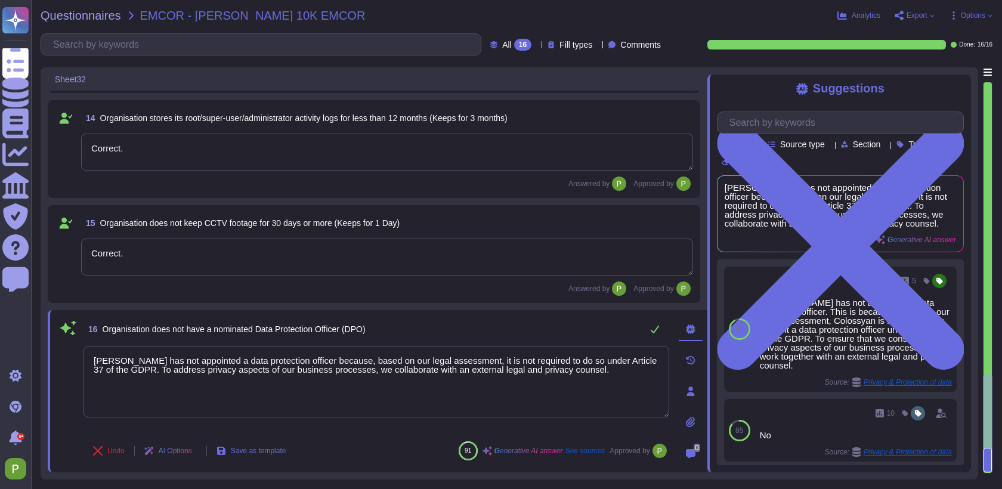
type textarea "[PERSON_NAME] has not appointed a data protection officer because, based on our…"
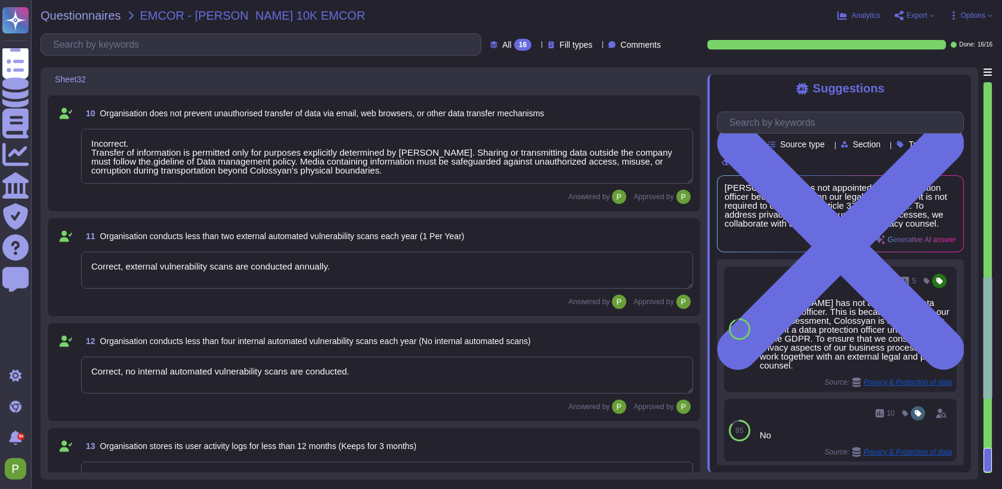
type textarea "Correct, access reviews are conducted annually."
type textarea "Incorrect, CÍolossyan uses a"
type textarea "Incorrect, Colossyan uses TLS 1.3"
type textarea "Incorrect. Transfer of information is permitted only for purposes explicitly de…"
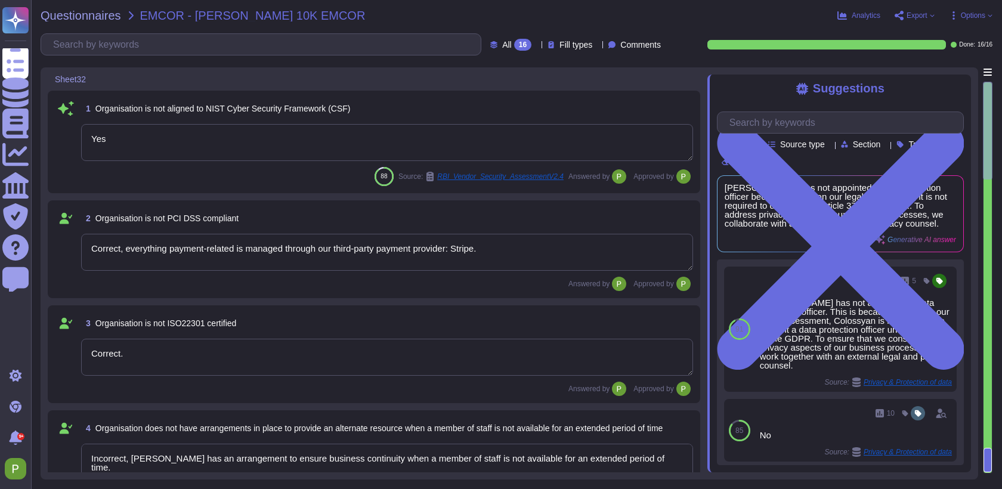
type textarea "Yes"
type textarea "Correct, everything payment-related is managed through our third-party payment …"
type textarea "Correct."
type textarea "Incorrect, [PERSON_NAME] has an arrangement to ensure business continuity when …"
type textarea "Incorrect."
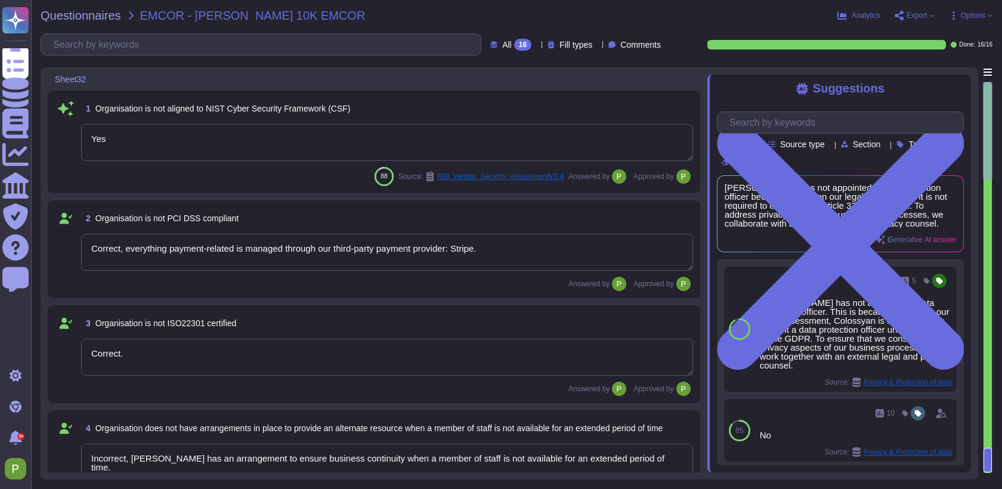
type textarea "Correct, access reviews are conducted annually."
click at [915, 17] on span "Export" at bounding box center [916, 15] width 21 height 7
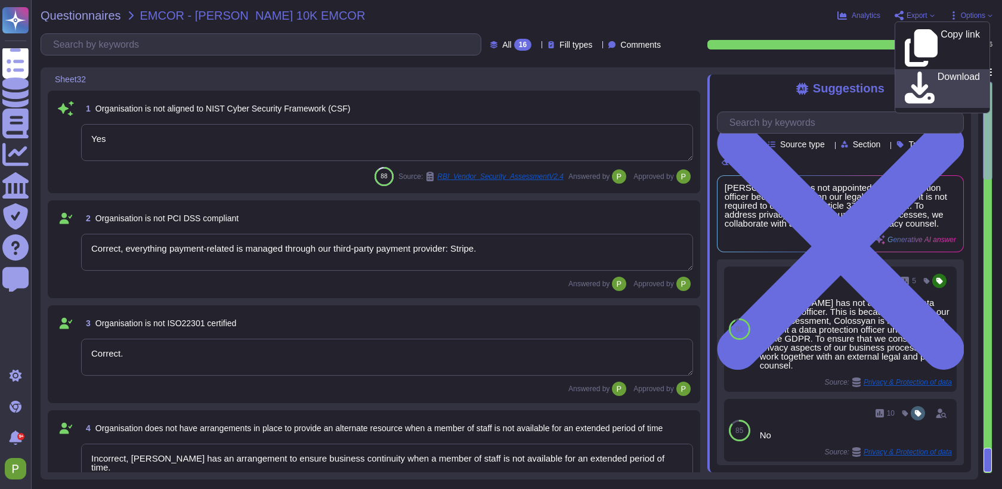
click at [937, 72] on p "Download" at bounding box center [958, 88] width 42 height 33
